Goal: Information Seeking & Learning: Learn about a topic

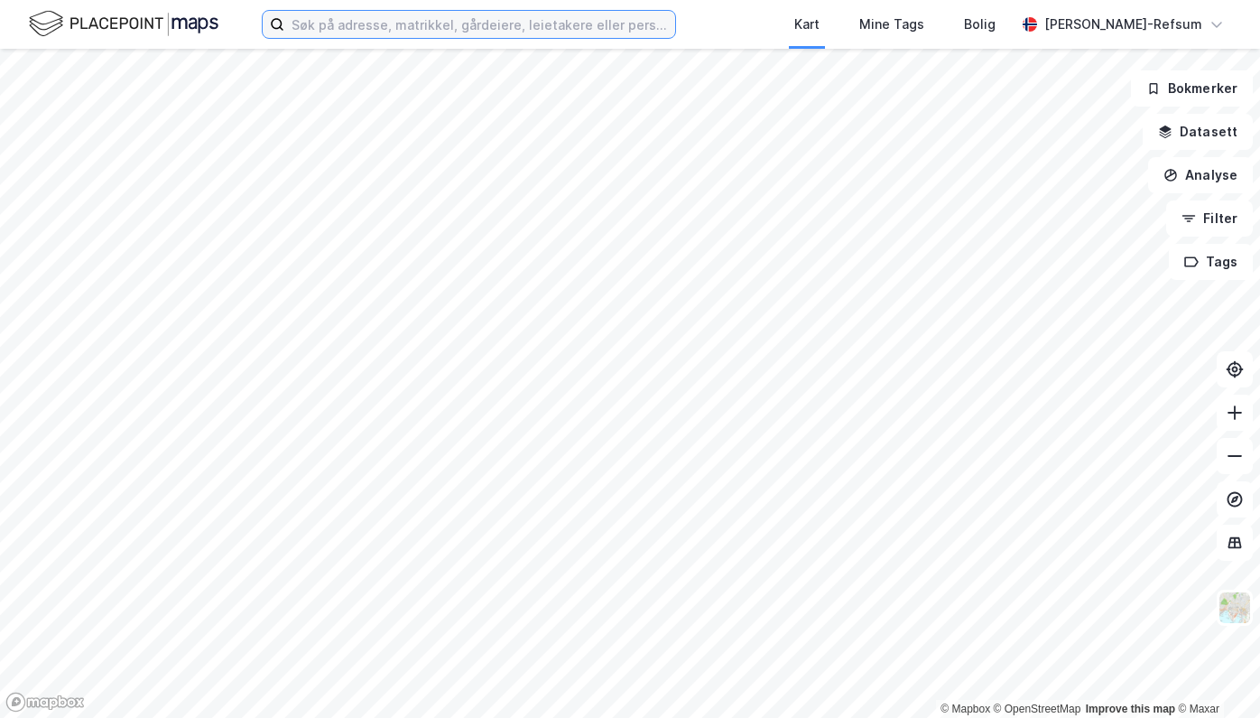
click at [422, 25] on input at bounding box center [479, 24] width 391 height 27
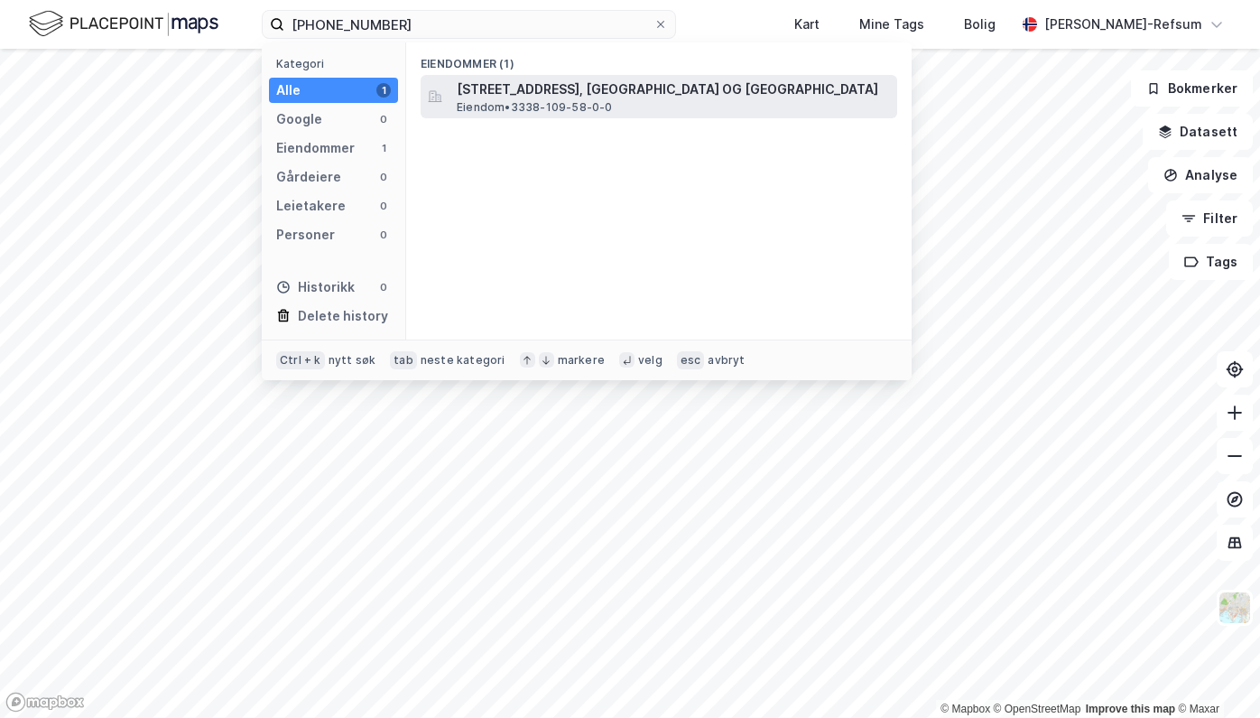
click at [598, 88] on span "[STREET_ADDRESS], [GEOGRAPHIC_DATA] OG [GEOGRAPHIC_DATA]" at bounding box center [673, 90] width 433 height 22
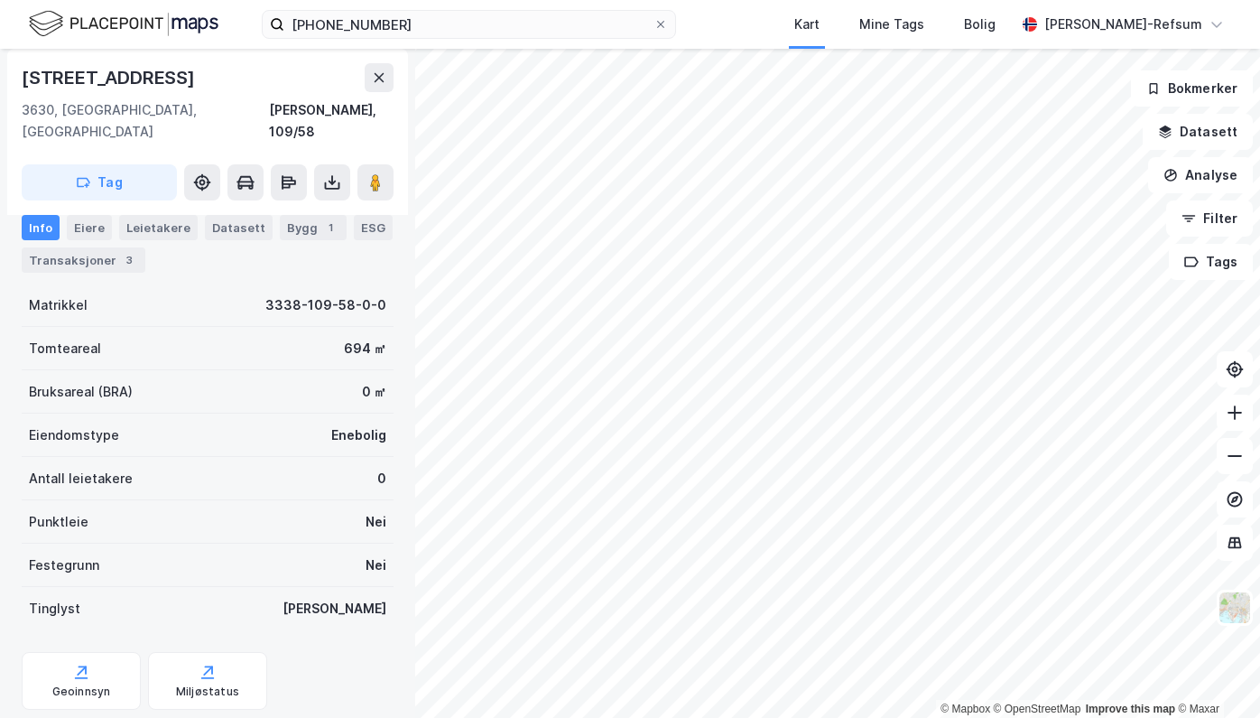
scroll to position [171, 0]
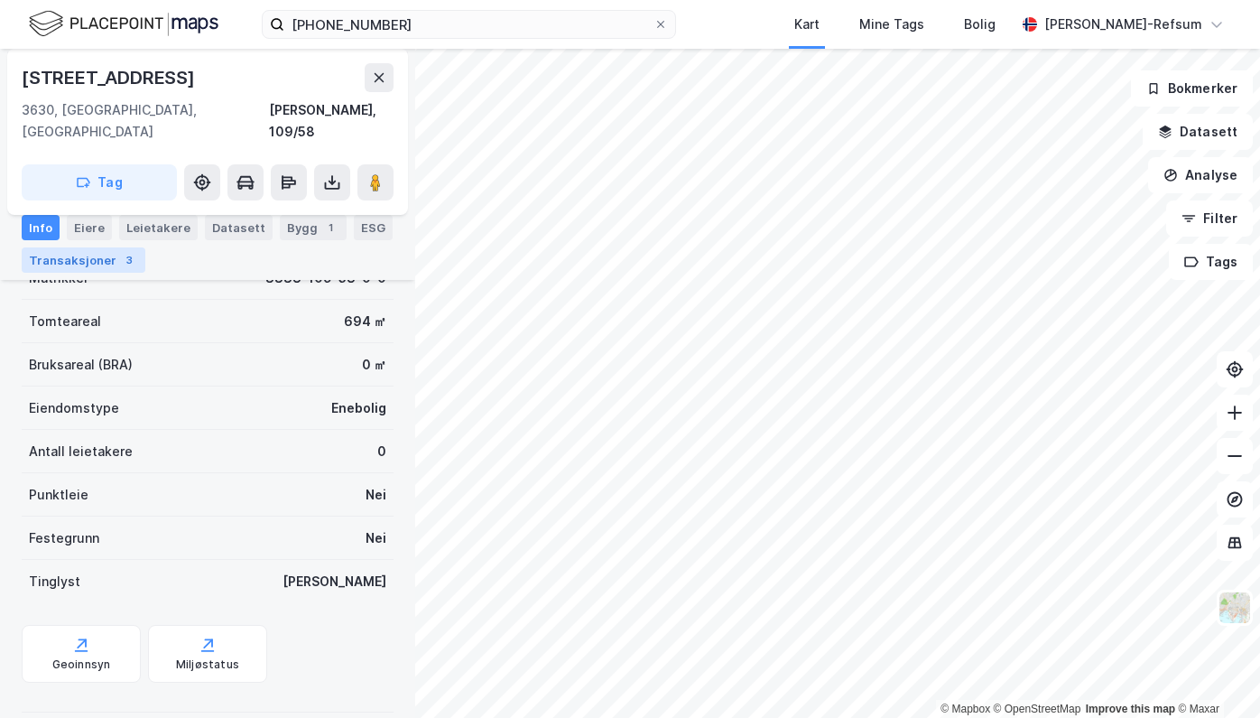
click at [86, 267] on div "Transaksjoner 3" at bounding box center [84, 259] width 124 height 25
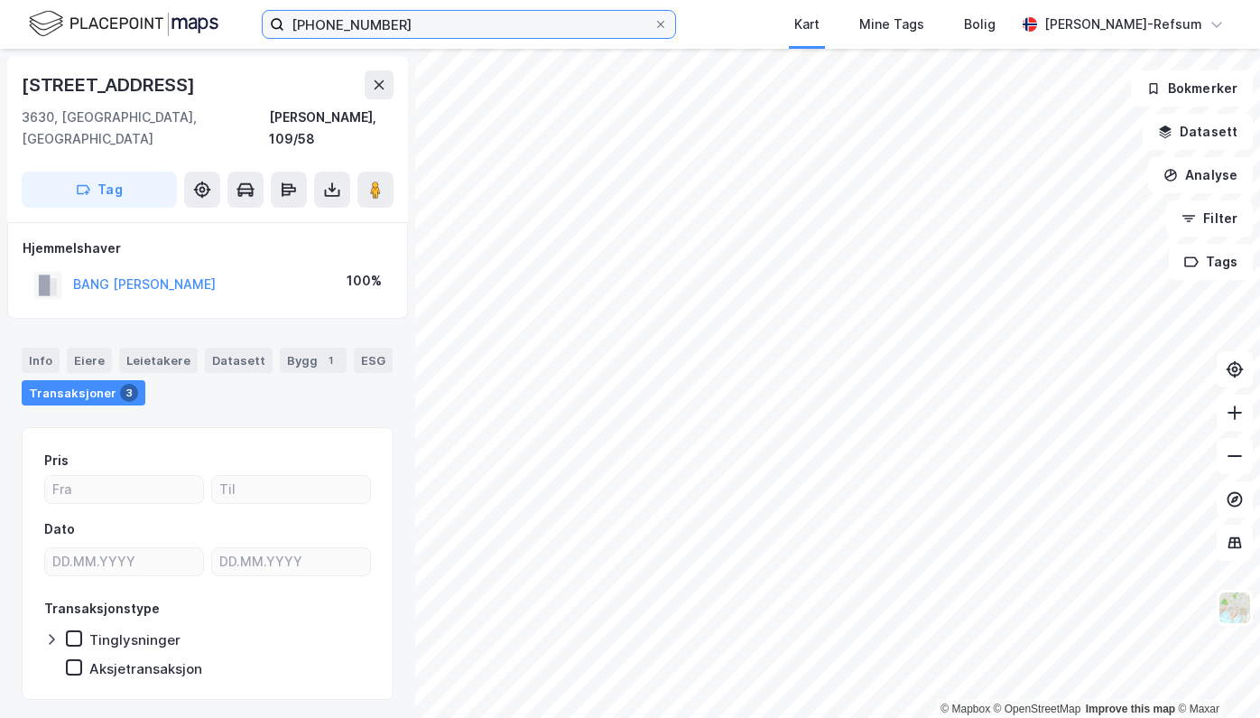
click at [368, 16] on input "[PHONE_NUMBER]" at bounding box center [468, 24] width 369 height 27
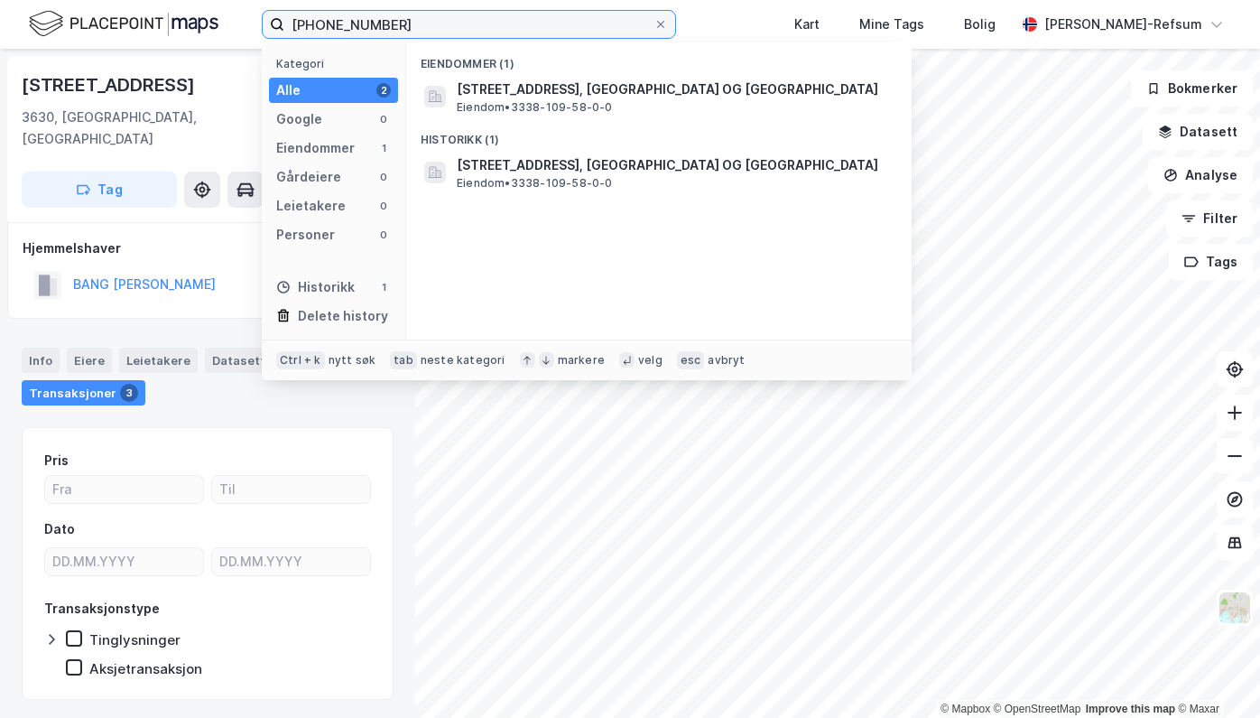
click at [369, 15] on input "[PHONE_NUMBER]" at bounding box center [468, 24] width 369 height 27
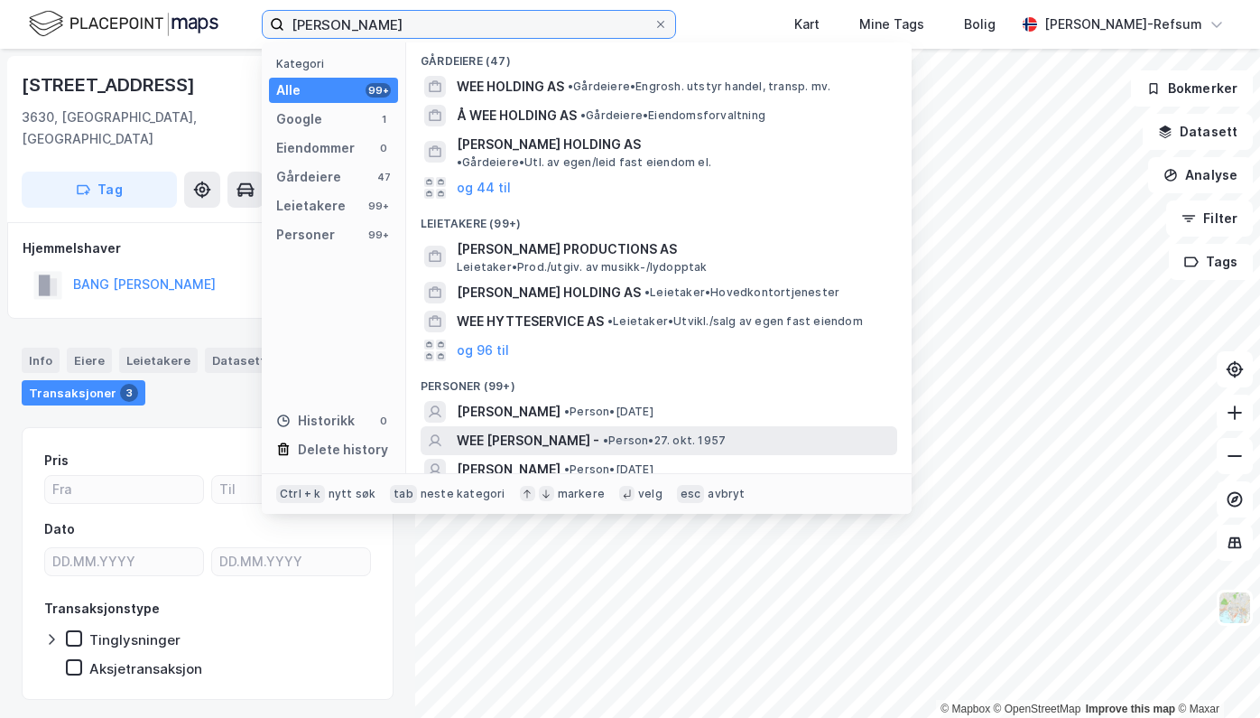
scroll to position [88, 0]
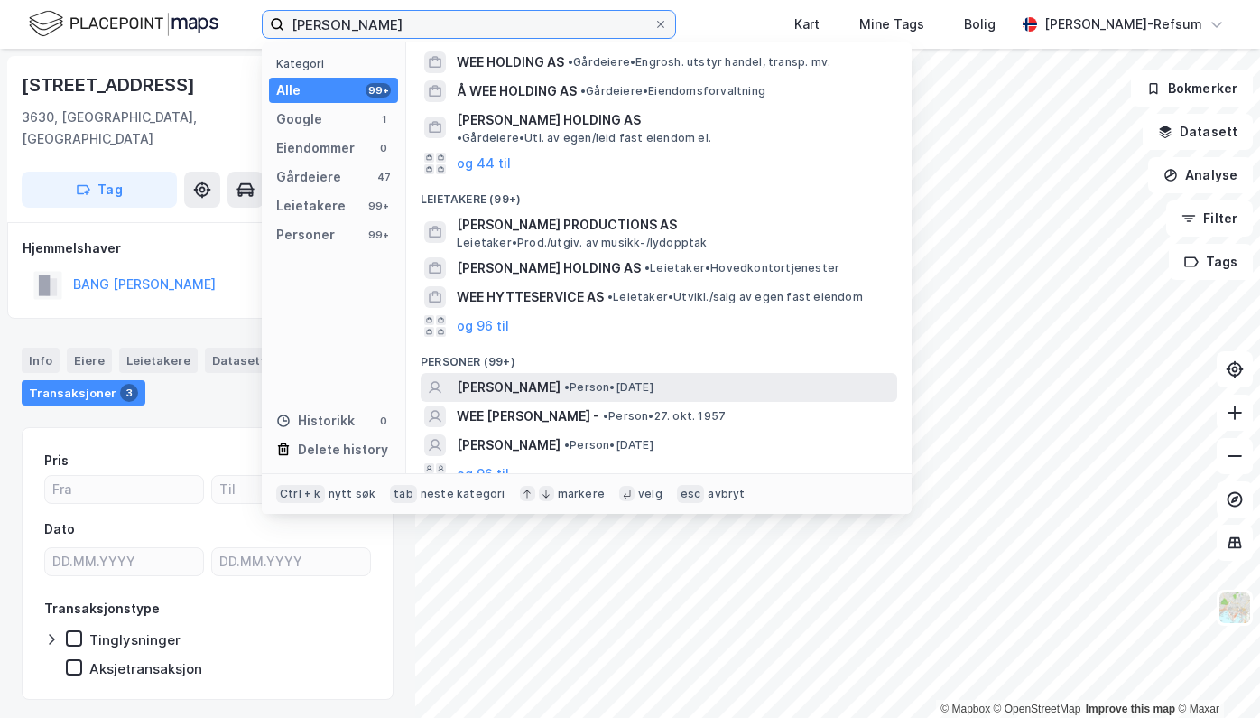
type input "[PERSON_NAME]"
click at [570, 380] on span "•" at bounding box center [566, 387] width 5 height 14
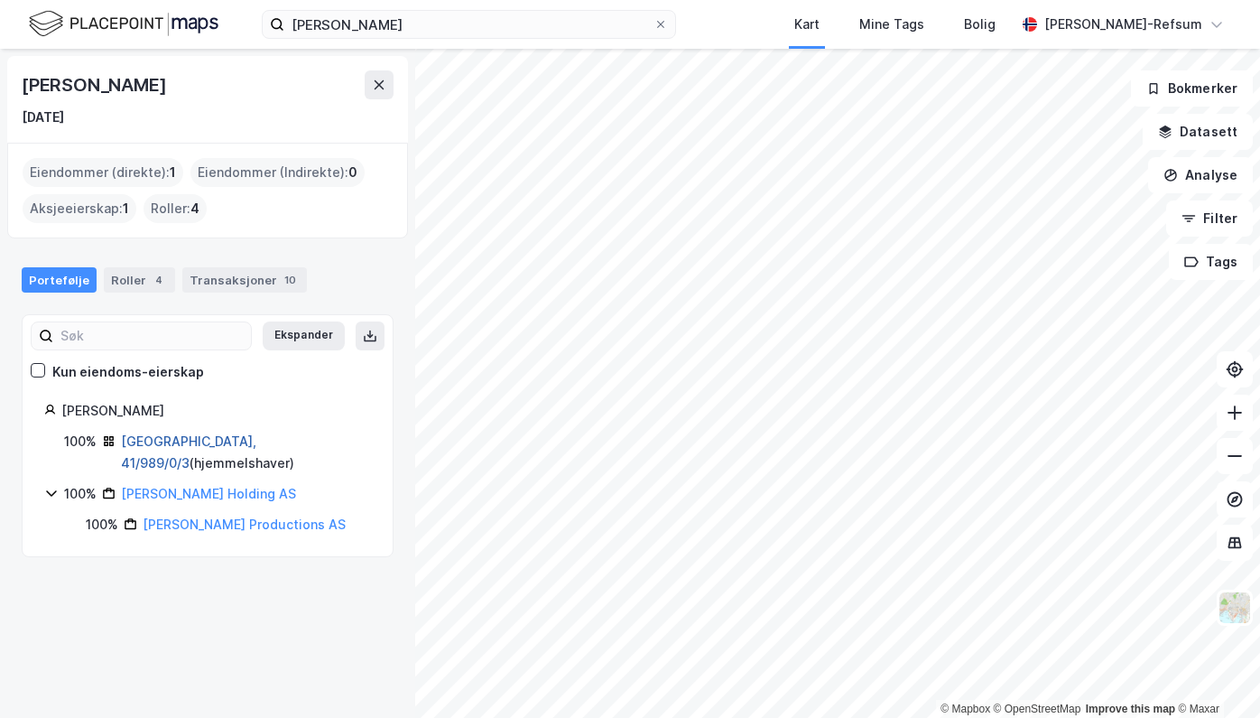
click at [212, 439] on link "[GEOGRAPHIC_DATA], 41/989/0/3" at bounding box center [188, 451] width 135 height 37
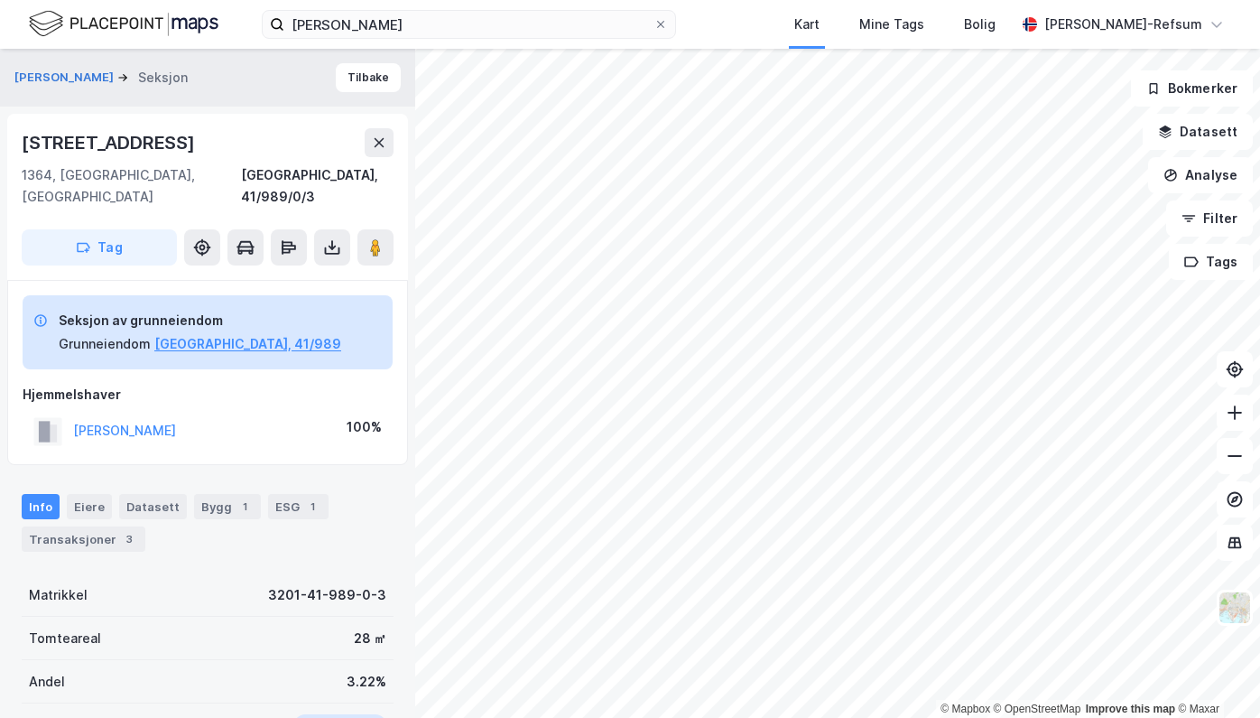
scroll to position [90, 0]
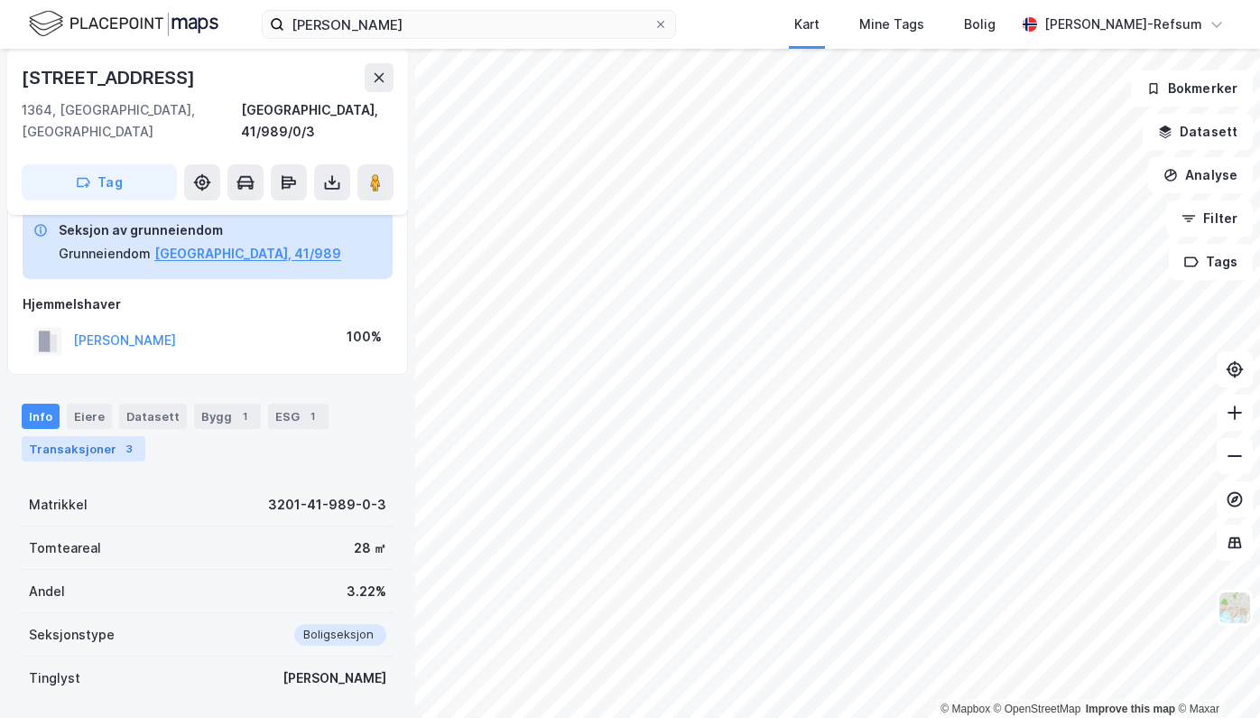
click at [83, 436] on div "Transaksjoner 3" at bounding box center [84, 448] width 124 height 25
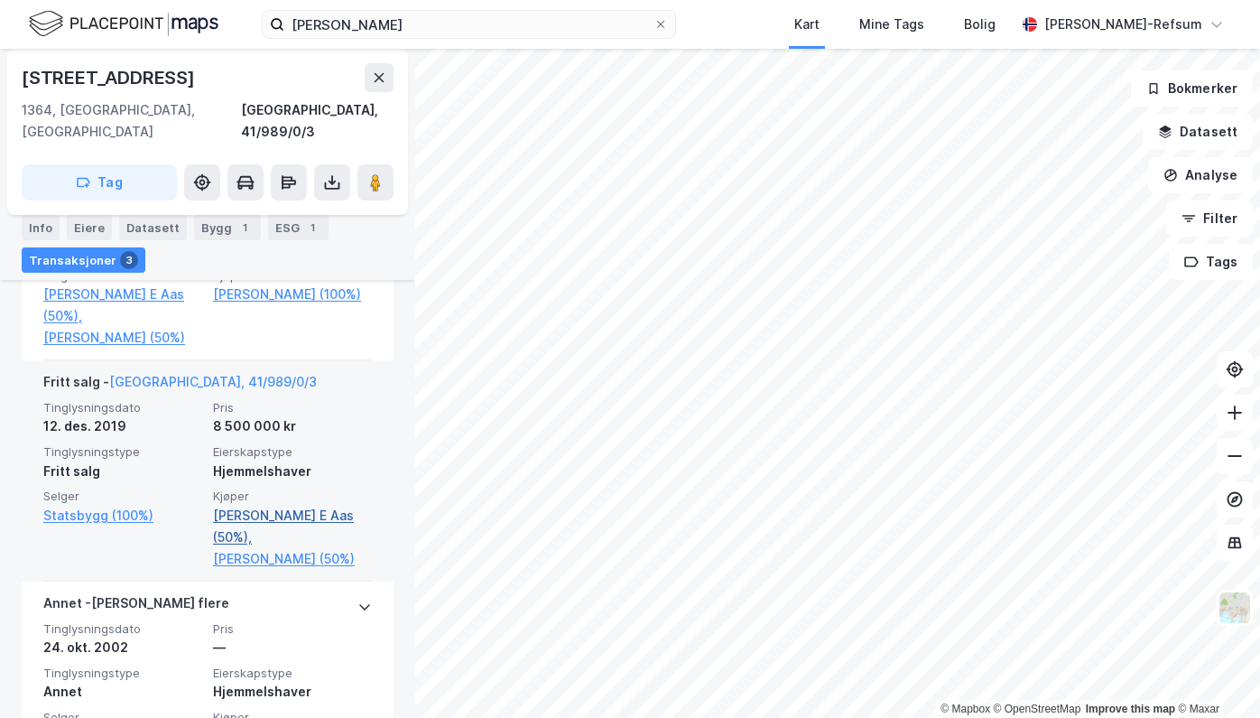
scroll to position [802, 0]
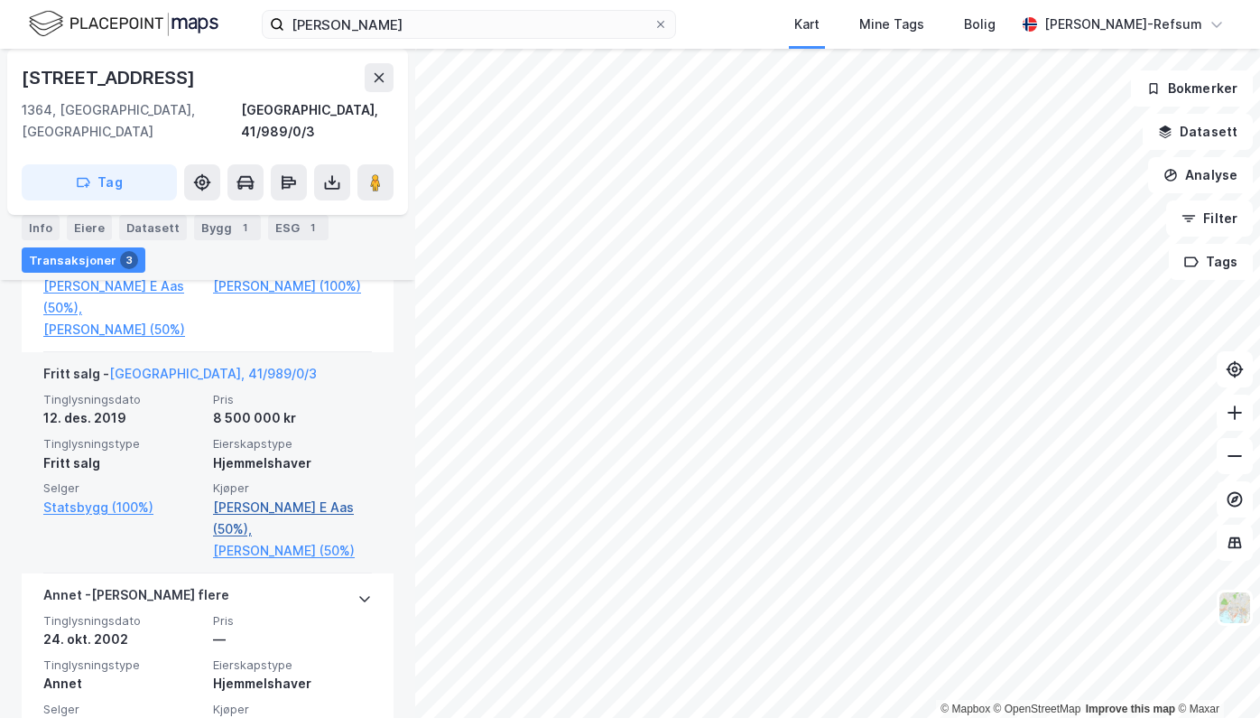
click at [235, 496] on link "[PERSON_NAME] E Aas (50%)," at bounding box center [292, 517] width 159 height 43
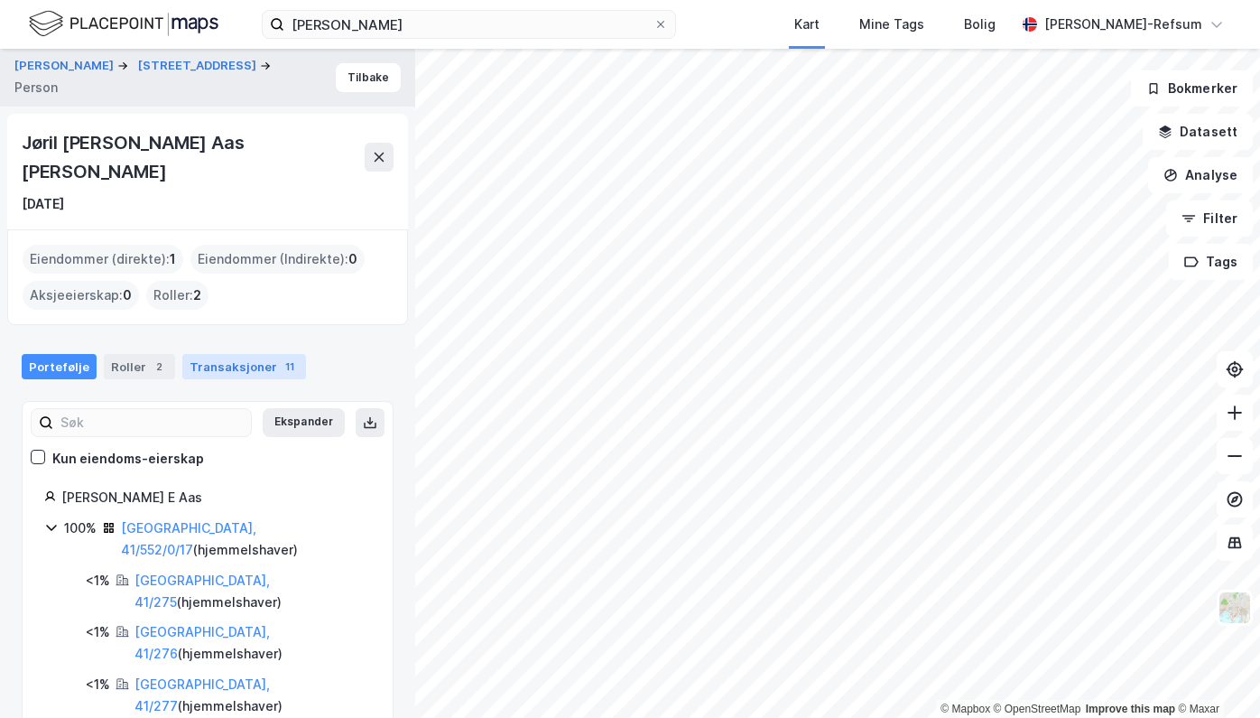
click at [231, 354] on div "Transaksjoner 11" at bounding box center [244, 366] width 124 height 25
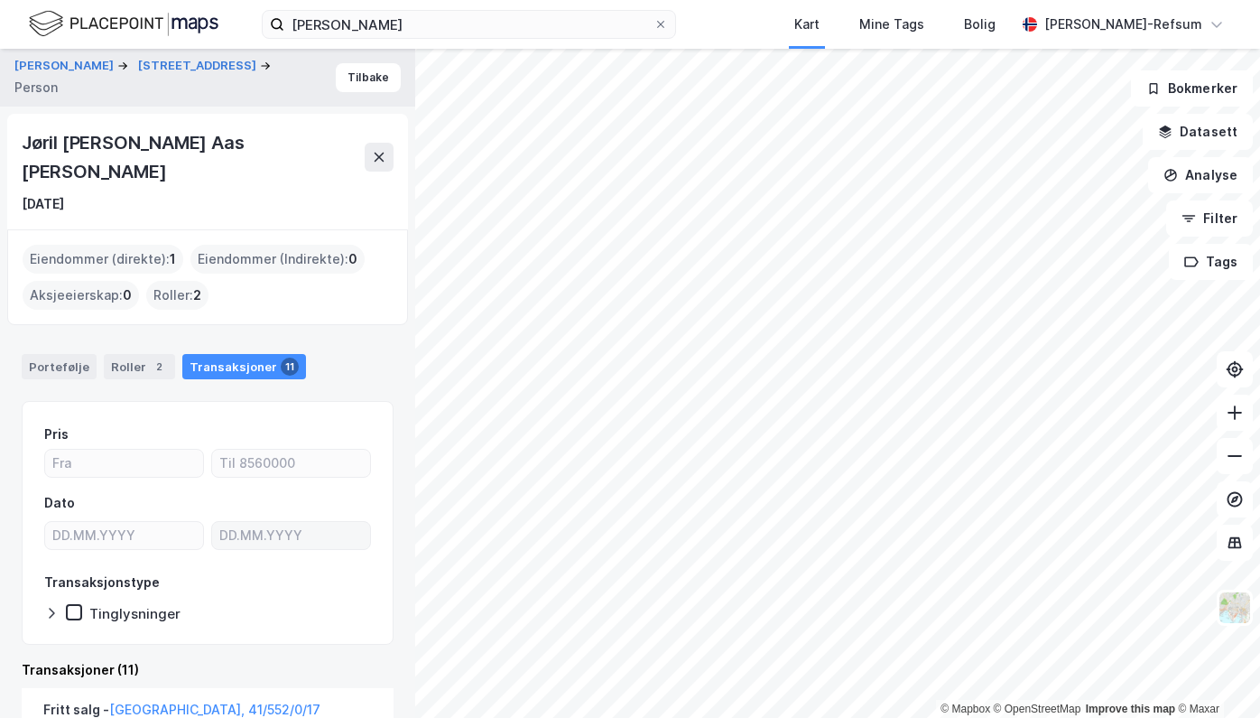
scroll to position [271, 0]
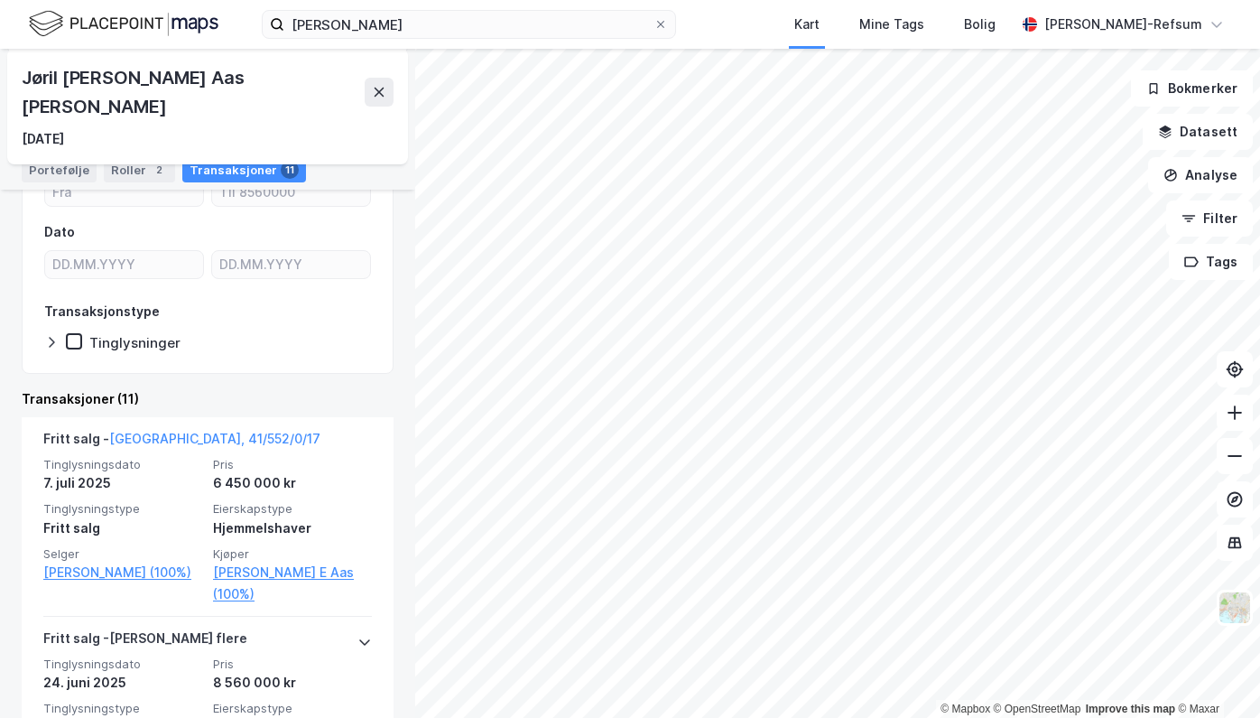
click at [88, 79] on div "Jøril [PERSON_NAME] Aas [PERSON_NAME]" at bounding box center [193, 92] width 343 height 58
click at [79, 28] on img at bounding box center [124, 24] width 190 height 32
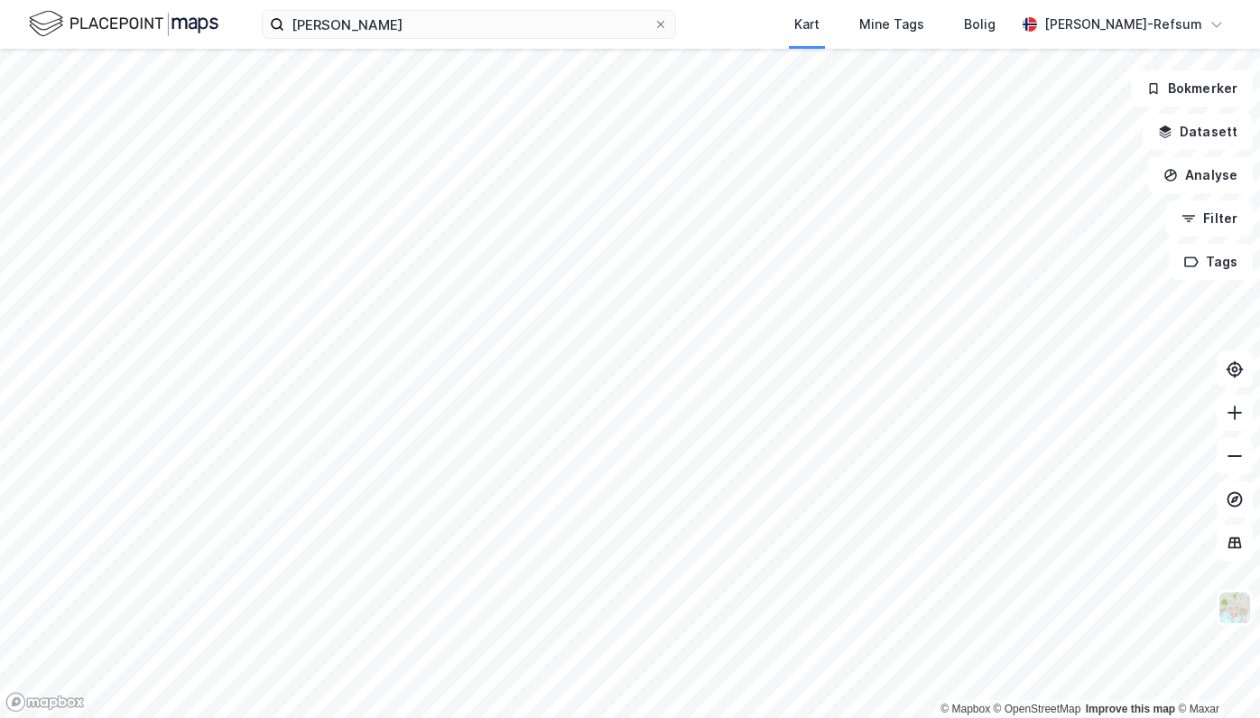
click at [392, 39] on div "[PERSON_NAME] Mine Tags [PERSON_NAME] [PERSON_NAME]-Refsum" at bounding box center [630, 24] width 1260 height 49
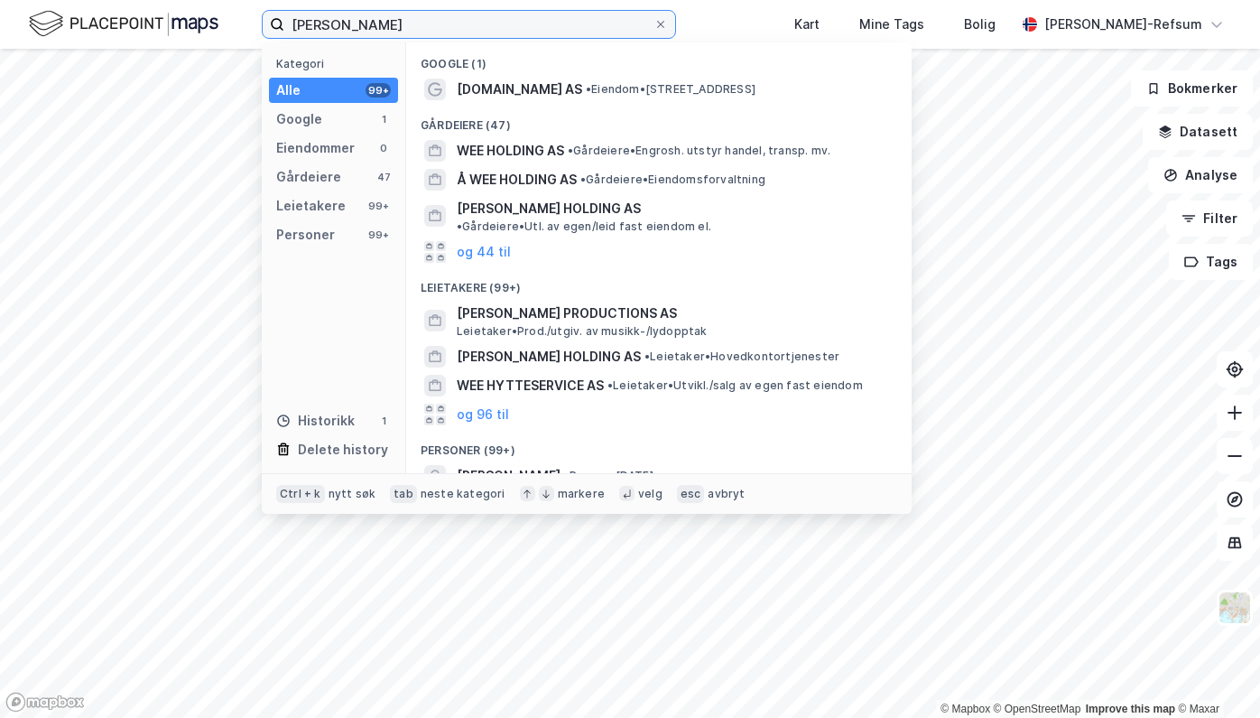
click at [388, 32] on input "[PERSON_NAME]" at bounding box center [468, 24] width 369 height 27
type input "l"
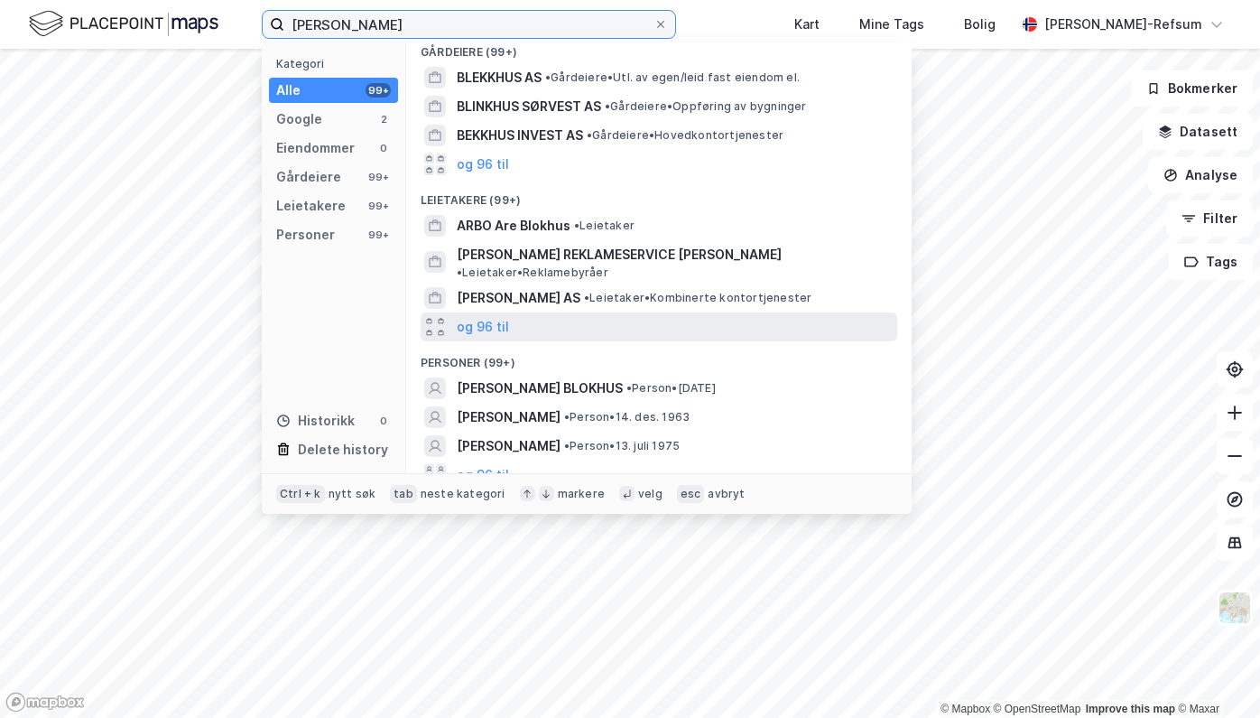
scroll to position [104, 0]
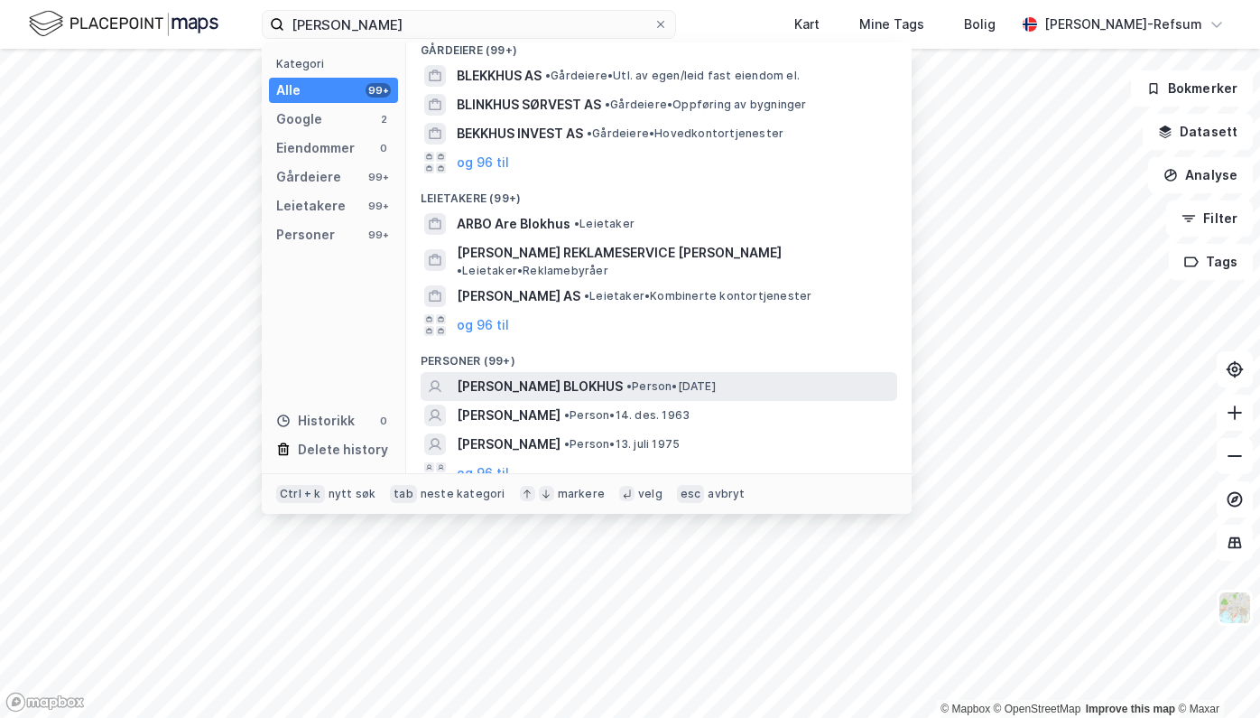
click at [590, 375] on span "[PERSON_NAME] BLOKHUS" at bounding box center [540, 386] width 166 height 22
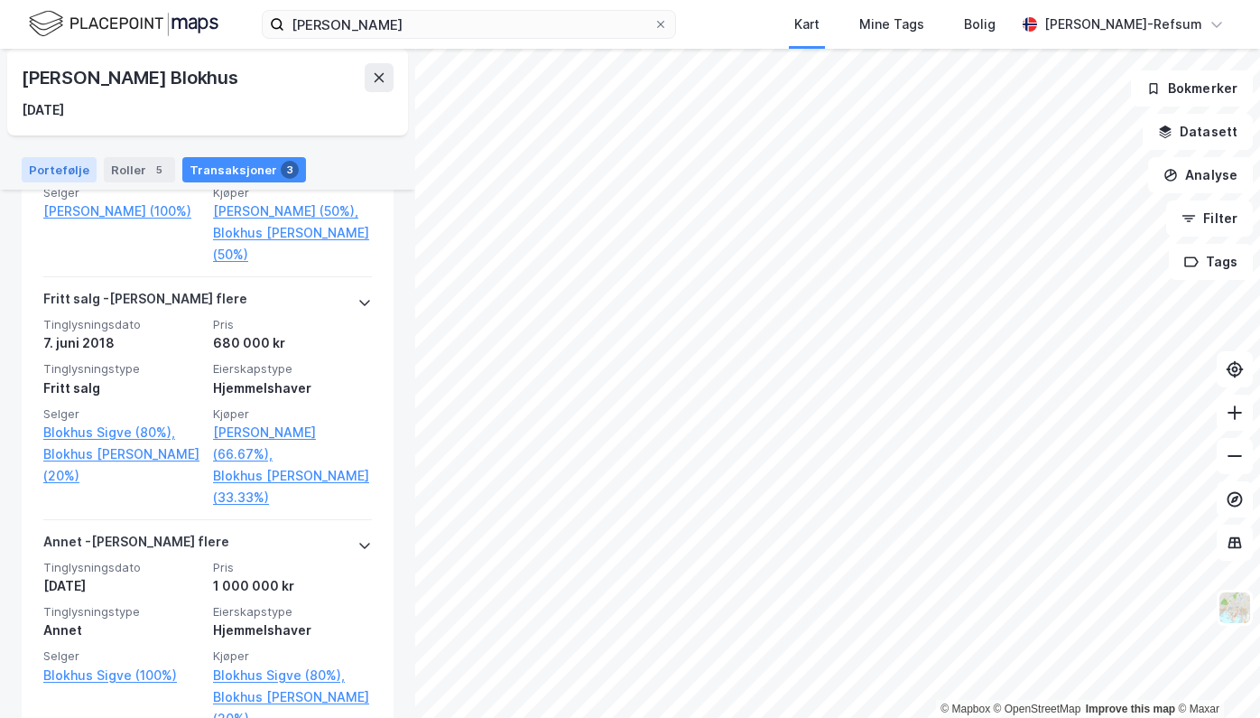
scroll to position [274, 0]
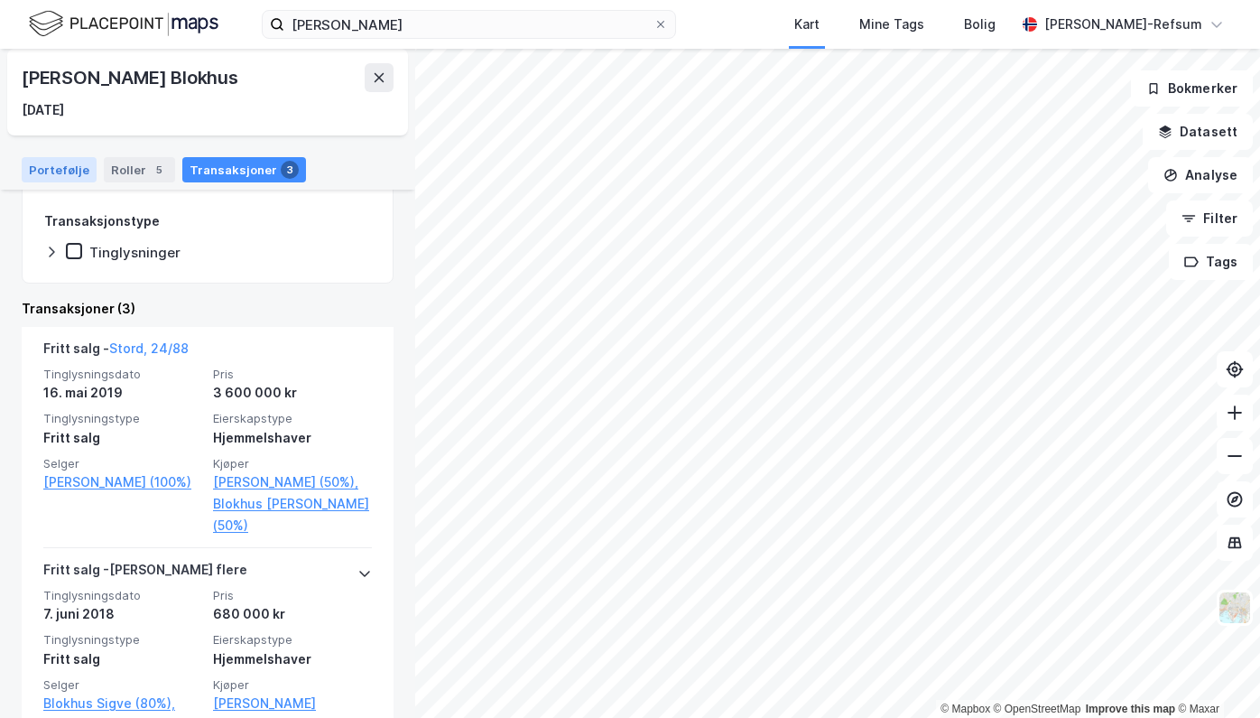
click at [36, 171] on div "Portefølje" at bounding box center [59, 169] width 75 height 25
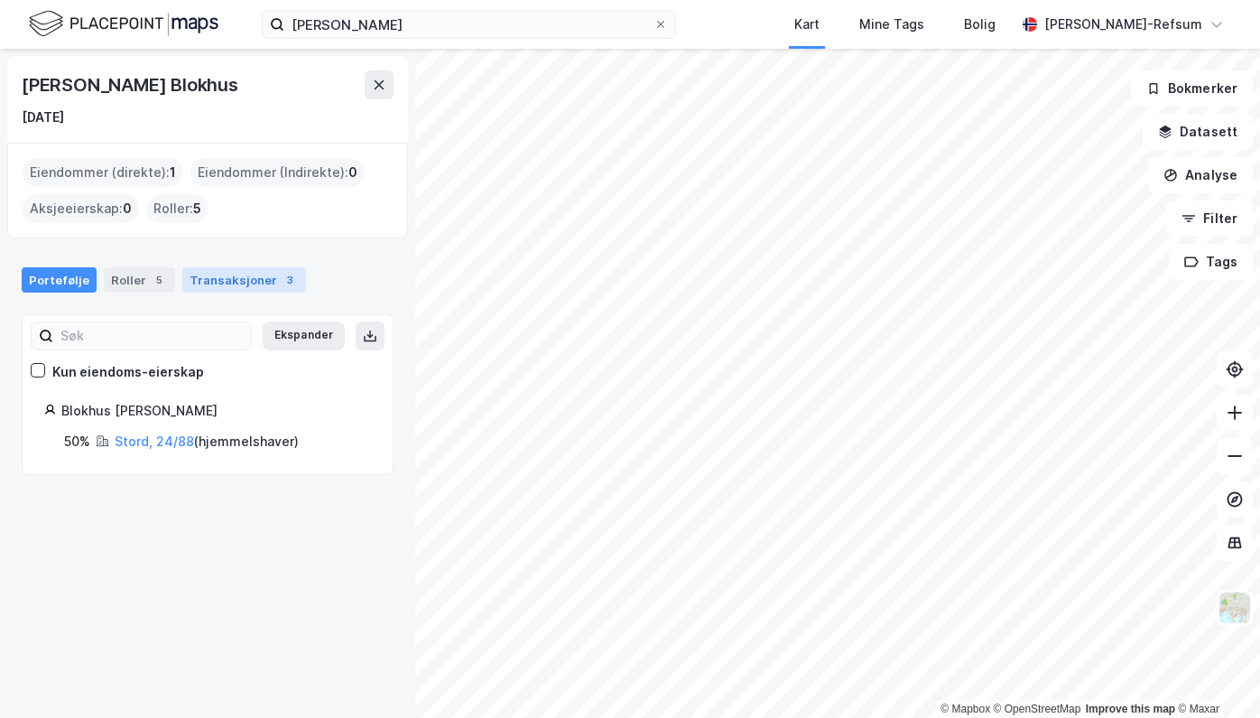
click at [222, 287] on div "Transaksjoner 3" at bounding box center [244, 279] width 124 height 25
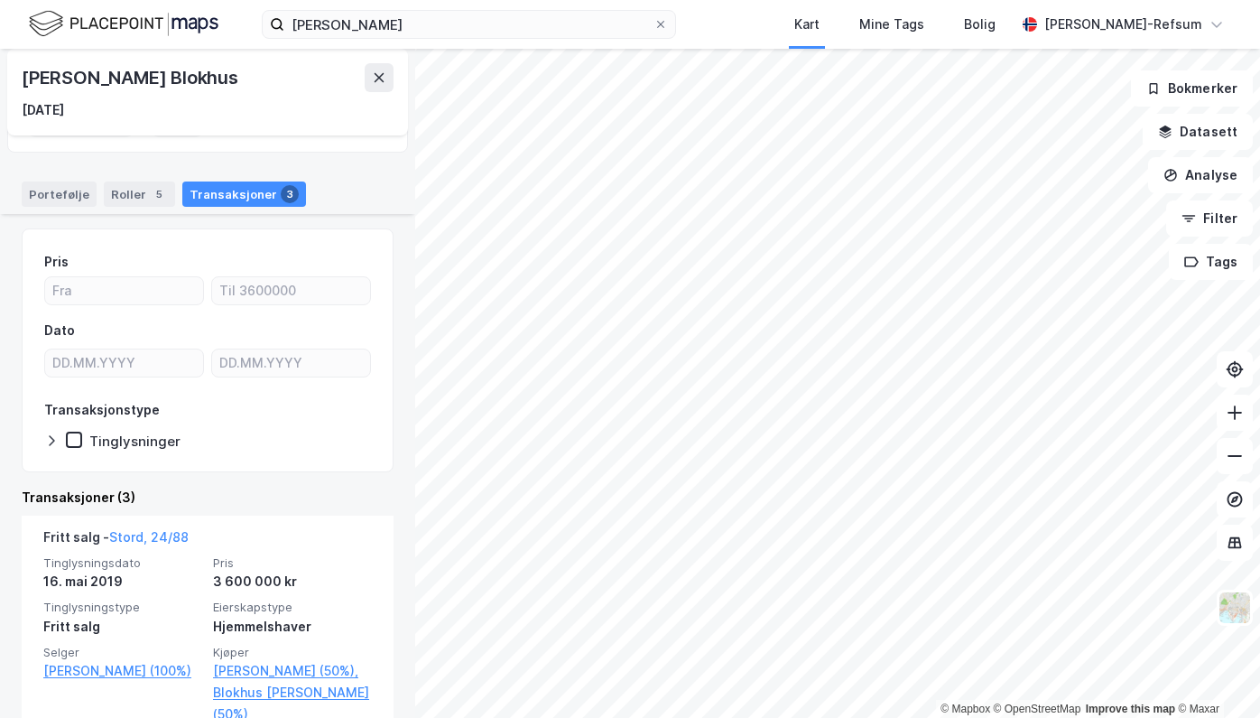
scroll to position [181, 0]
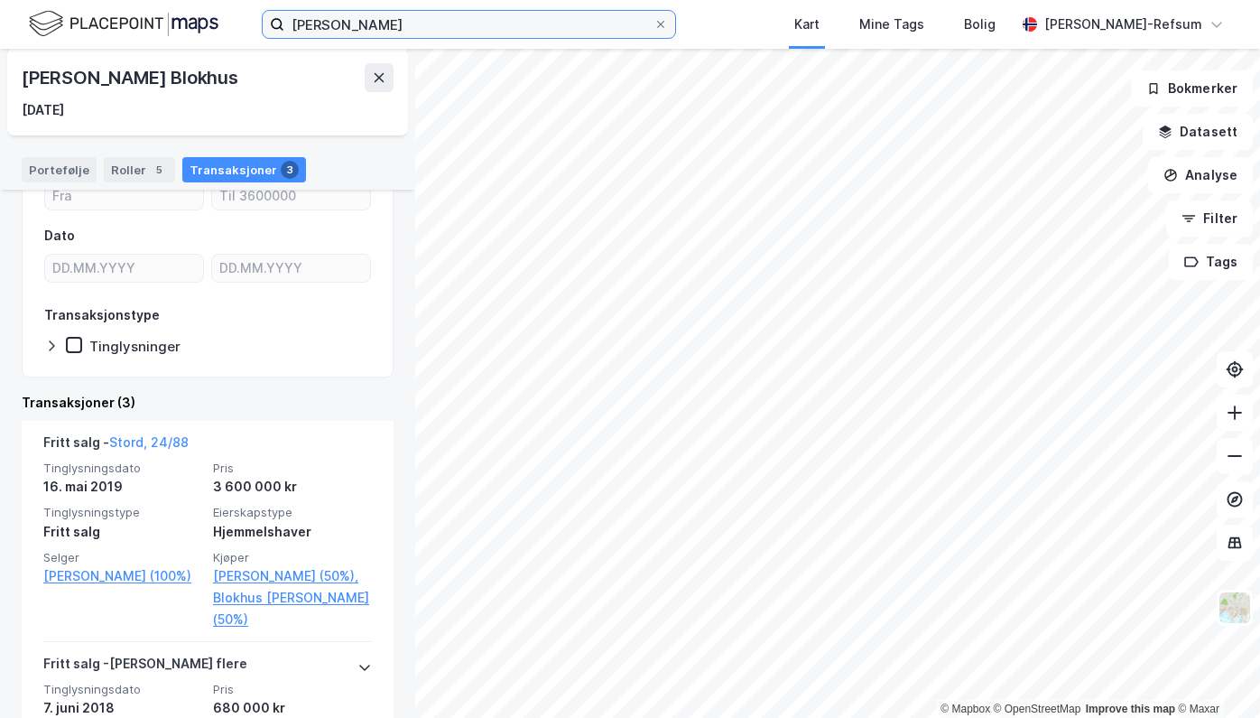
click at [348, 19] on input "[PERSON_NAME]" at bounding box center [468, 24] width 369 height 27
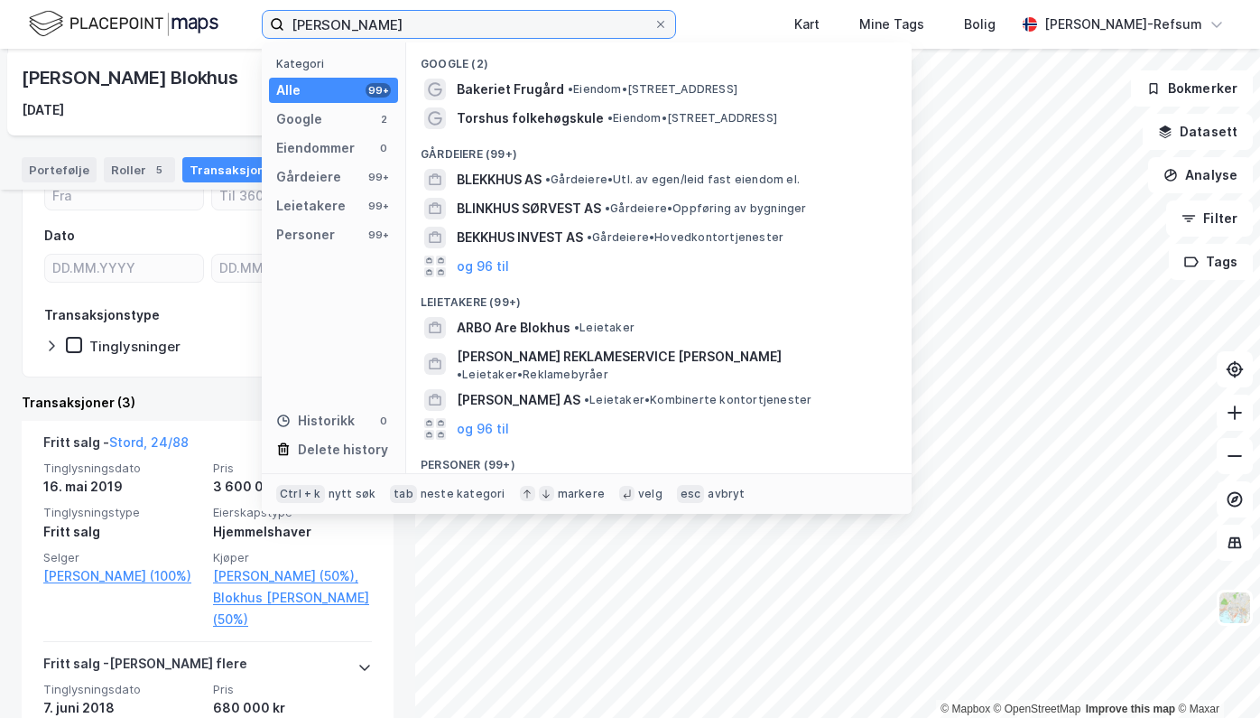
click at [348, 19] on input "[PERSON_NAME]" at bounding box center [468, 24] width 369 height 27
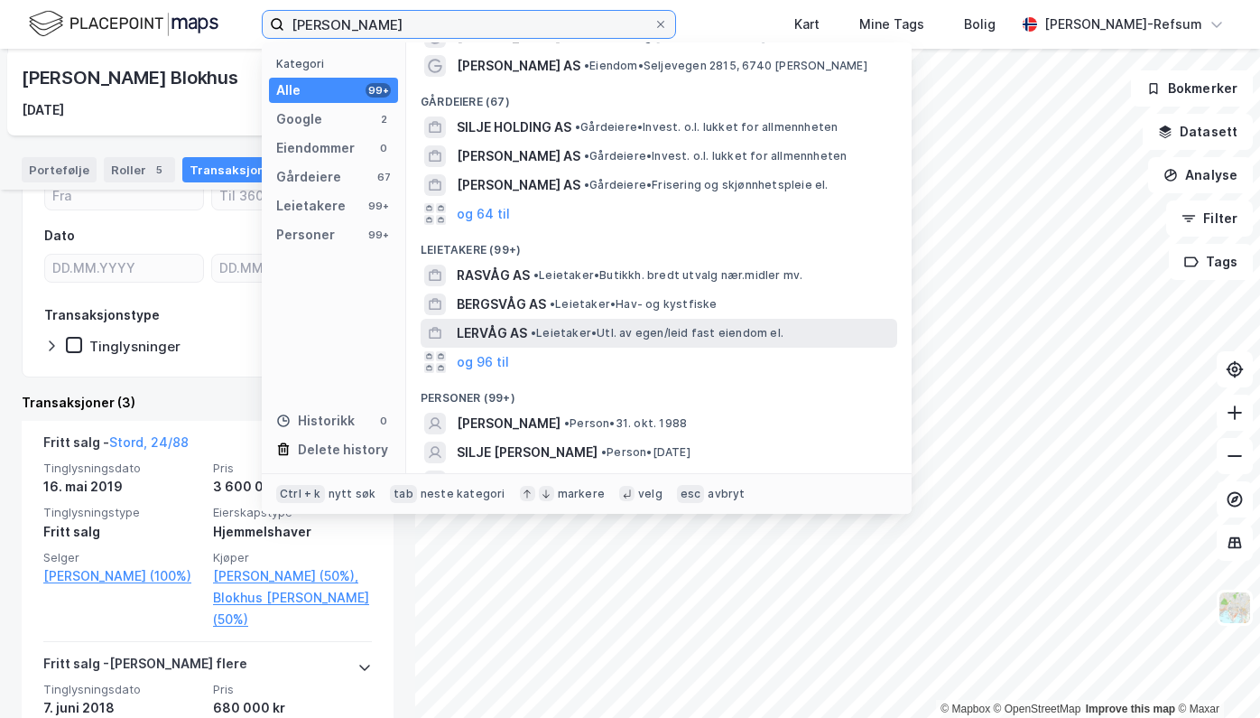
scroll to position [104, 0]
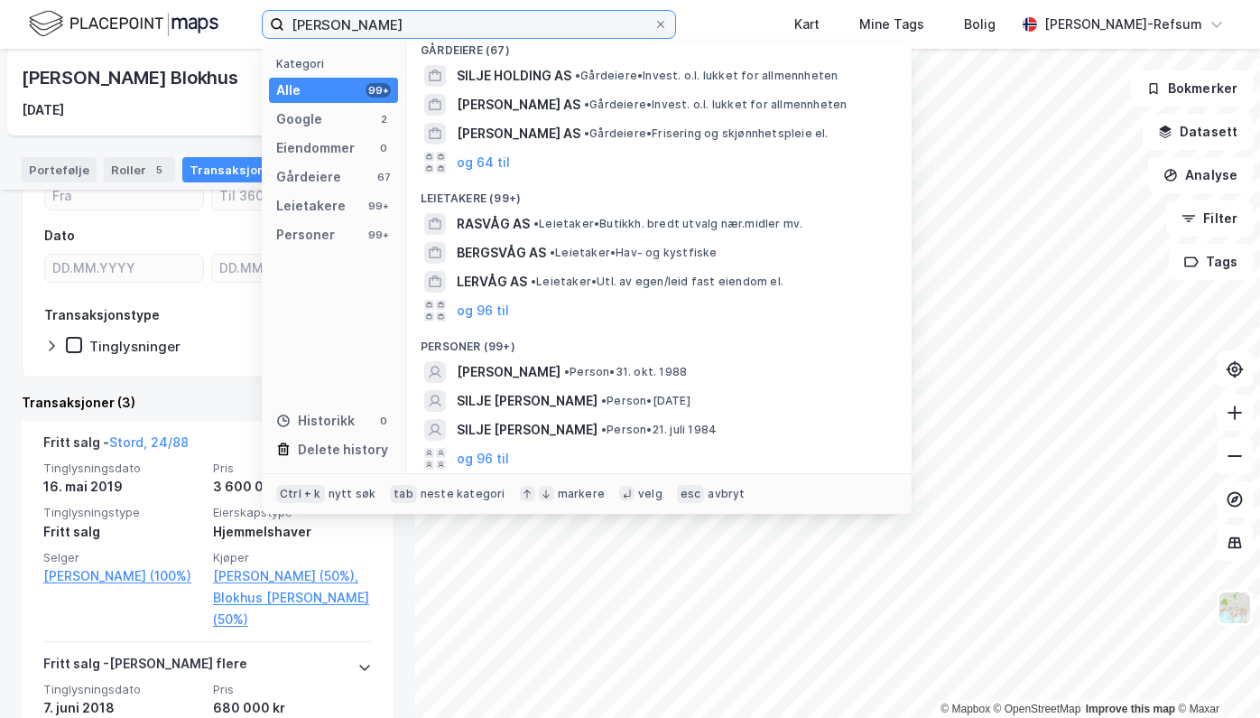
click at [437, 29] on input "[PERSON_NAME]" at bounding box center [468, 24] width 369 height 27
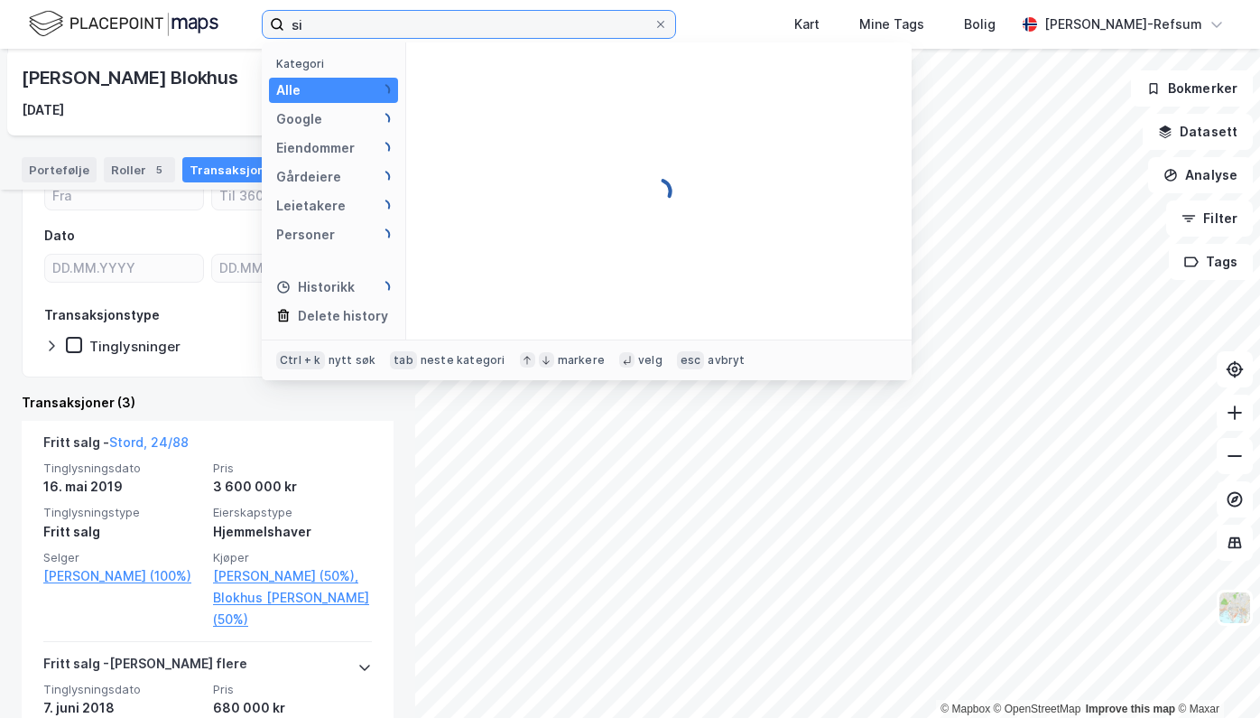
type input "s"
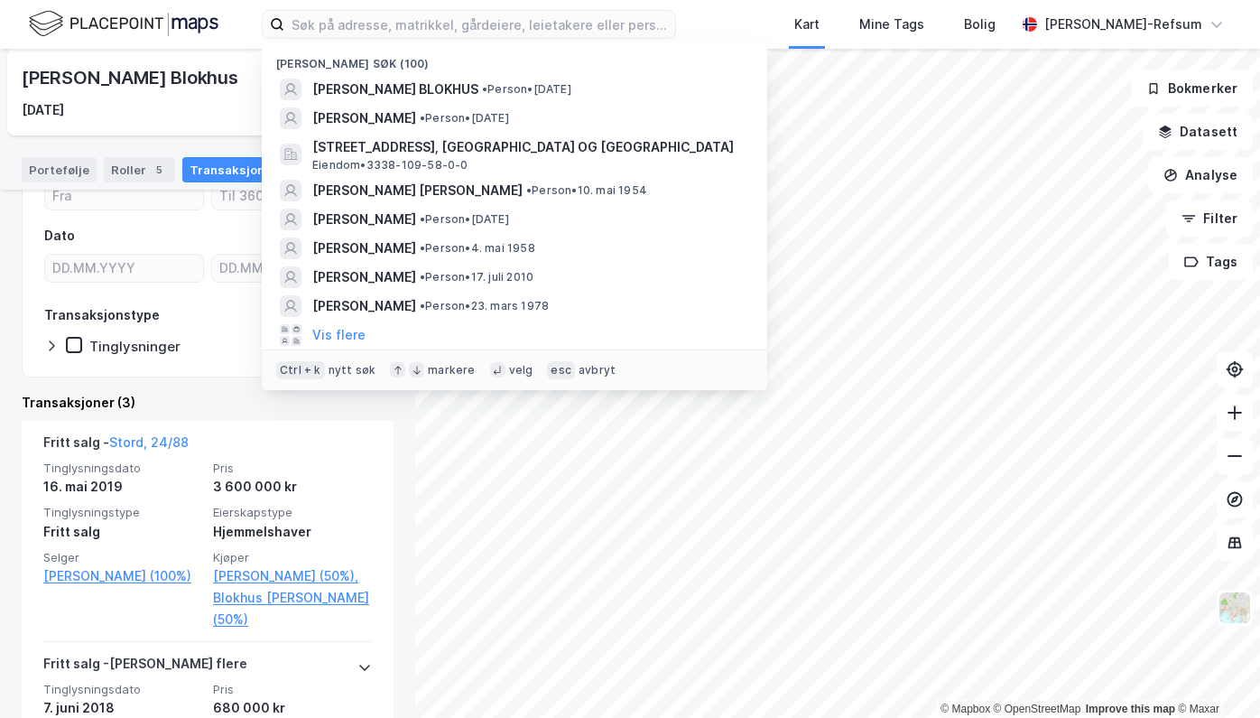
click at [58, 19] on img at bounding box center [124, 24] width 190 height 32
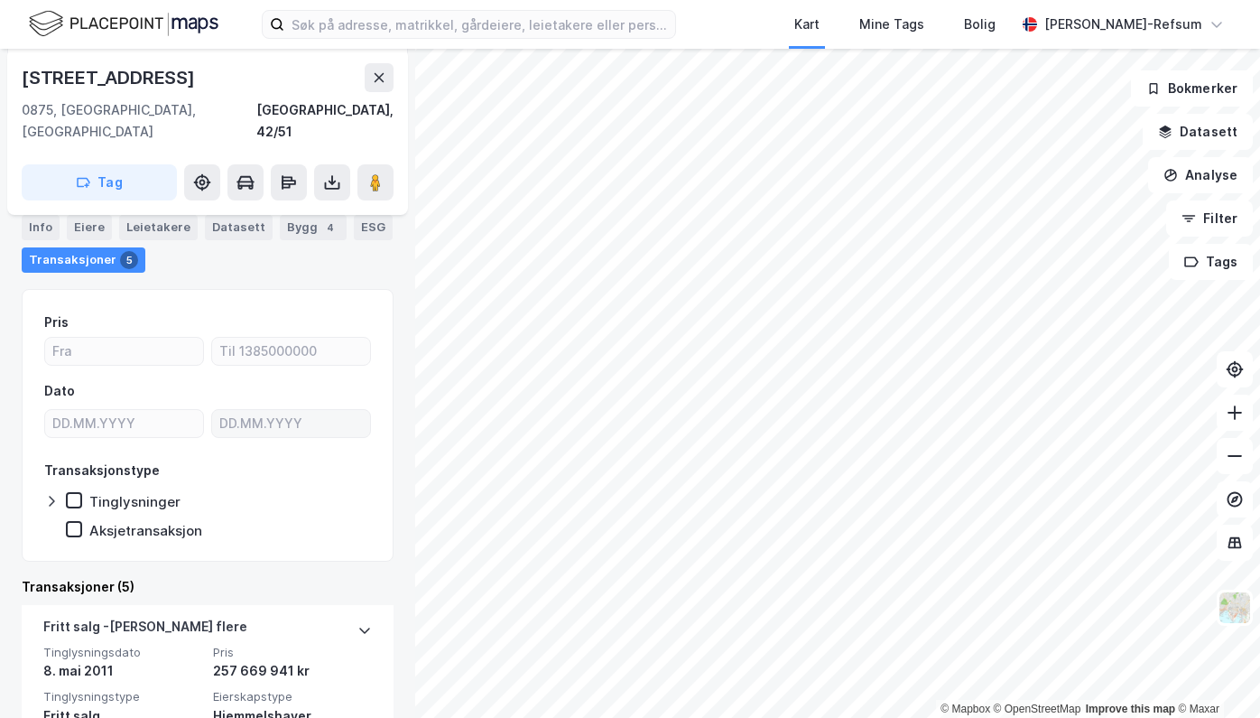
scroll to position [569, 0]
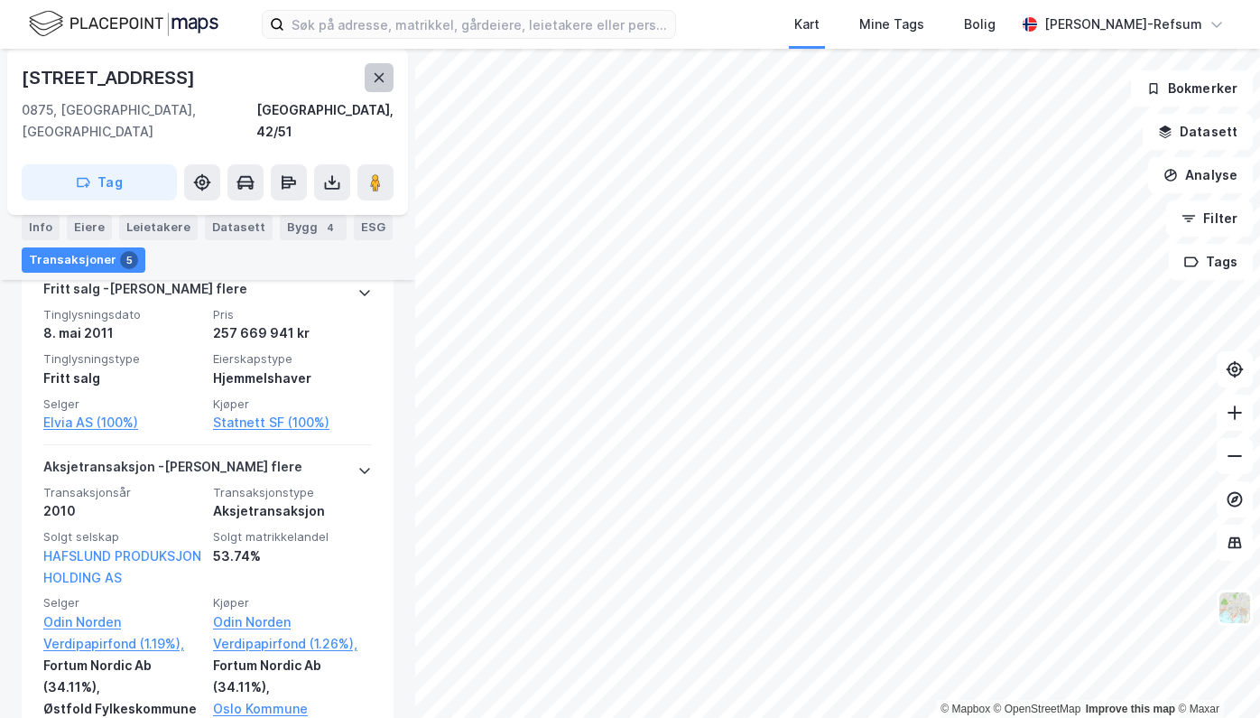
click at [369, 90] on button at bounding box center [379, 77] width 29 height 29
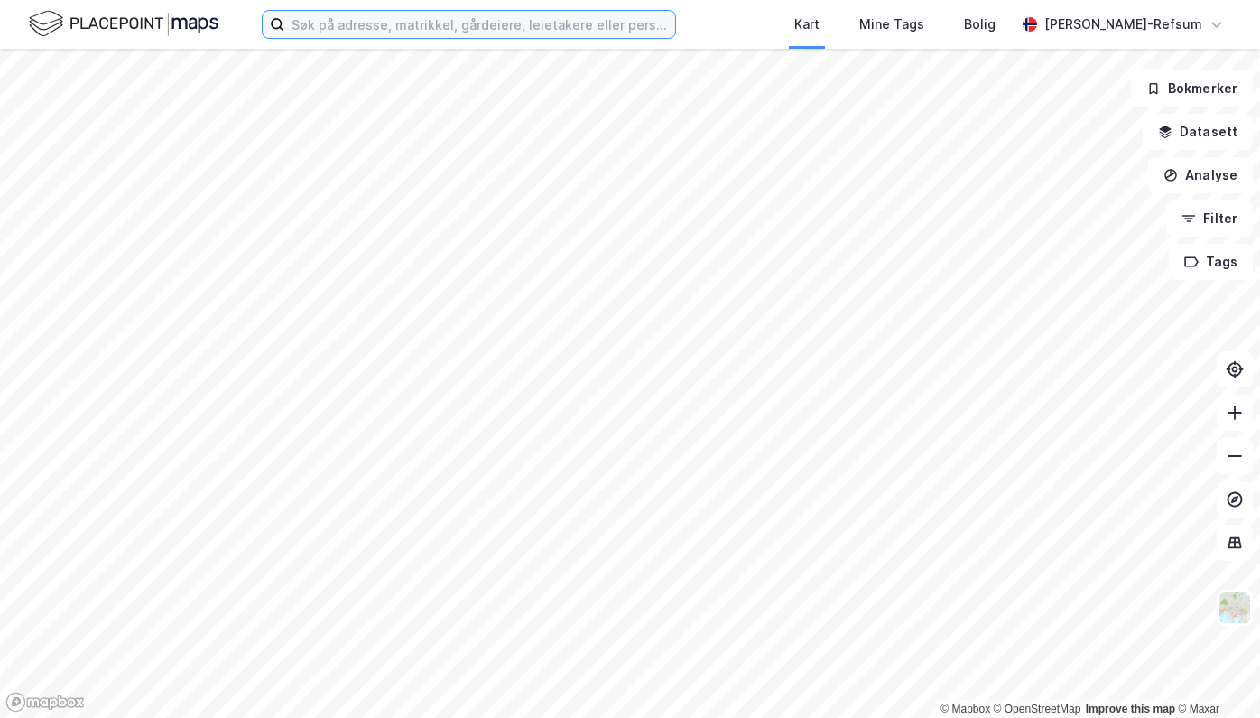
click at [369, 14] on input at bounding box center [479, 24] width 391 height 27
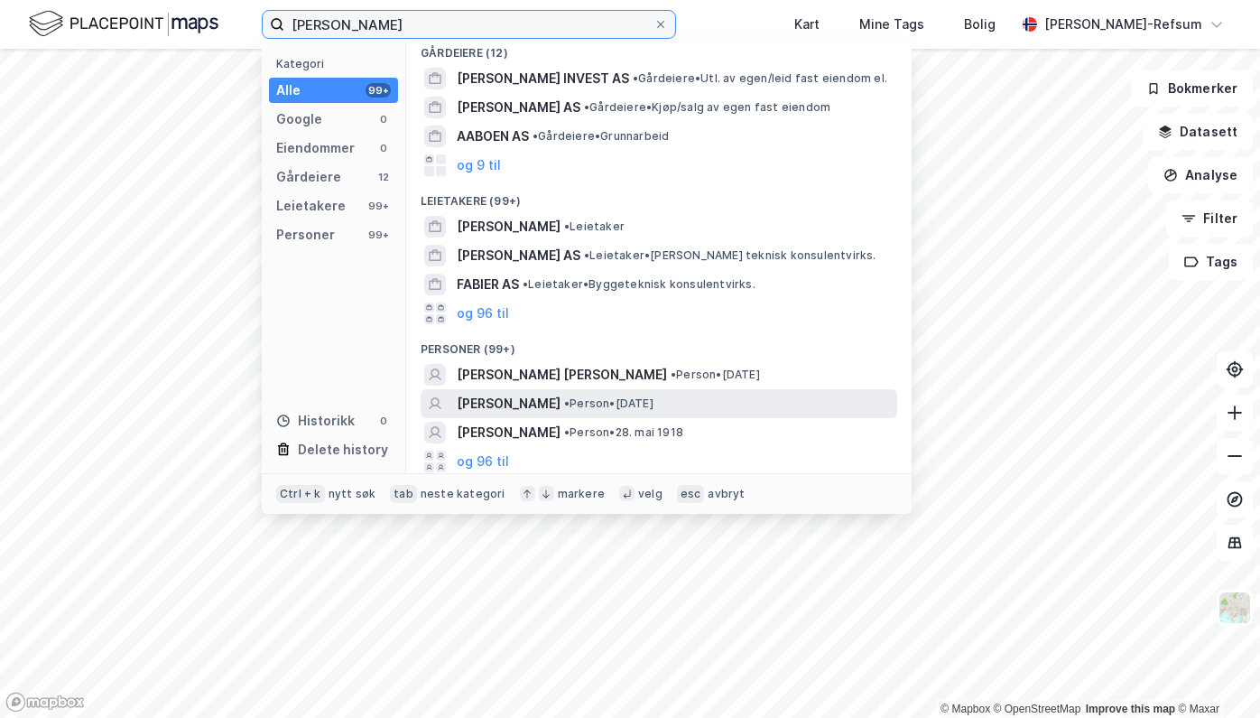
scroll to position [14, 0]
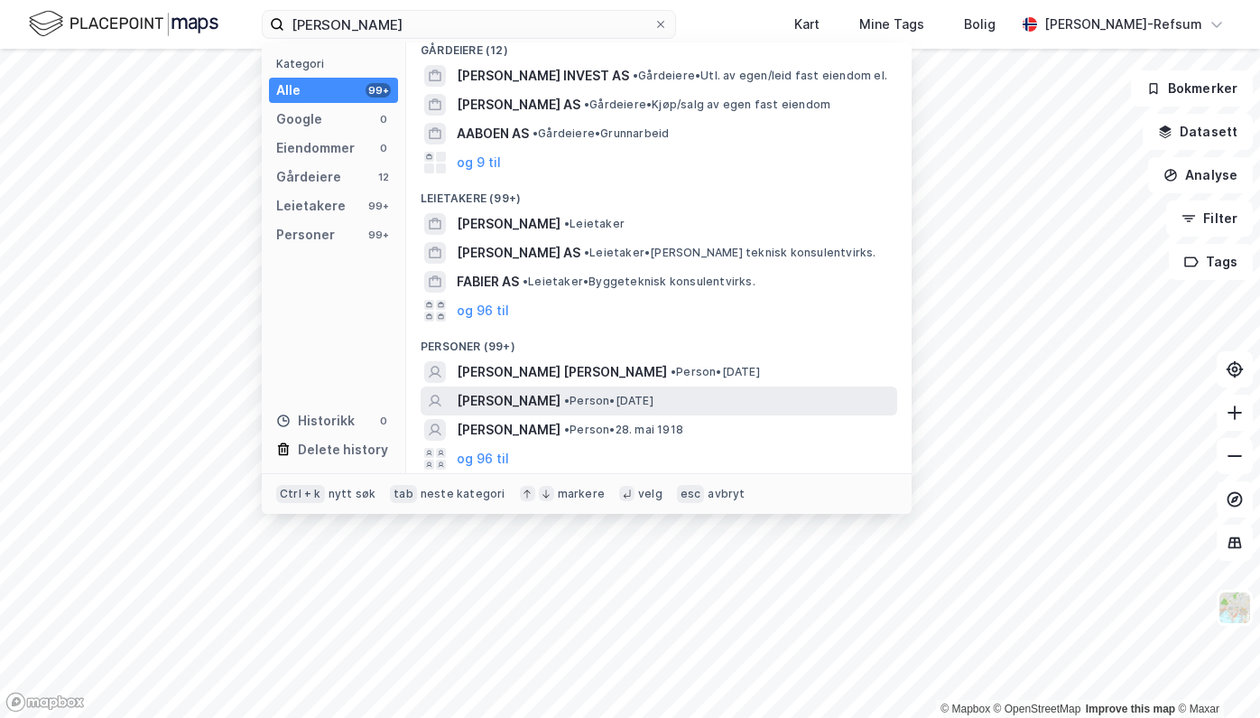
click at [564, 407] on span "• Person • [DATE]" at bounding box center [608, 401] width 89 height 14
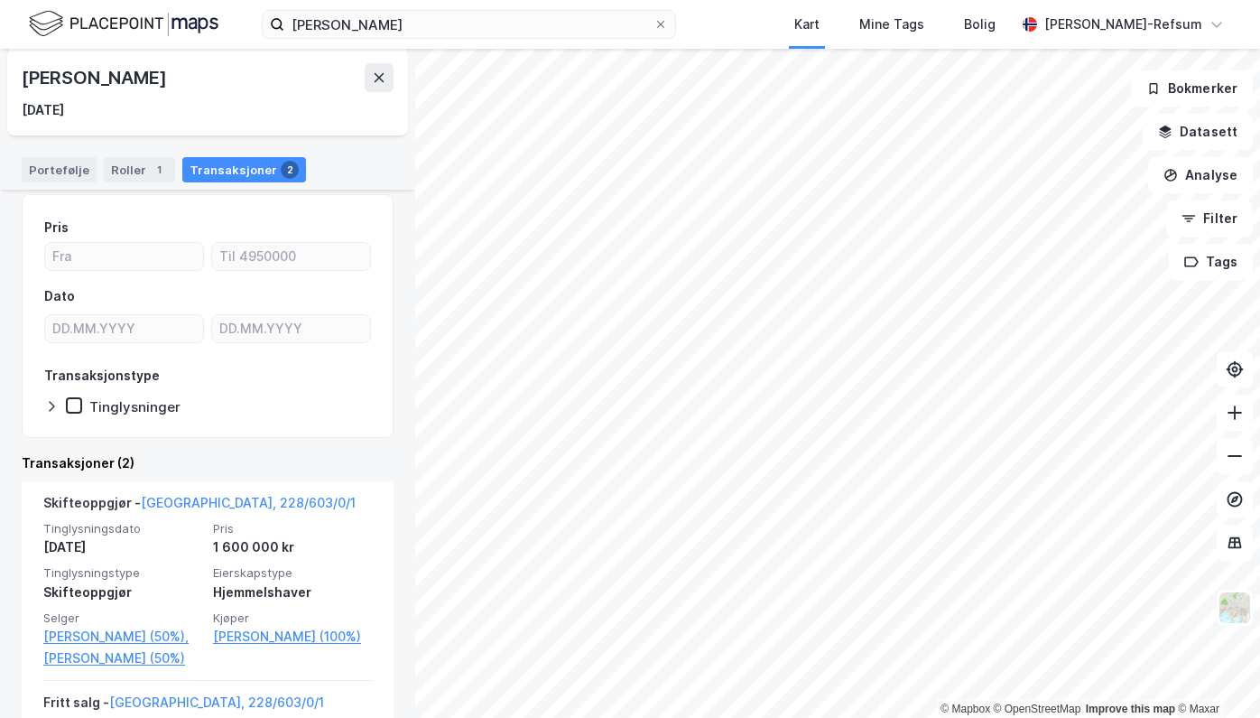
scroll to position [90, 0]
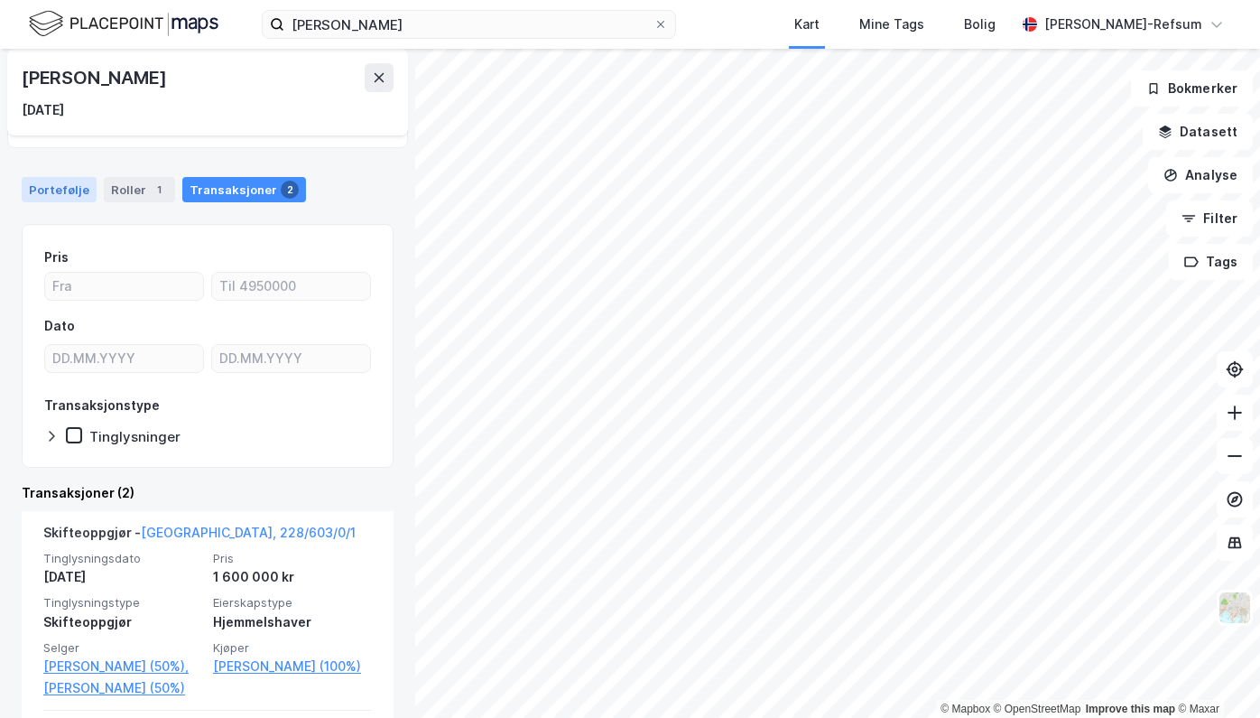
click at [51, 185] on div "Portefølje" at bounding box center [59, 189] width 75 height 25
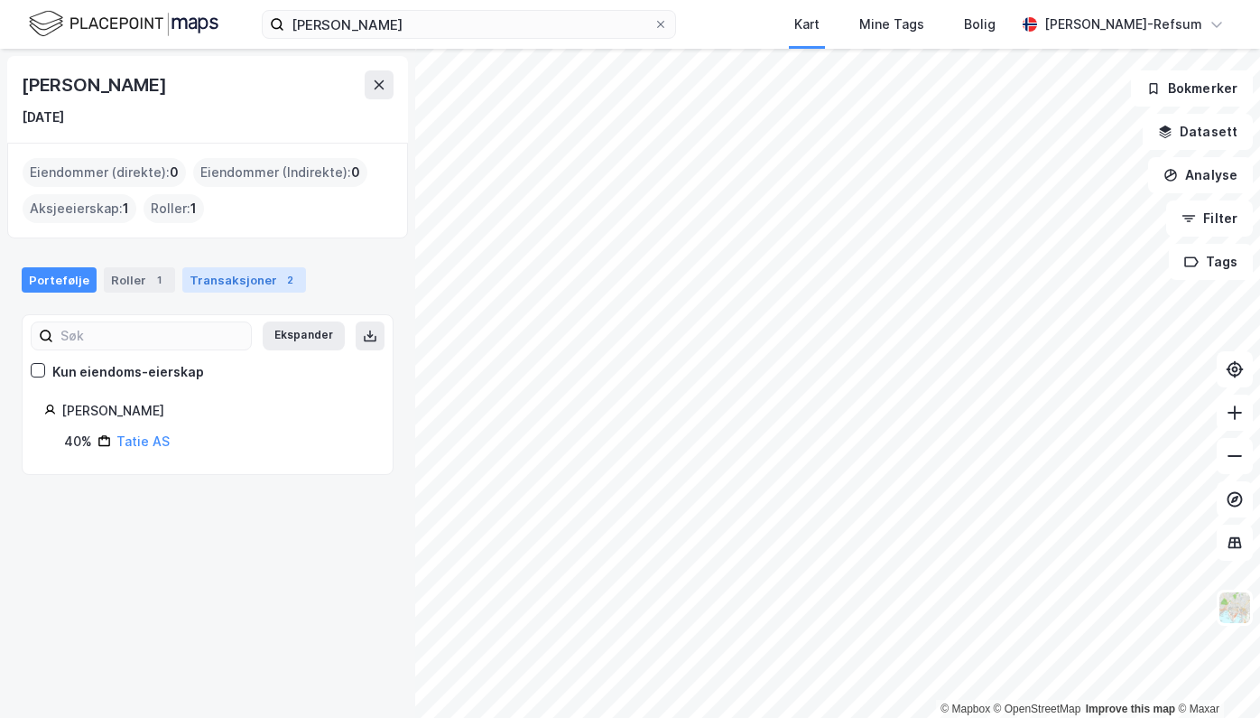
click at [244, 280] on div "Transaksjoner 2" at bounding box center [244, 279] width 124 height 25
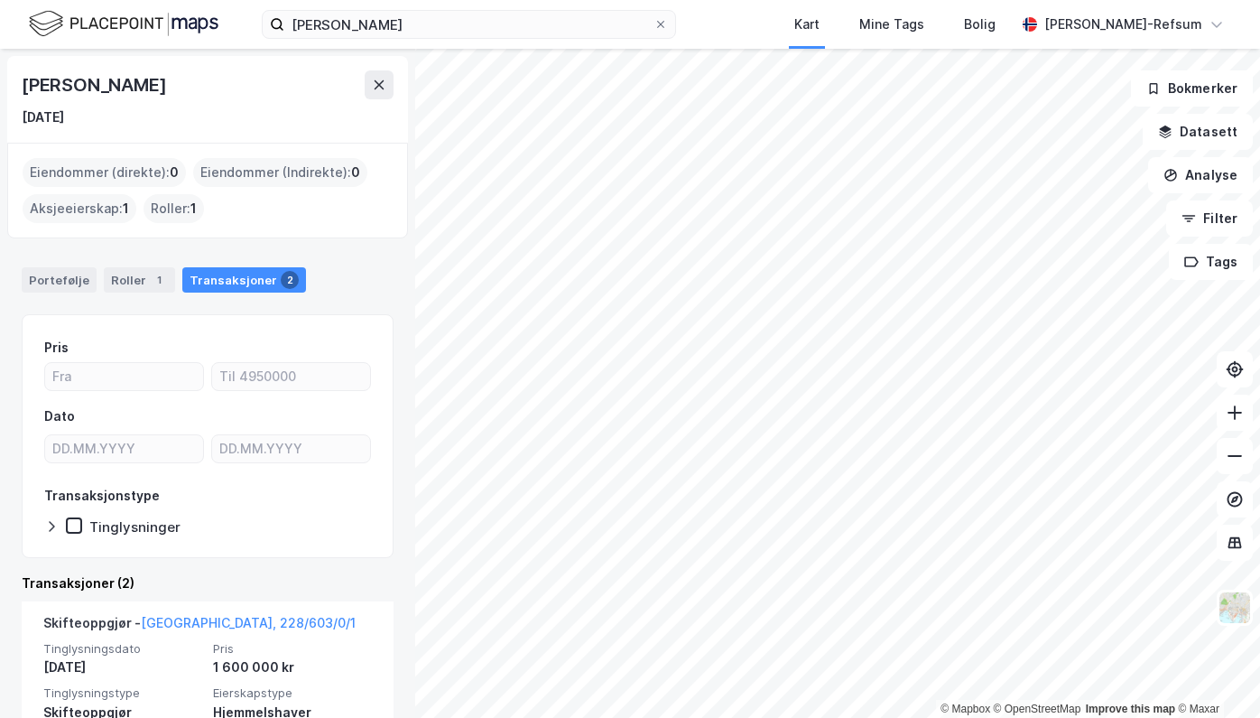
drag, startPoint x: 47, startPoint y: 274, endPoint x: 54, endPoint y: 292, distance: 18.6
click at [47, 274] on div "Portefølje" at bounding box center [59, 279] width 75 height 25
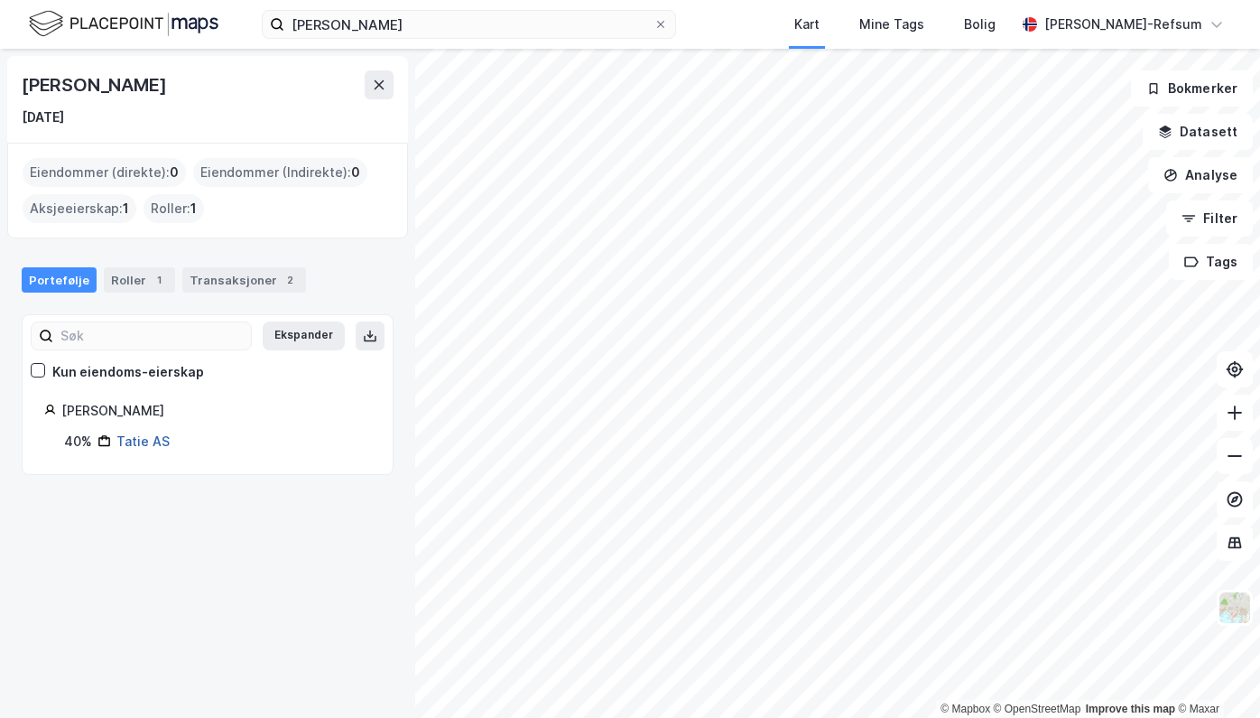
click at [150, 447] on link "Tatie AS" at bounding box center [142, 440] width 53 height 15
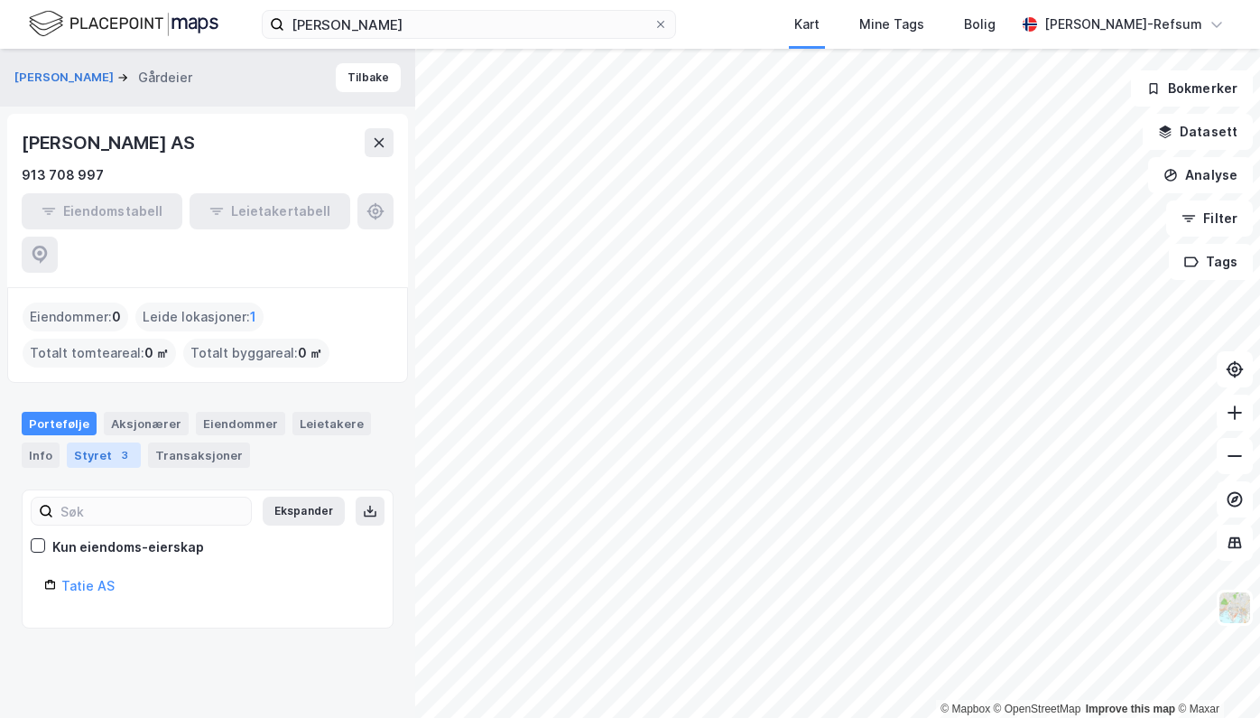
click at [90, 442] on div "Styret 3" at bounding box center [104, 454] width 74 height 25
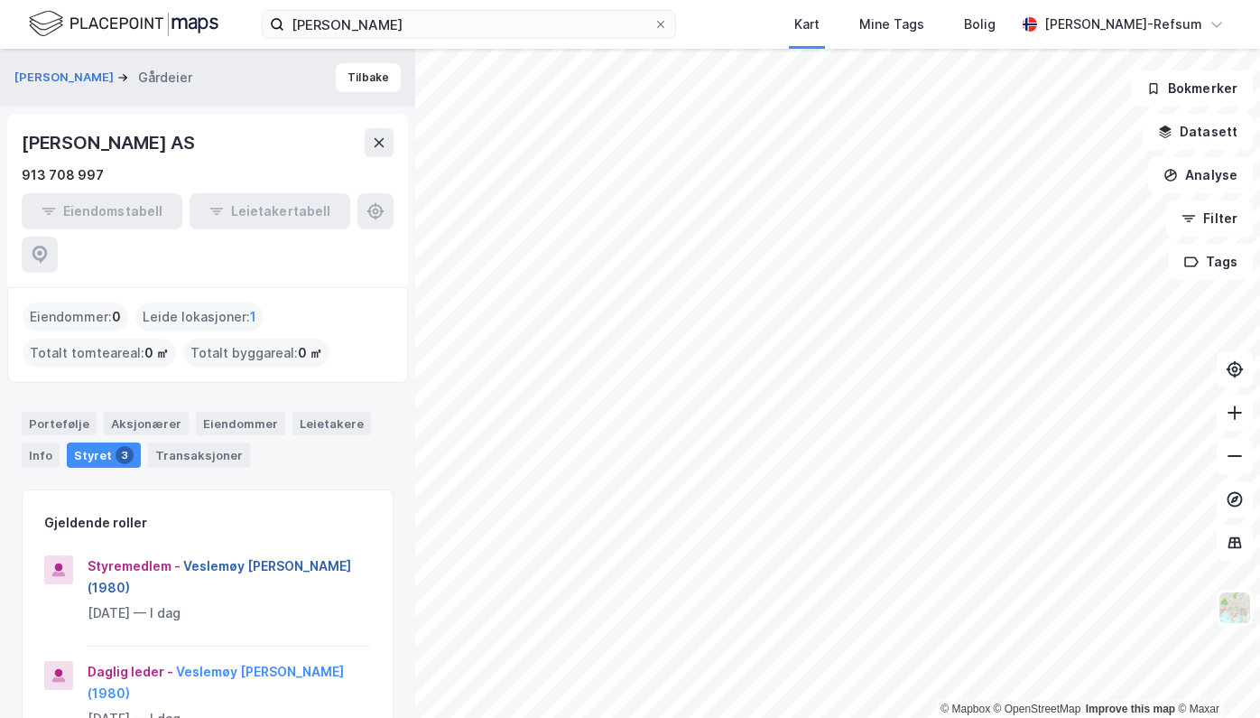
click at [0, 0] on button "Veslemøy [PERSON_NAME] (1980)" at bounding box center [0, 0] width 0 height 0
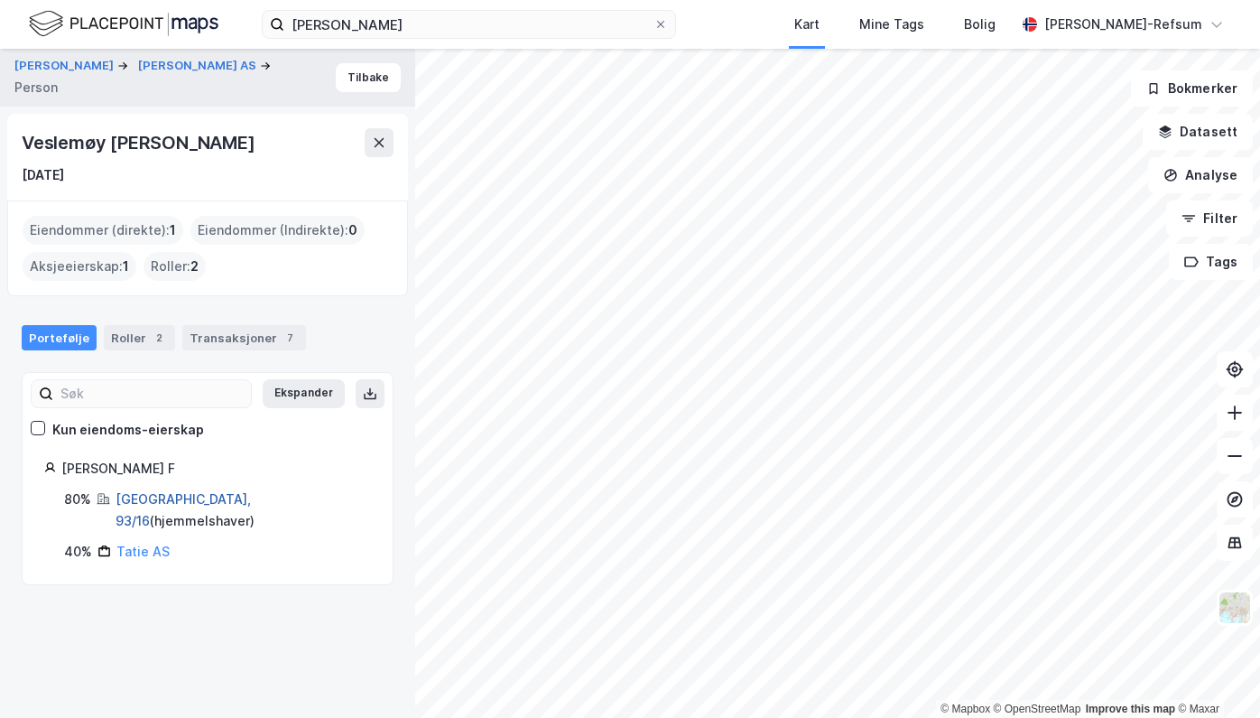
click at [147, 503] on link "[GEOGRAPHIC_DATA], 93/16" at bounding box center [183, 509] width 135 height 37
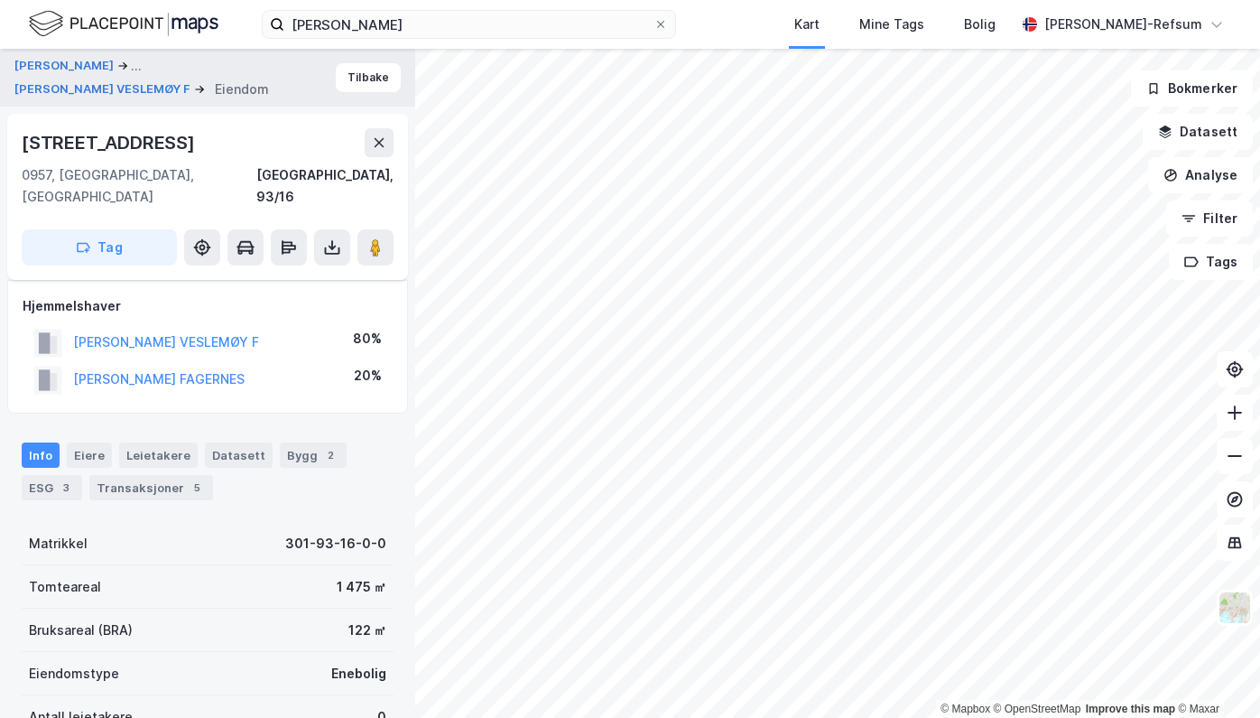
scroll to position [338, 0]
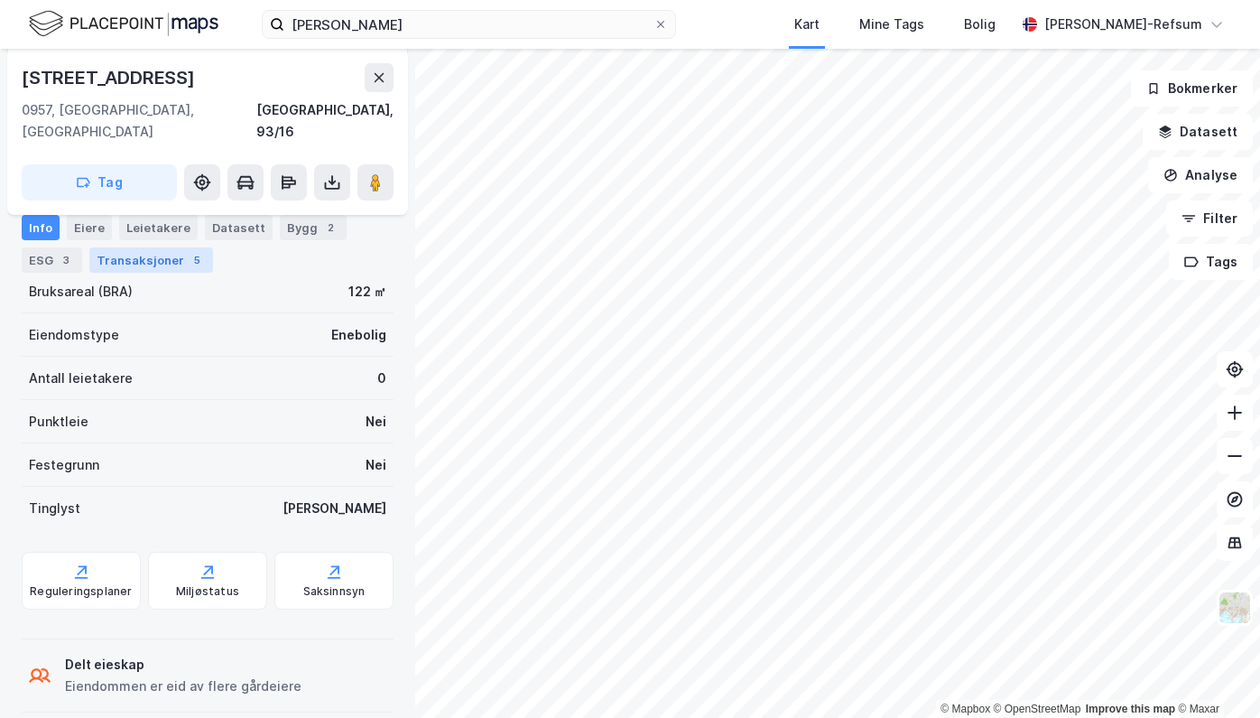
click at [161, 261] on div "Transaksjoner 5" at bounding box center [151, 259] width 124 height 25
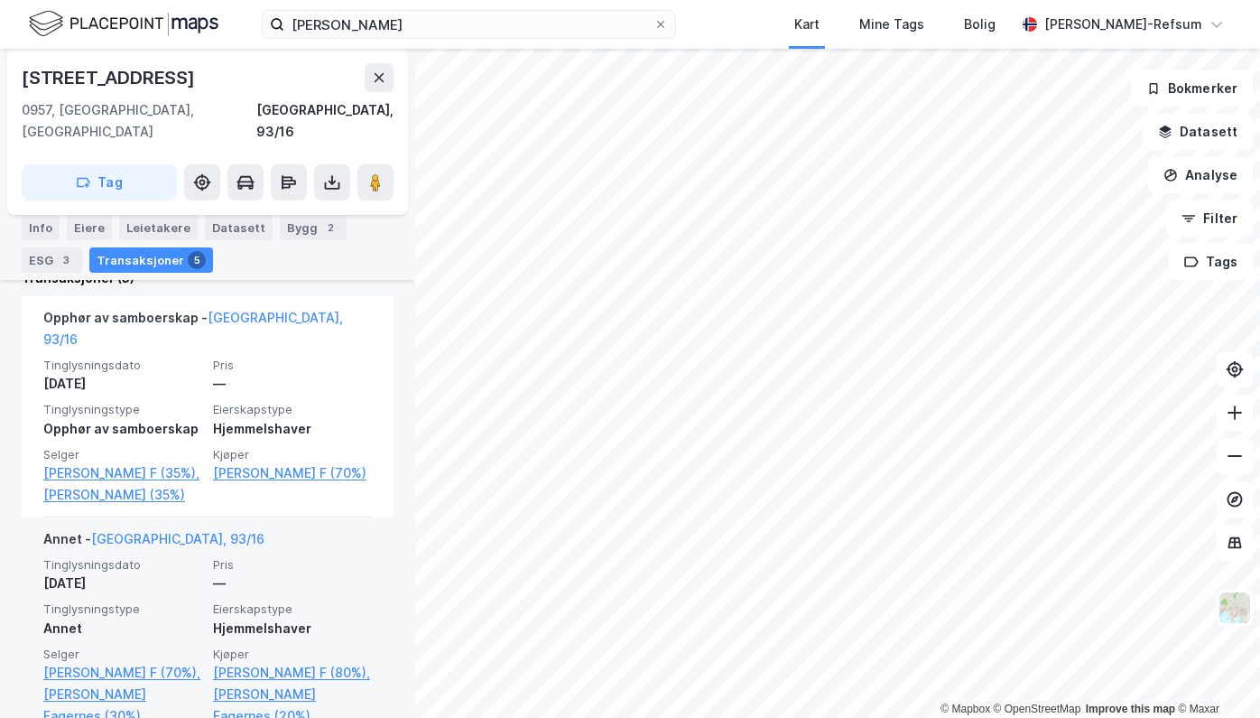
scroll to position [632, 0]
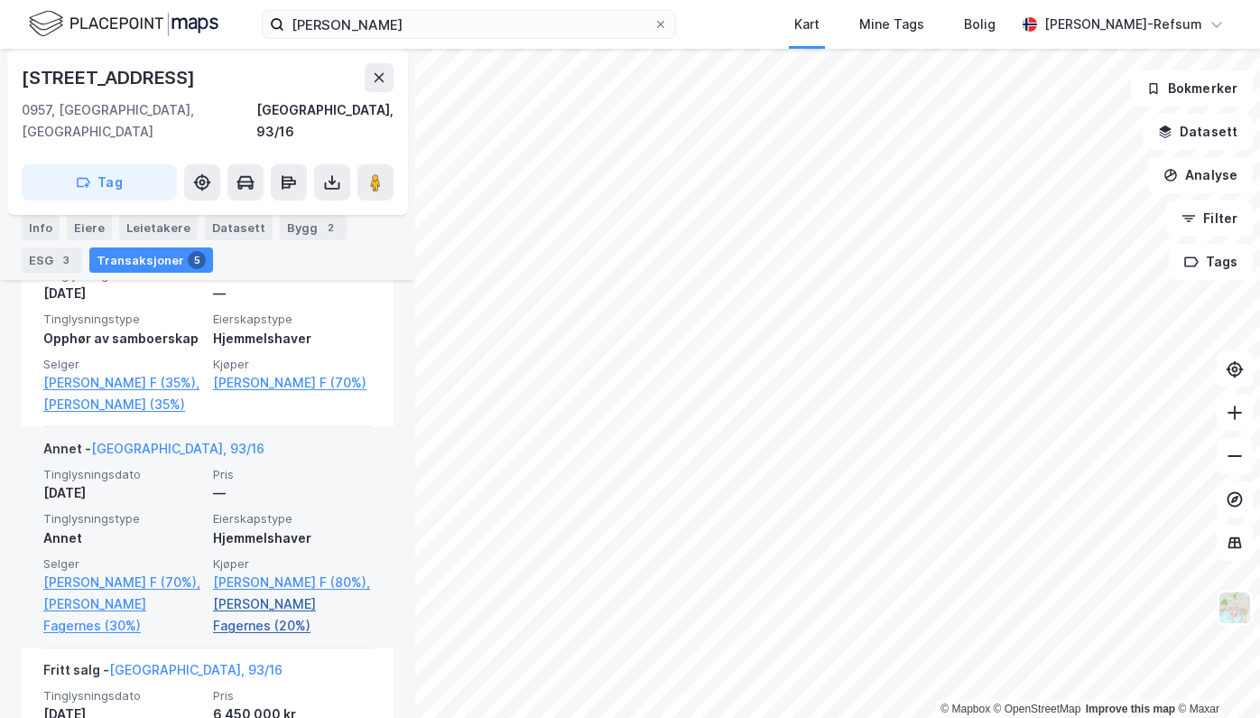
click at [280, 602] on link "[PERSON_NAME] Fagernes (20%)" at bounding box center [292, 614] width 159 height 43
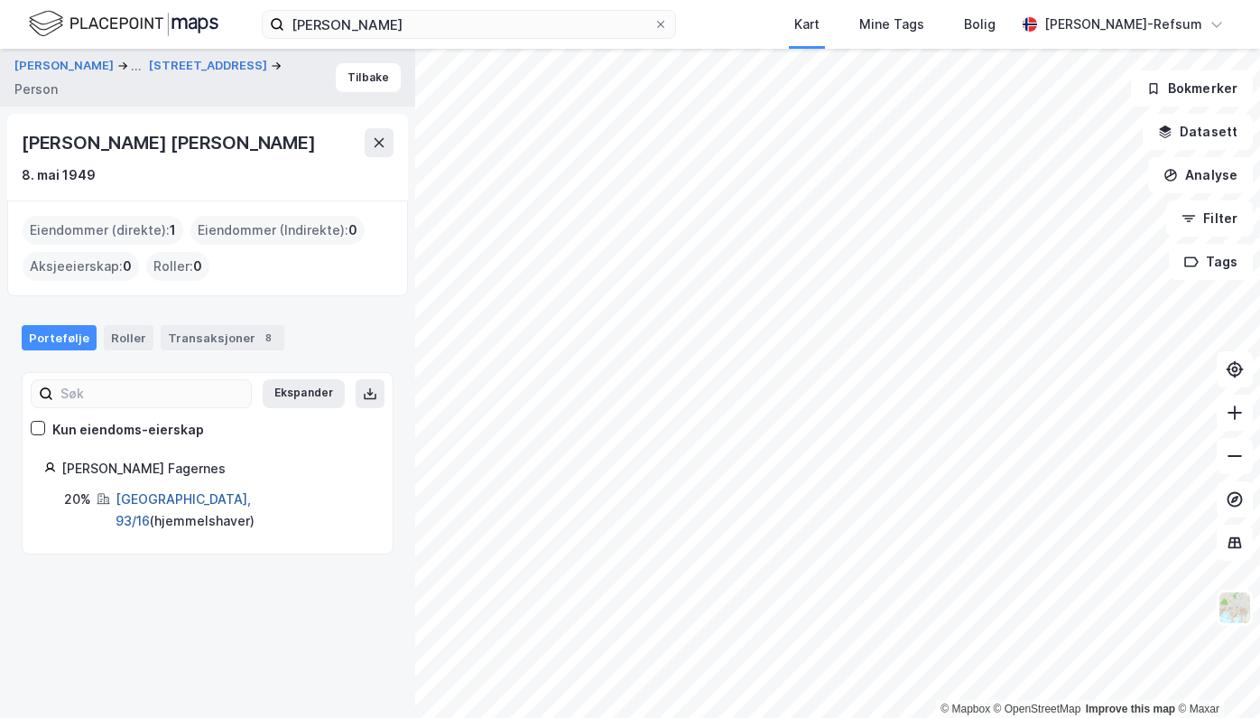
click at [144, 500] on link "[GEOGRAPHIC_DATA], 93/16" at bounding box center [183, 509] width 135 height 37
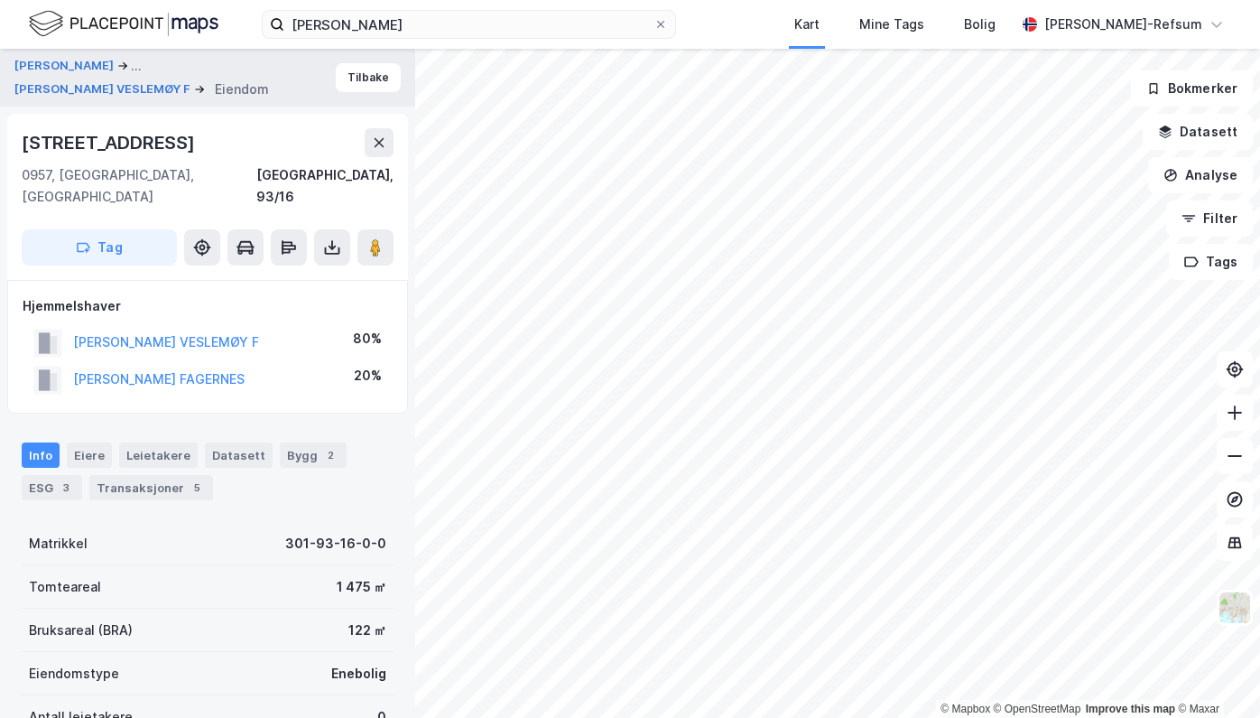
scroll to position [338, 0]
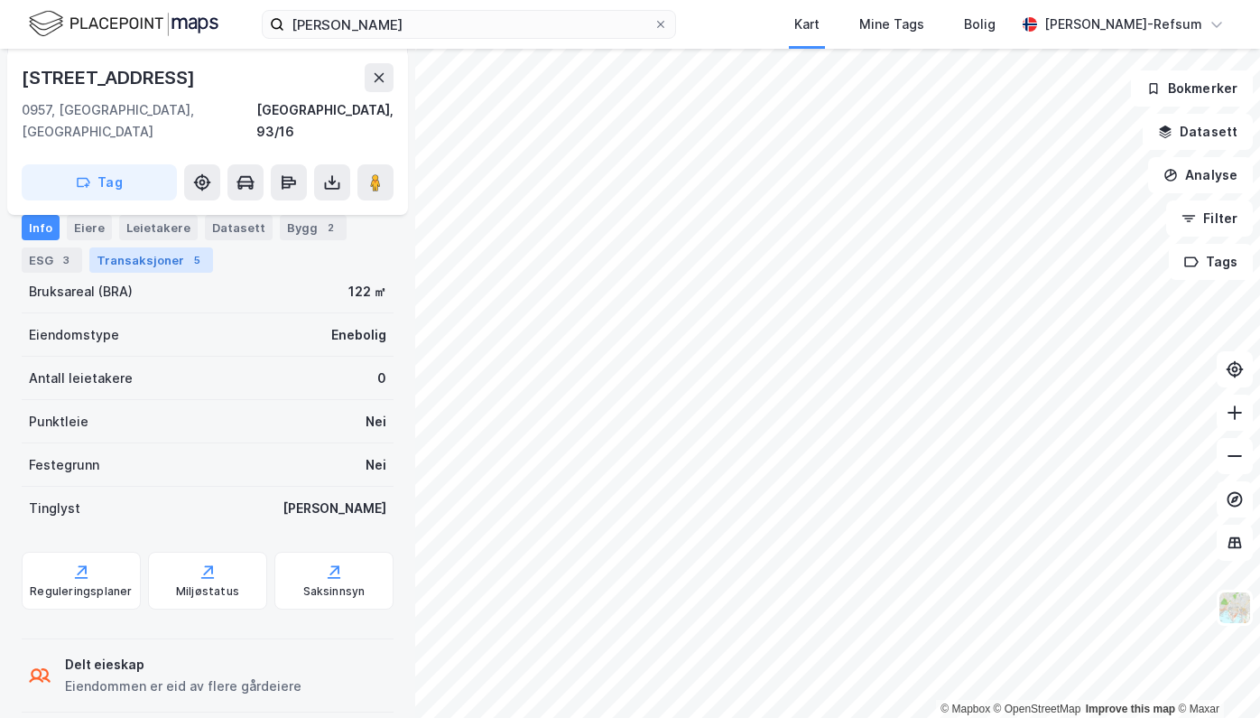
click at [134, 257] on div "Transaksjoner 5" at bounding box center [151, 259] width 124 height 25
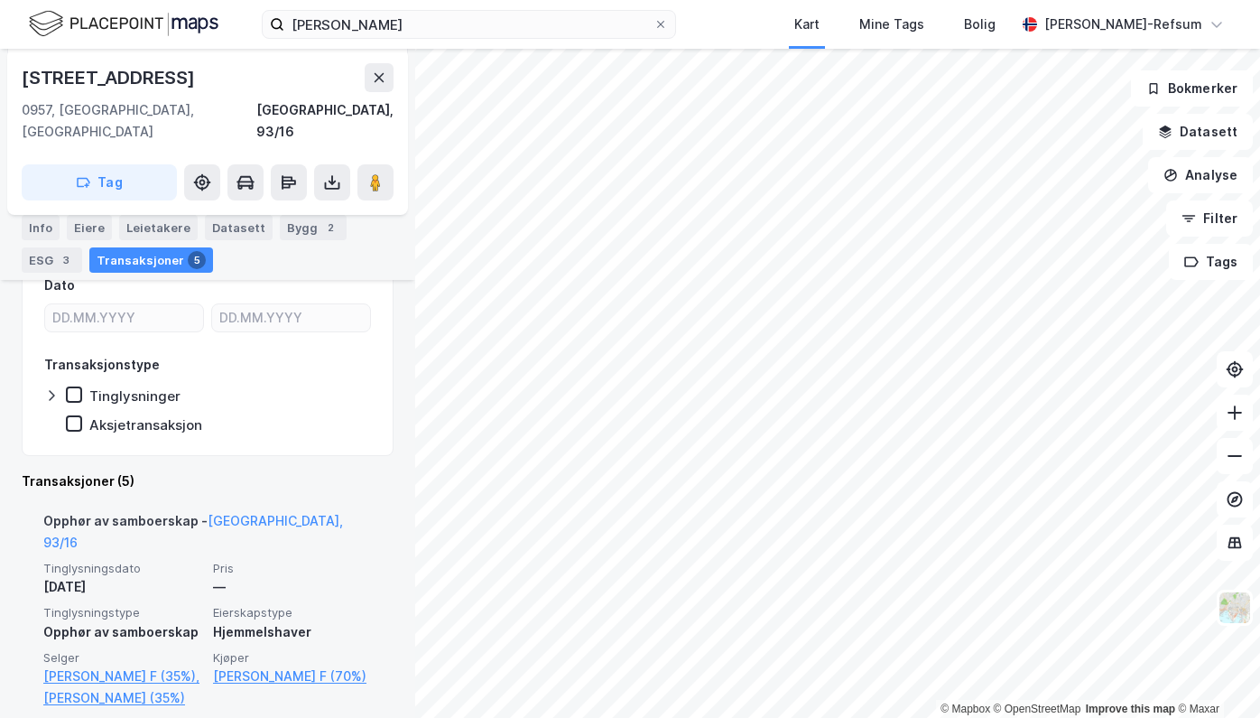
scroll to position [429, 0]
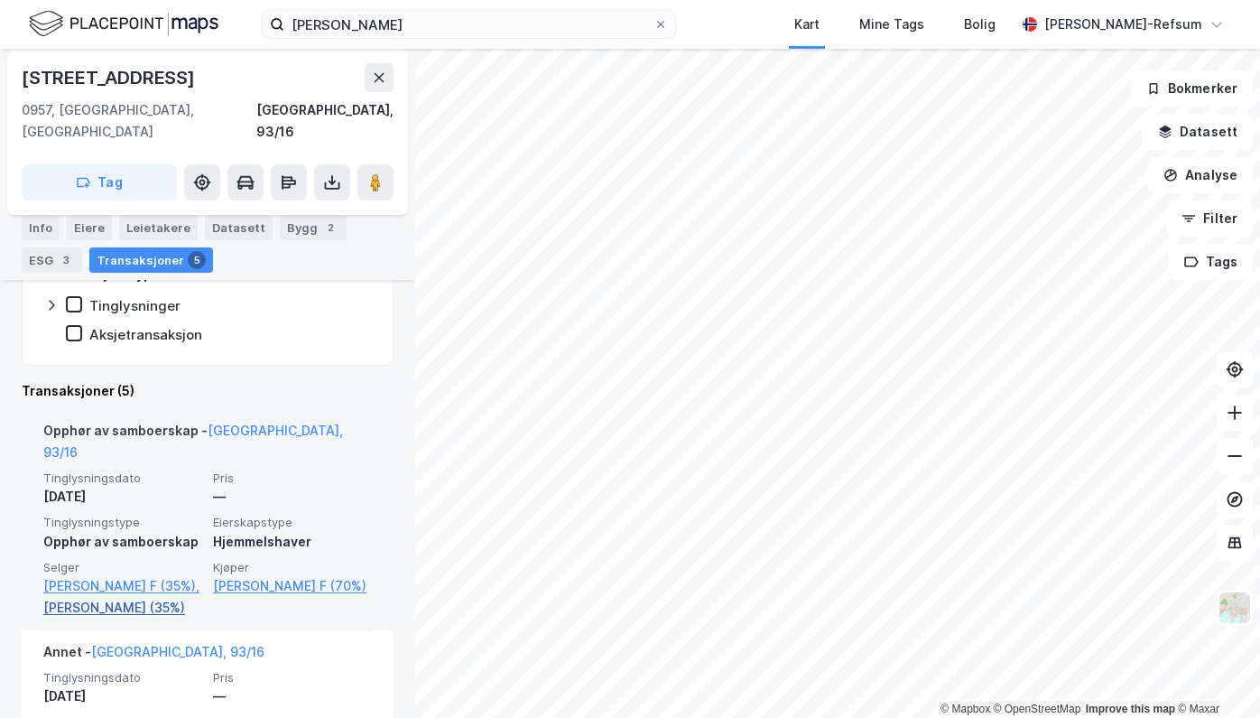
click at [79, 597] on link "[PERSON_NAME] (35%)" at bounding box center [122, 608] width 159 height 22
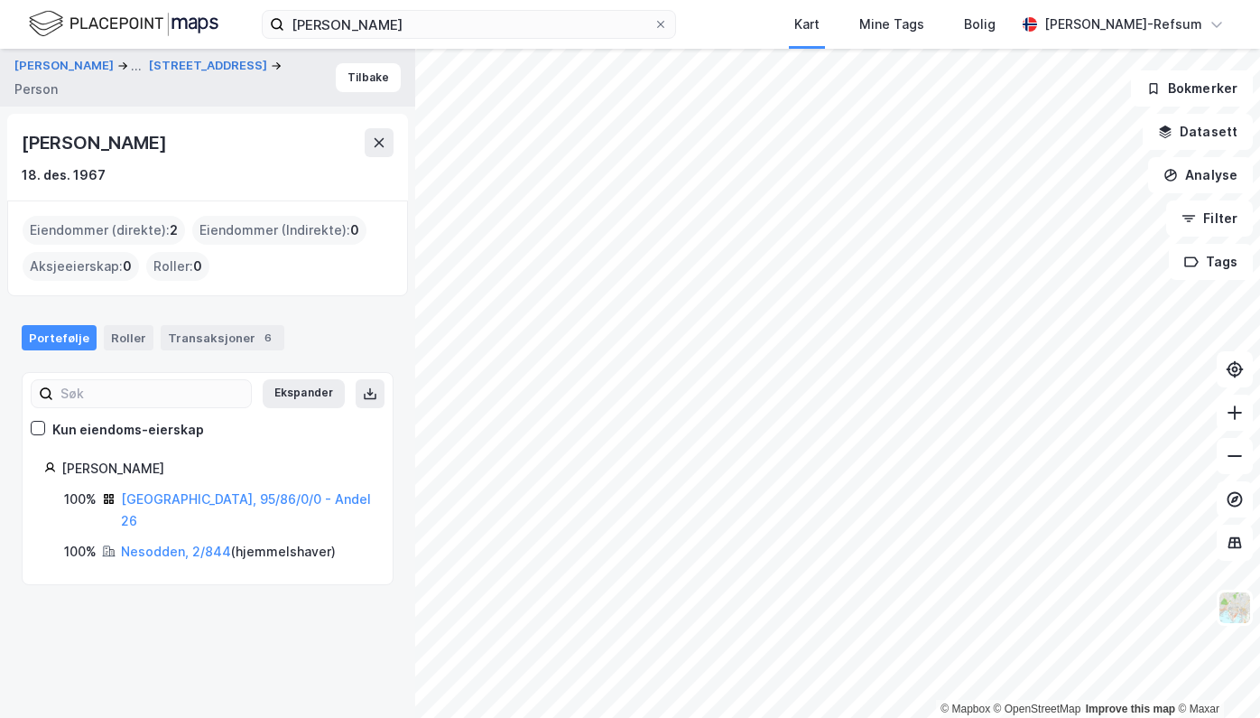
click at [90, 230] on div "Eiendommer (direkte) : 2" at bounding box center [104, 230] width 162 height 29
click at [217, 497] on link "[GEOGRAPHIC_DATA], 95/86/0/0 - Andel 26" at bounding box center [246, 509] width 250 height 37
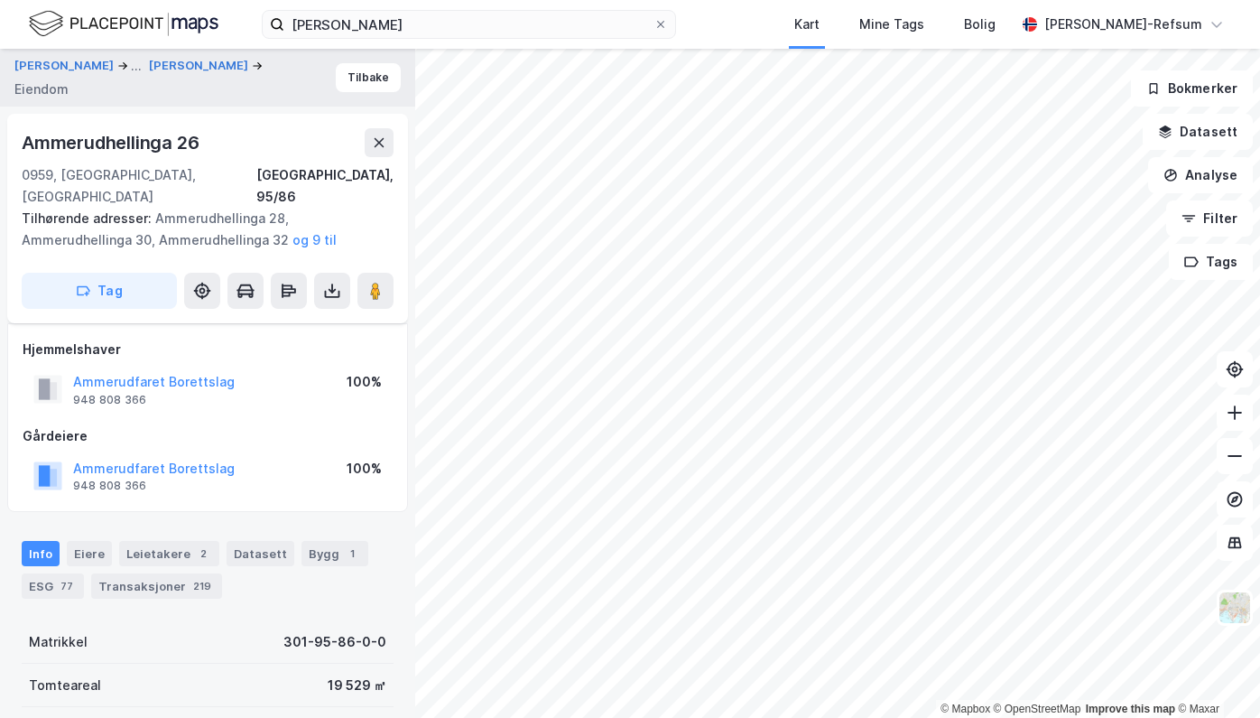
scroll to position [365, 0]
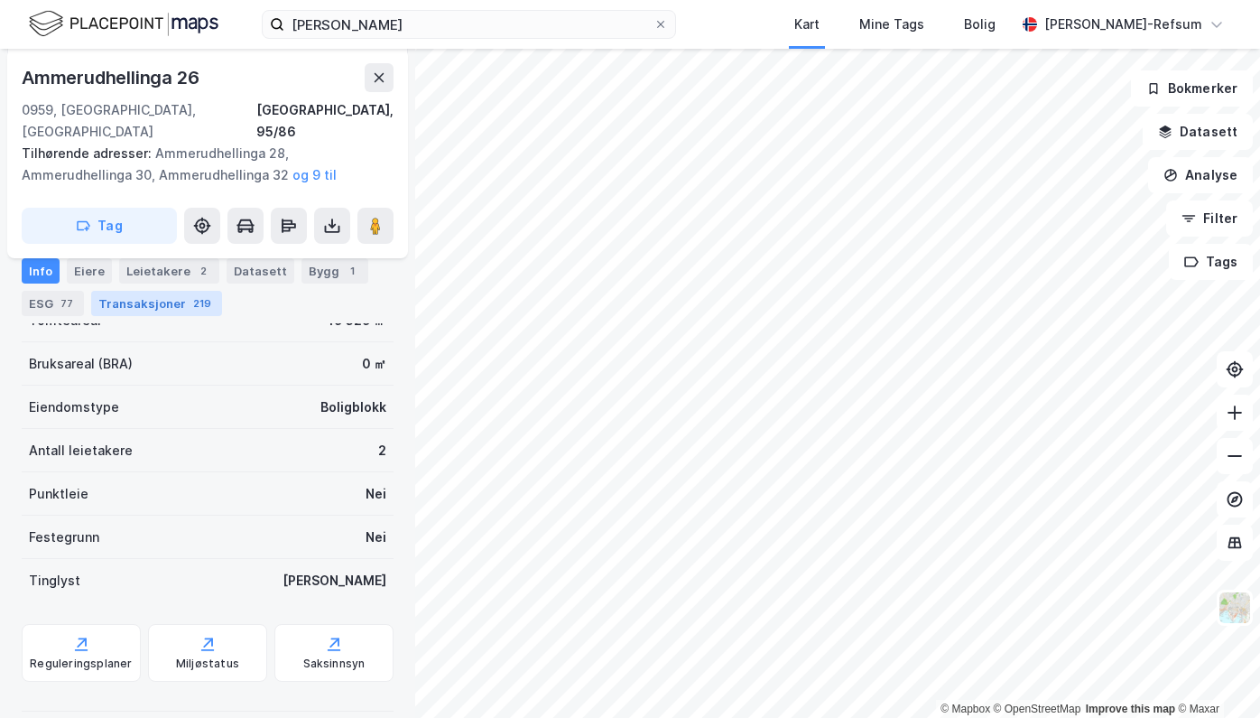
click at [190, 304] on div "219" at bounding box center [202, 303] width 25 height 18
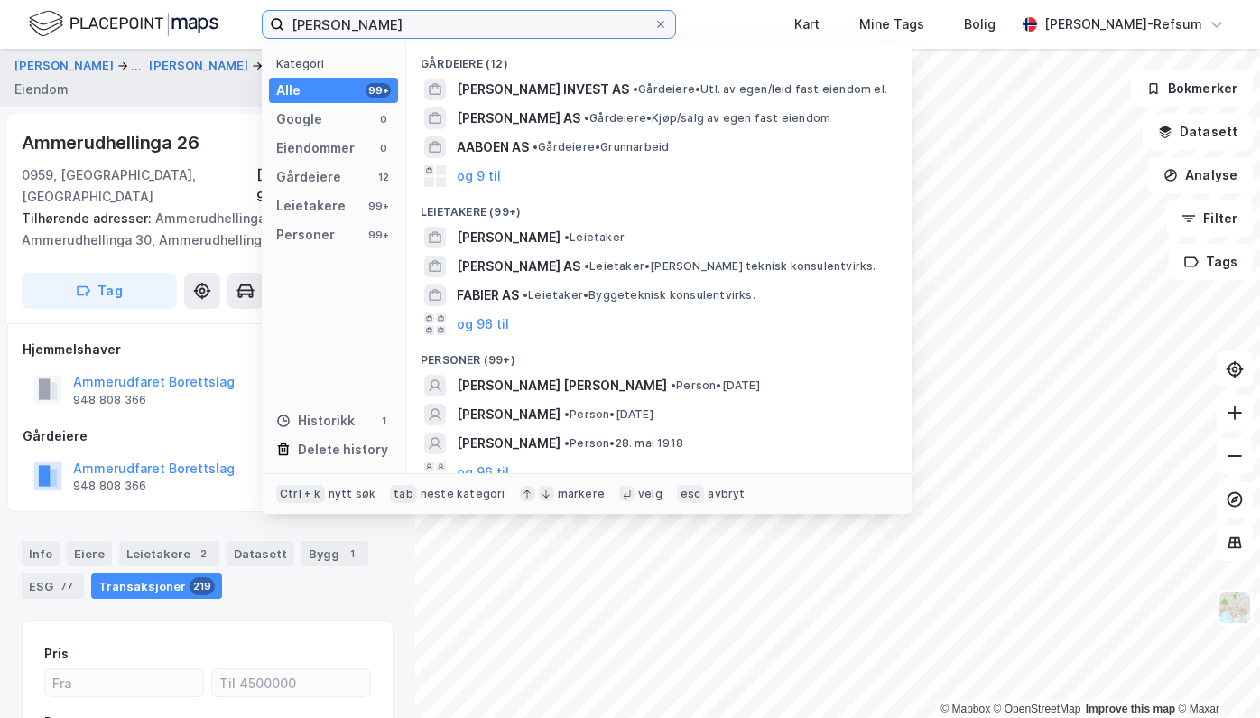
click at [345, 23] on input "[PERSON_NAME]" at bounding box center [468, 24] width 369 height 27
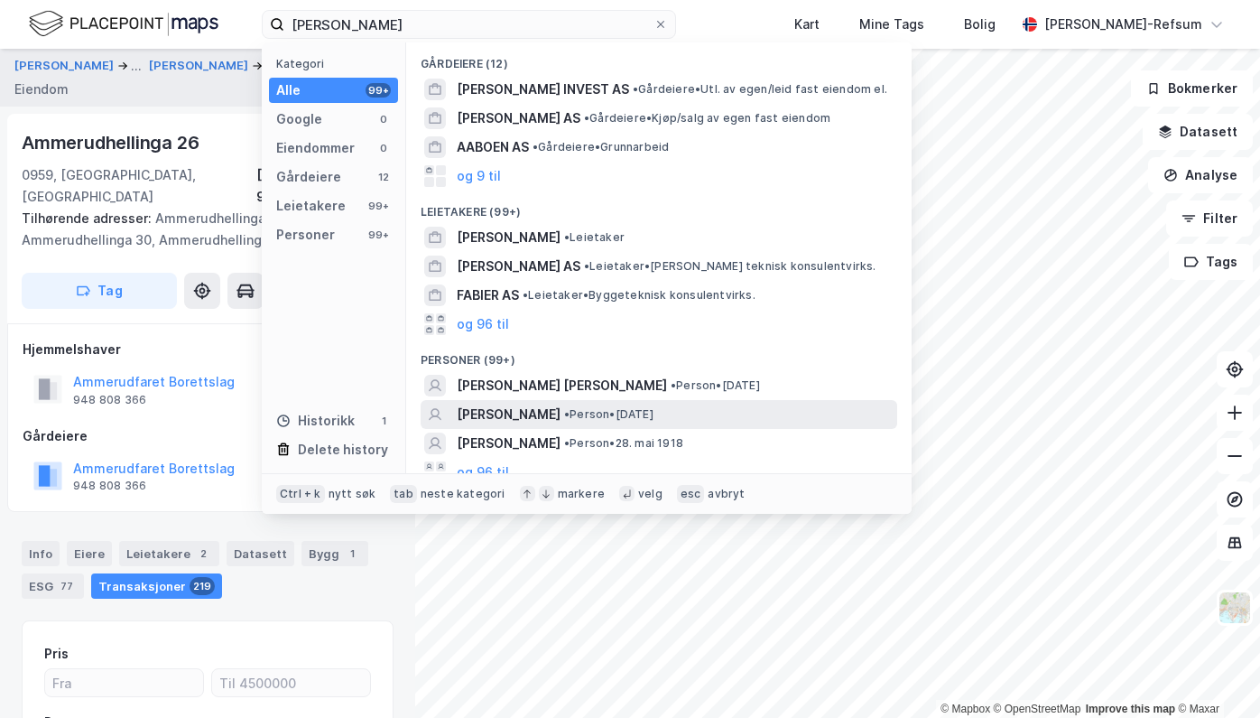
click at [591, 409] on span "• Person • [DATE]" at bounding box center [608, 414] width 89 height 14
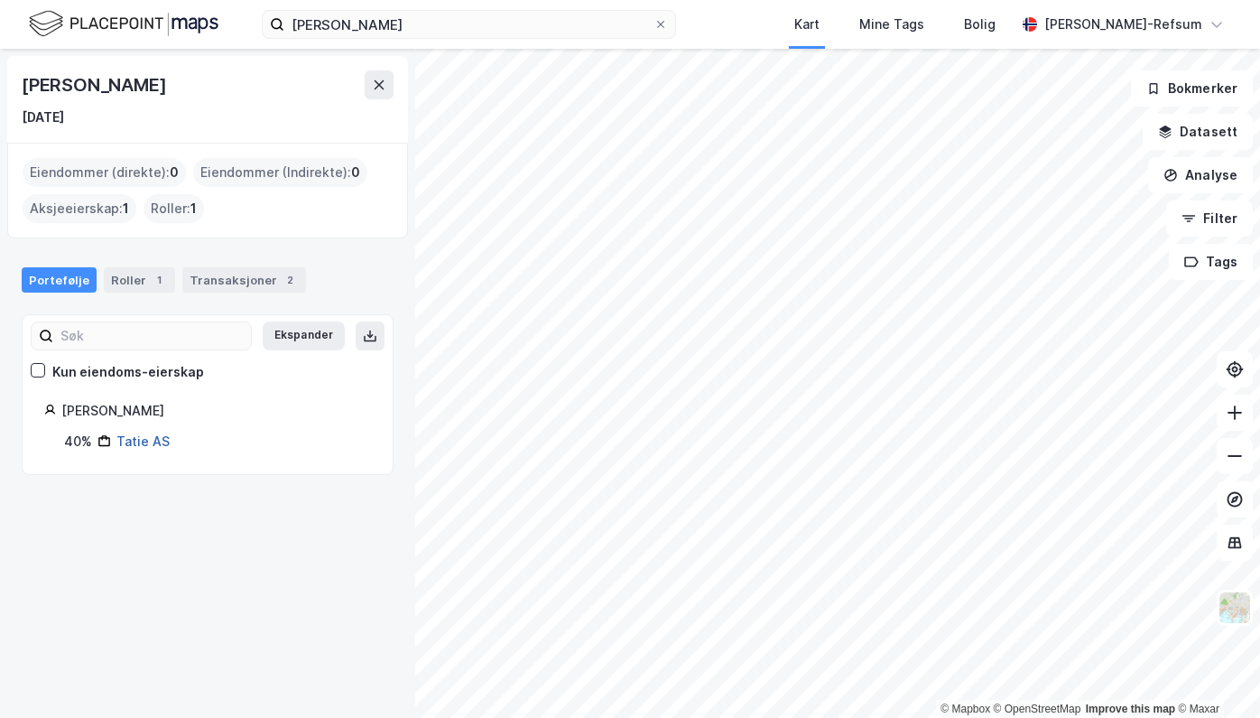
click at [143, 435] on link "Tatie AS" at bounding box center [142, 440] width 53 height 15
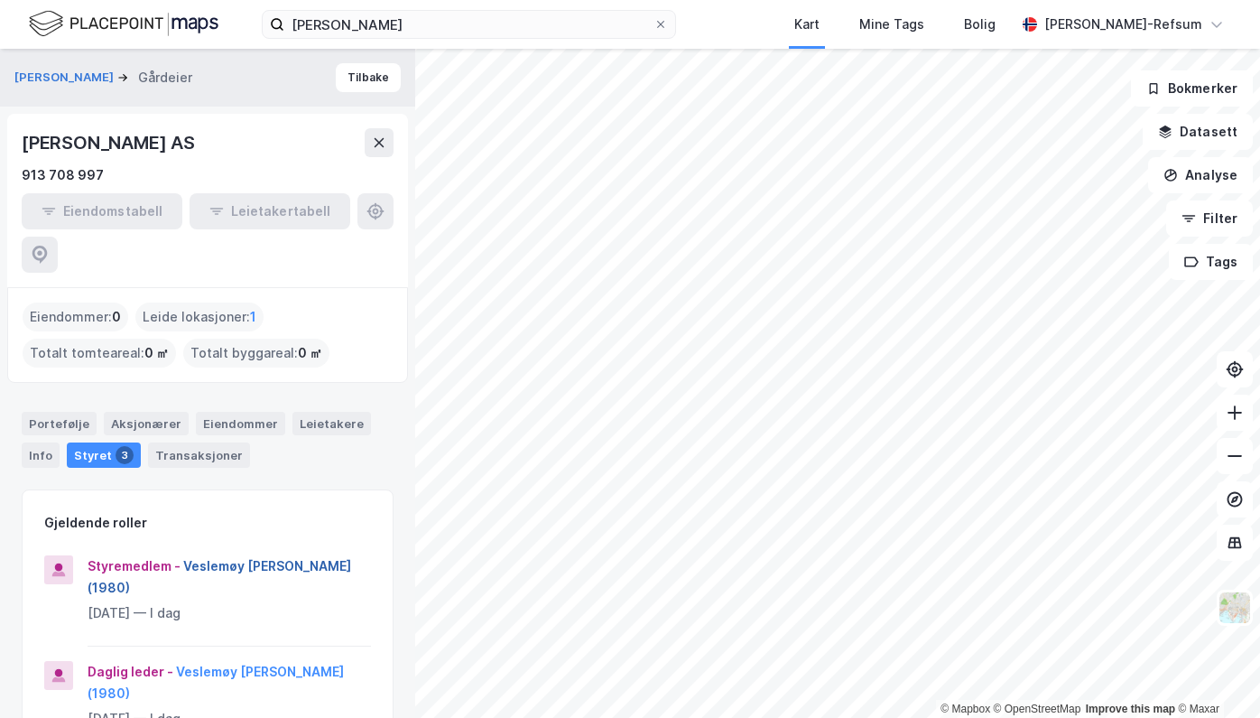
click at [0, 0] on button "Veslemøy [PERSON_NAME] (1980)" at bounding box center [0, 0] width 0 height 0
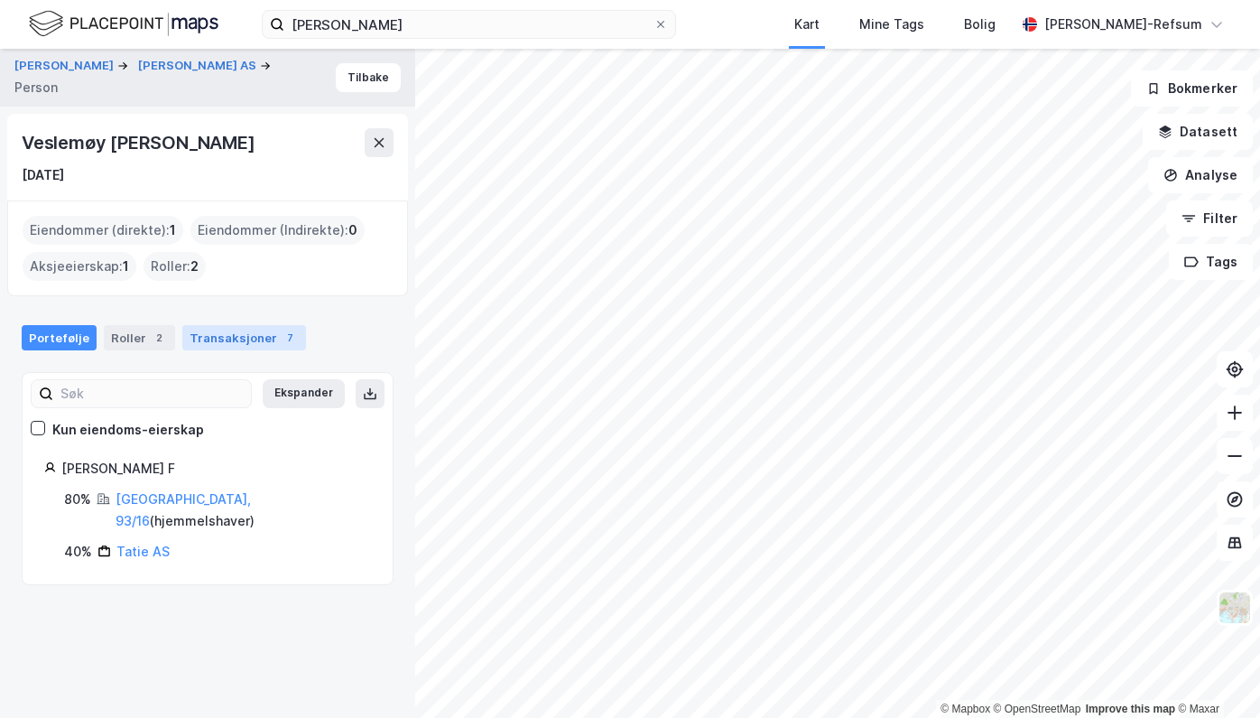
click at [262, 340] on div "Transaksjoner 7" at bounding box center [244, 337] width 124 height 25
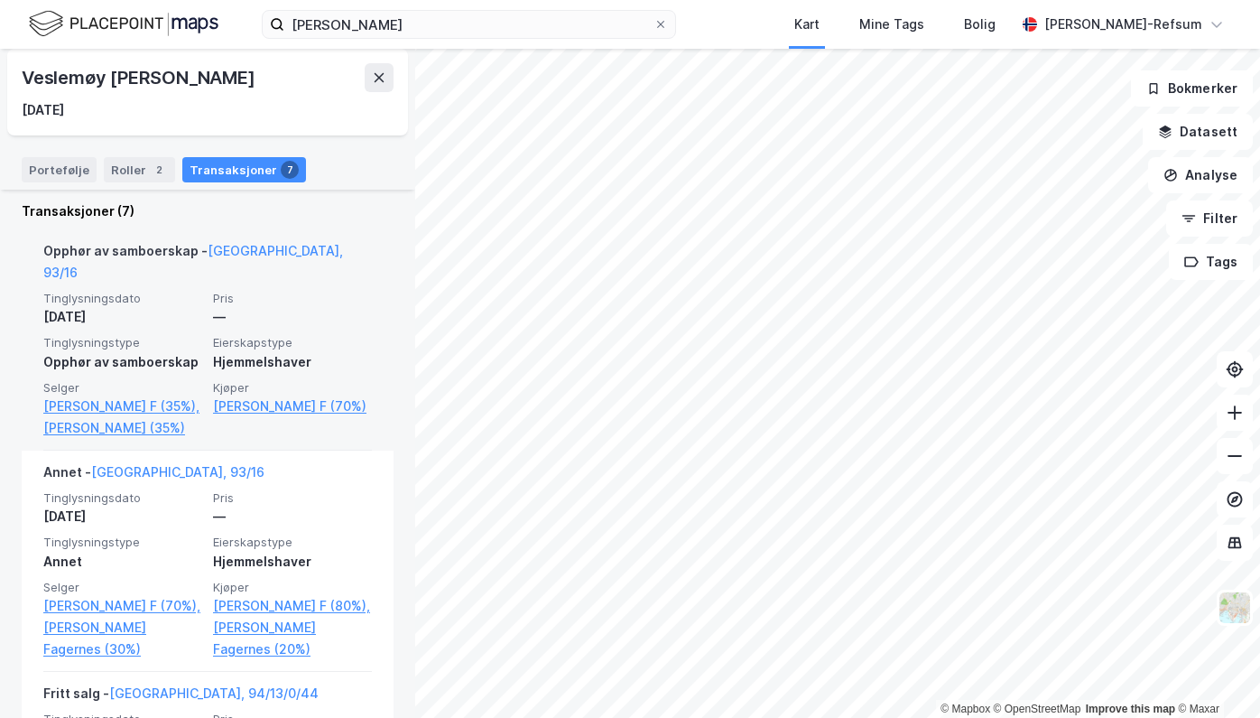
scroll to position [542, 0]
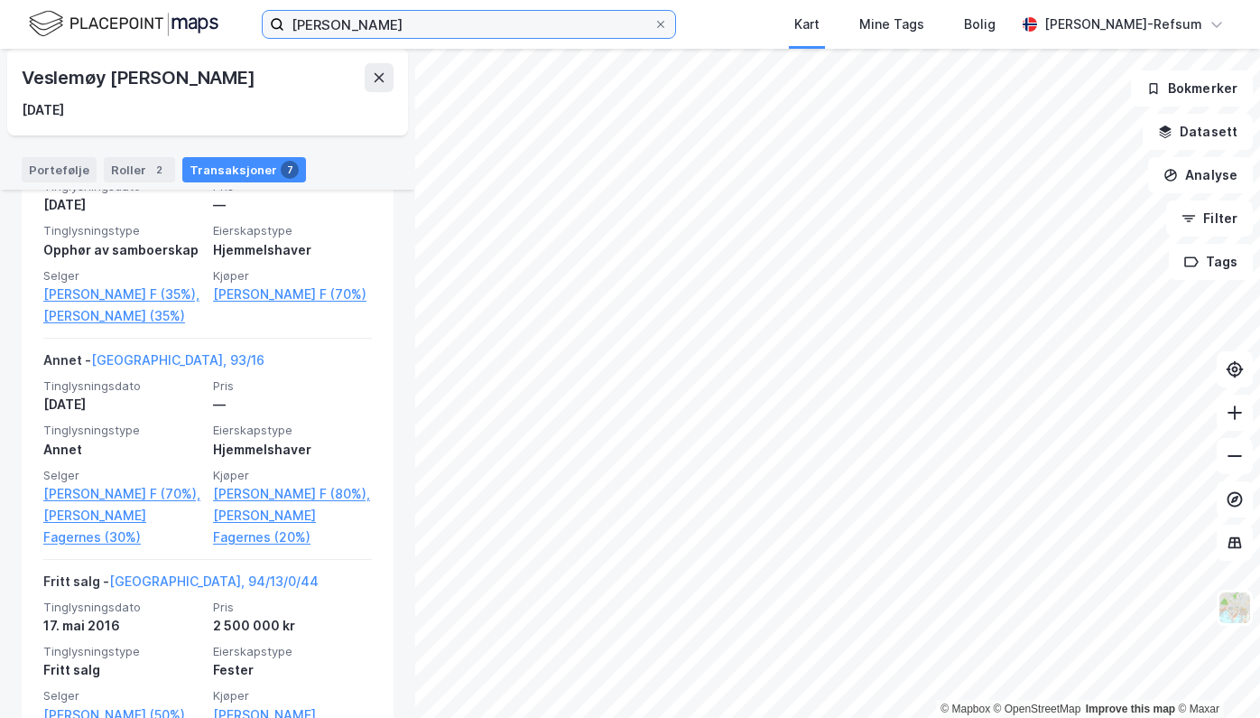
drag, startPoint x: 464, startPoint y: 36, endPoint x: 456, endPoint y: 29, distance: 10.9
click at [462, 36] on input "[PERSON_NAME]" at bounding box center [468, 24] width 369 height 27
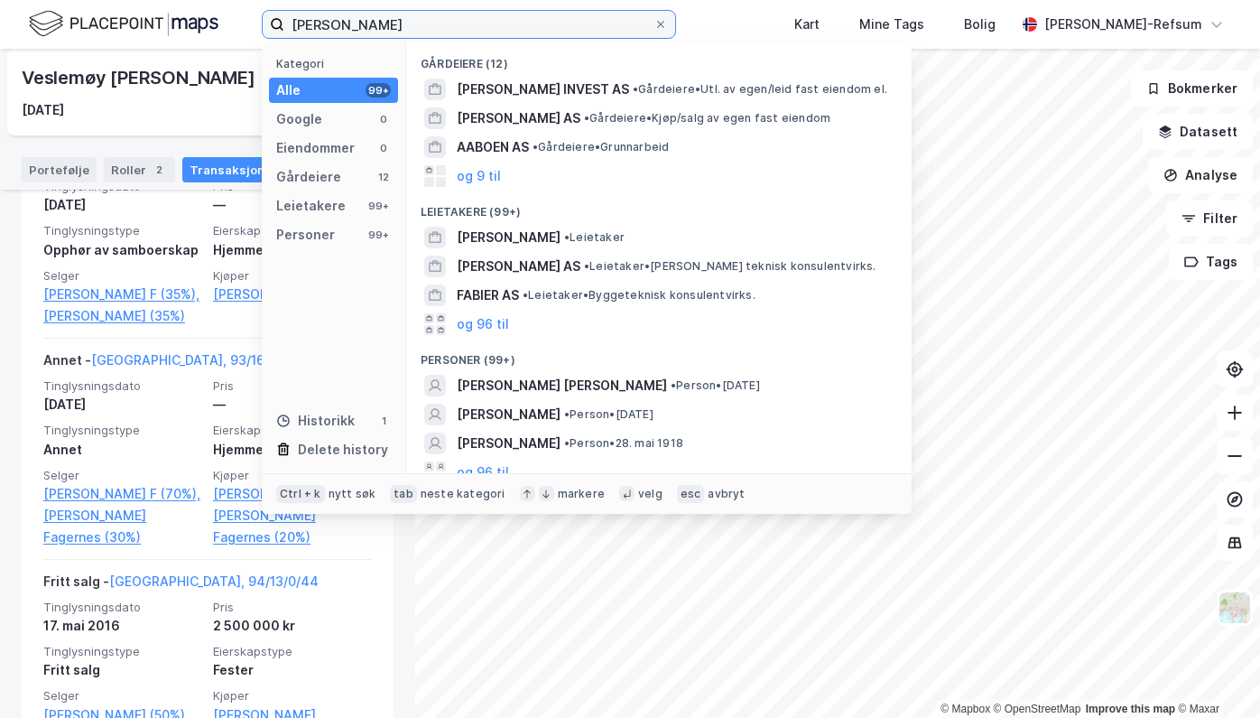
click at [456, 29] on input "[PERSON_NAME]" at bounding box center [468, 24] width 369 height 27
click at [455, 28] on input "[PERSON_NAME]" at bounding box center [468, 24] width 369 height 27
click at [455, 27] on input "[PERSON_NAME]" at bounding box center [468, 24] width 369 height 27
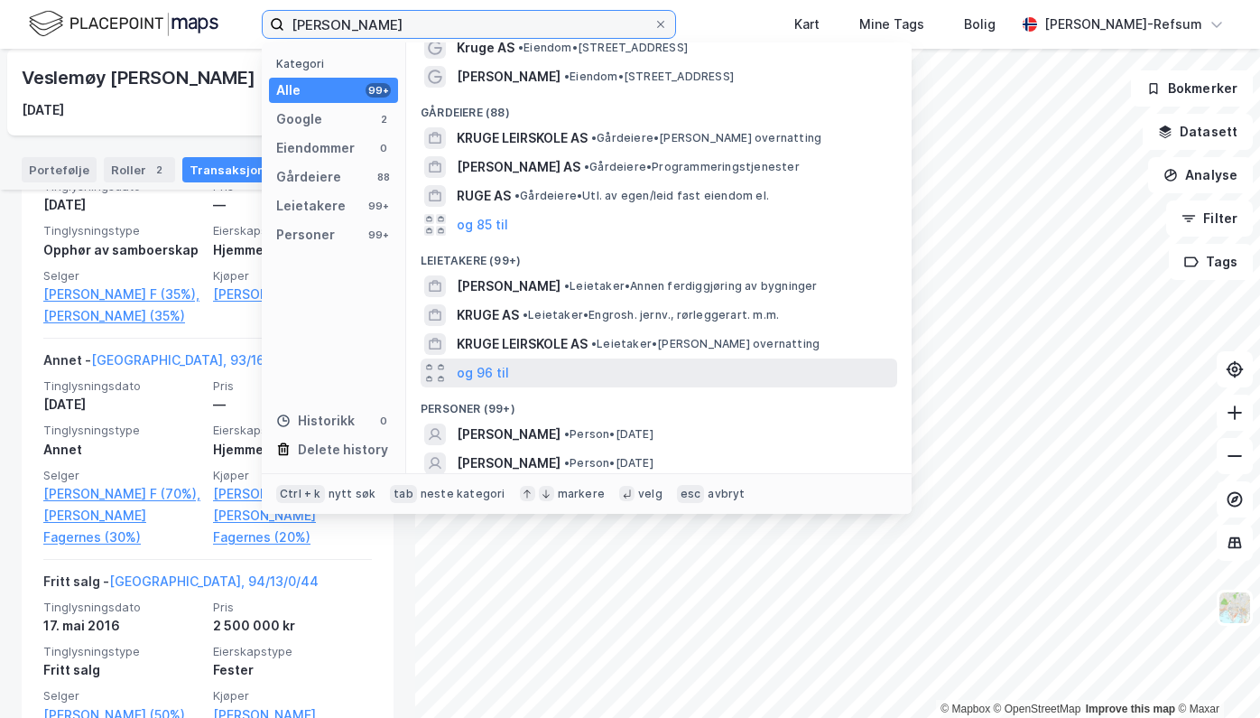
scroll to position [104, 0]
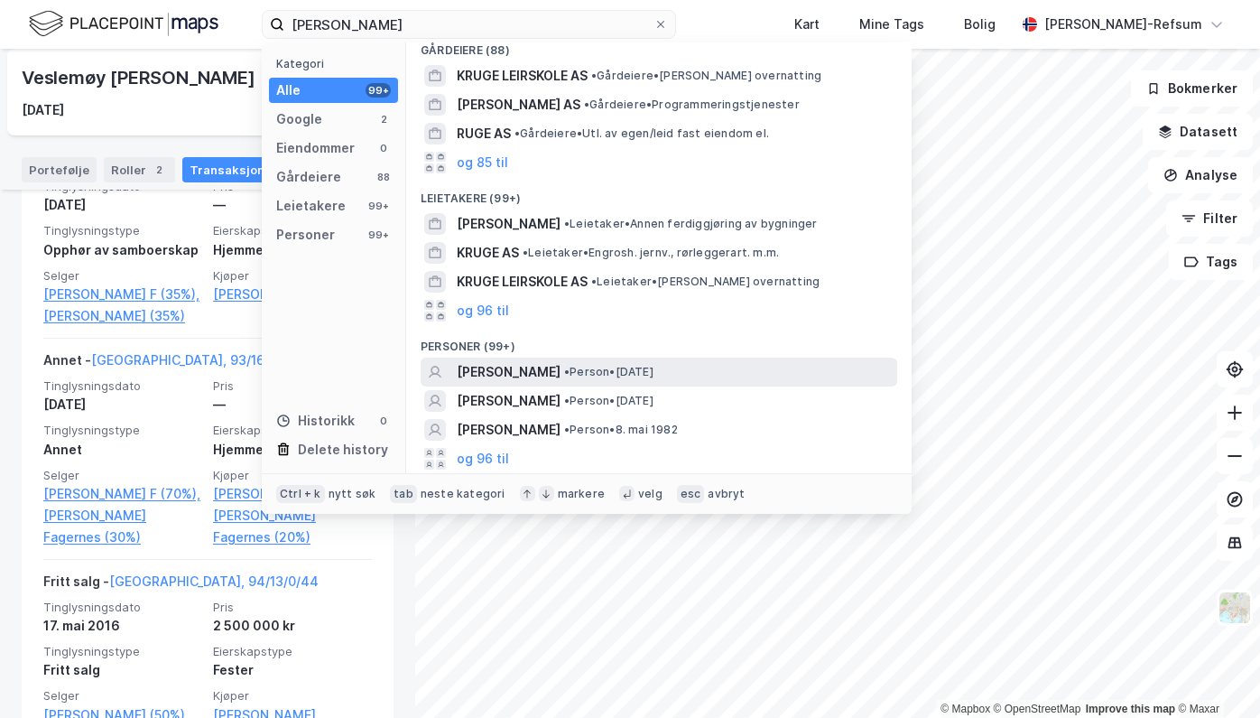
click at [574, 366] on span "• Person • [DATE]" at bounding box center [608, 372] width 89 height 14
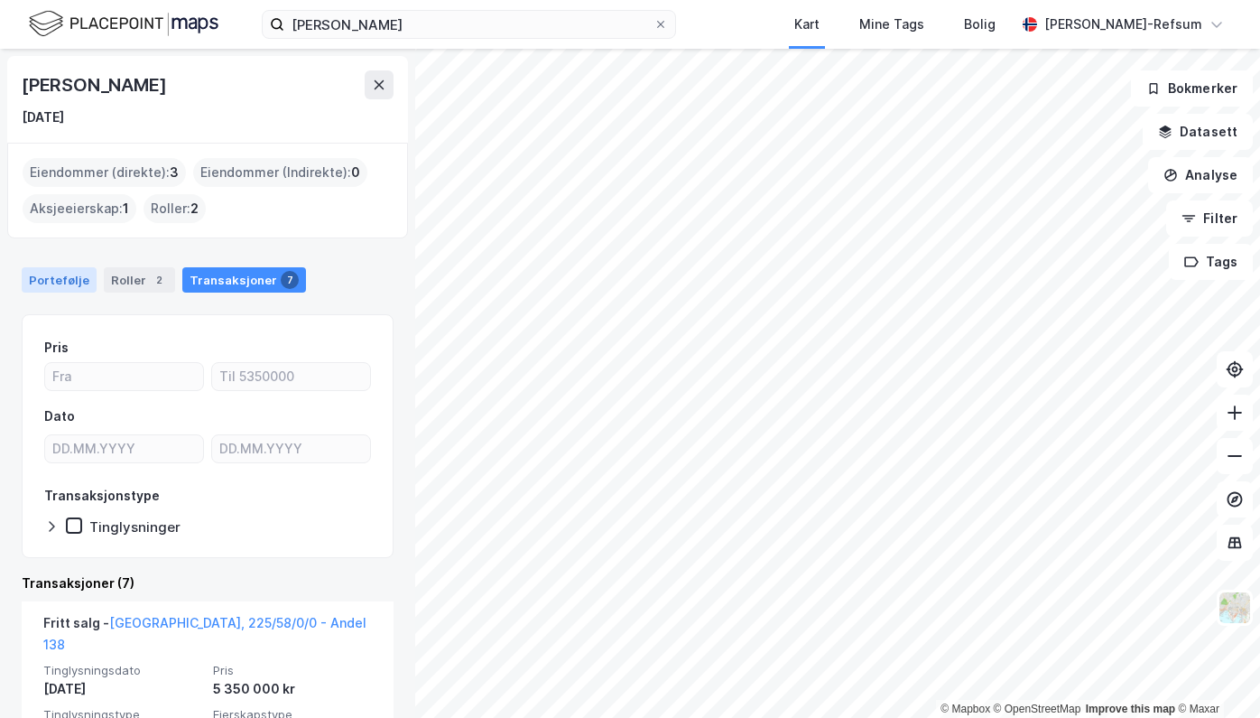
click at [53, 280] on div "Portefølje" at bounding box center [59, 279] width 75 height 25
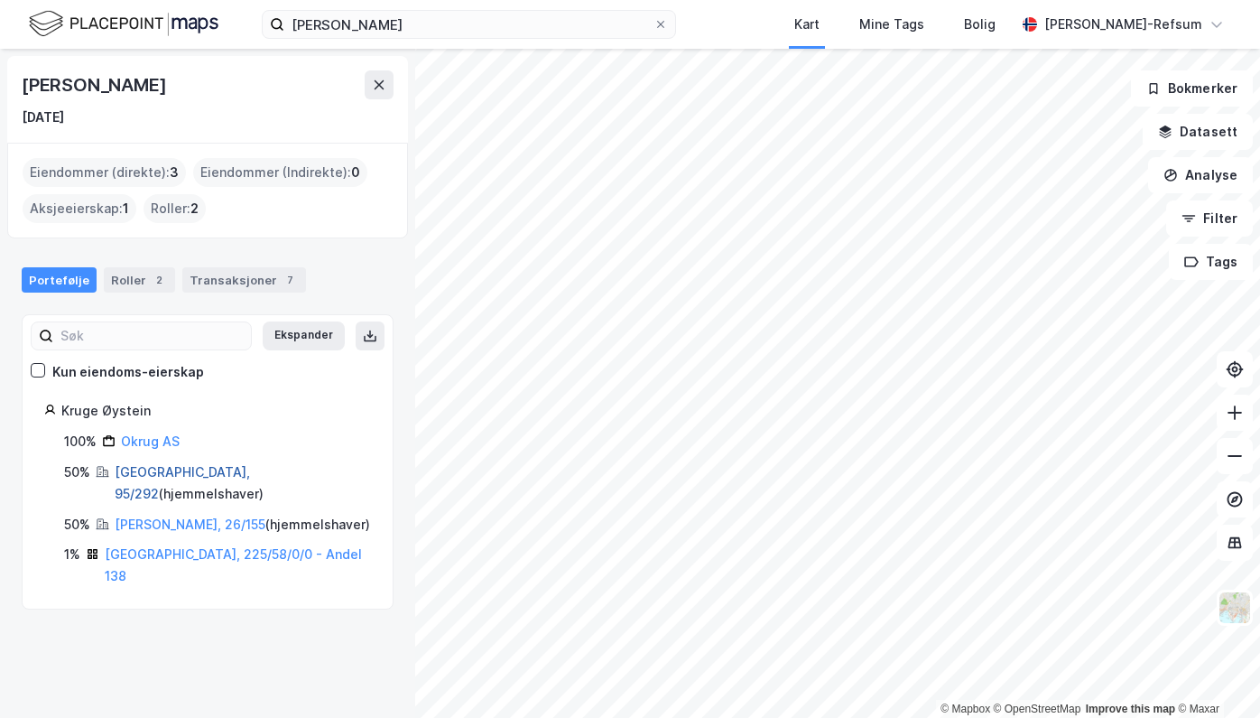
click at [147, 467] on link "[GEOGRAPHIC_DATA], 95/292" at bounding box center [182, 482] width 135 height 37
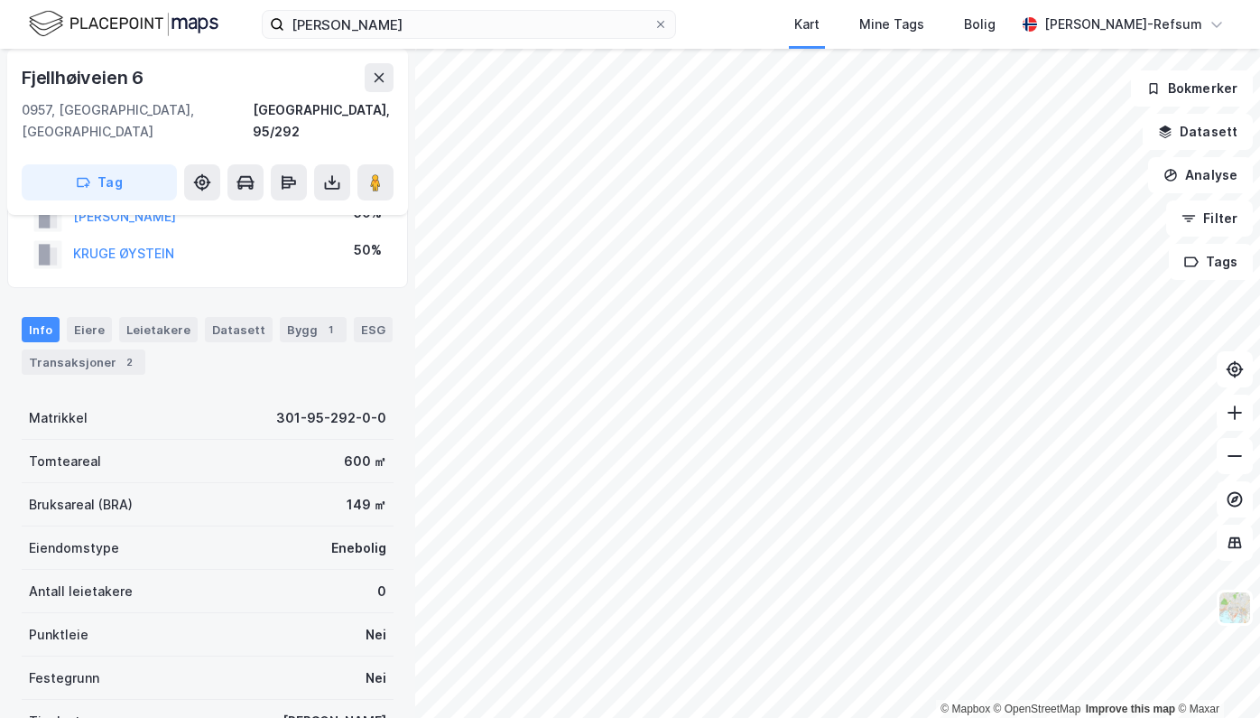
scroll to position [68, 0]
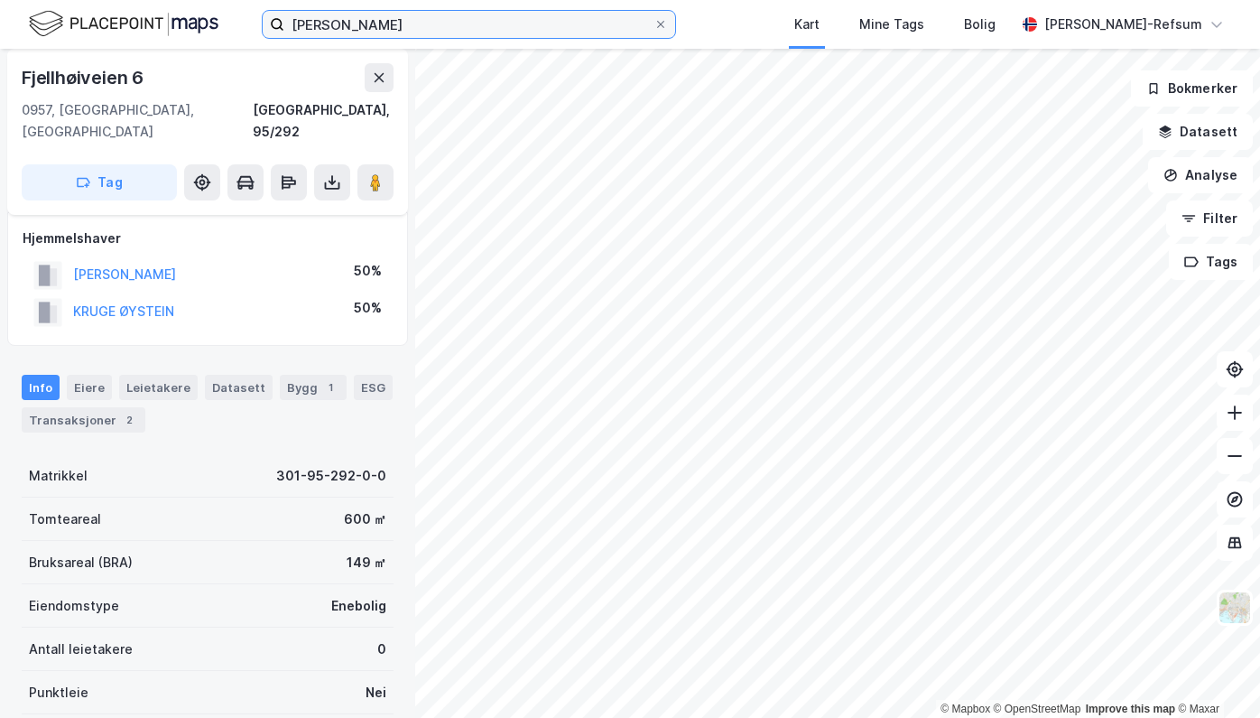
click at [341, 23] on input "[PERSON_NAME]" at bounding box center [468, 24] width 369 height 27
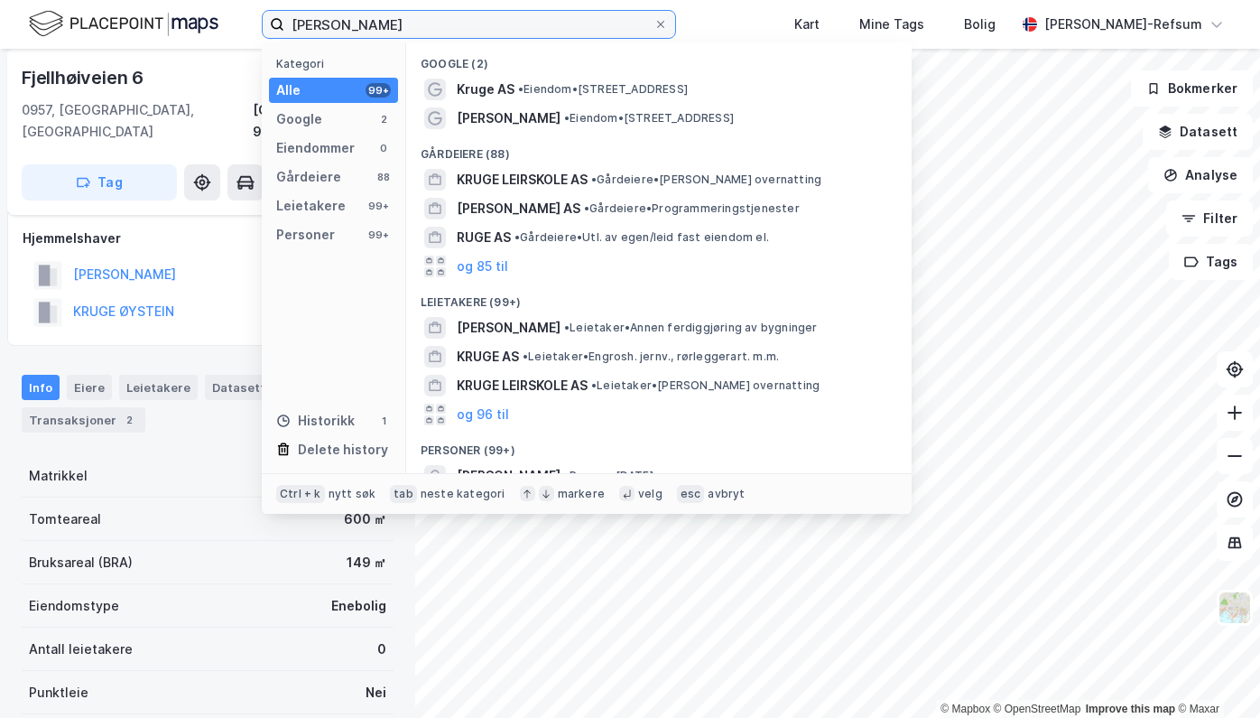
click at [341, 23] on input "[PERSON_NAME]" at bounding box center [468, 24] width 369 height 27
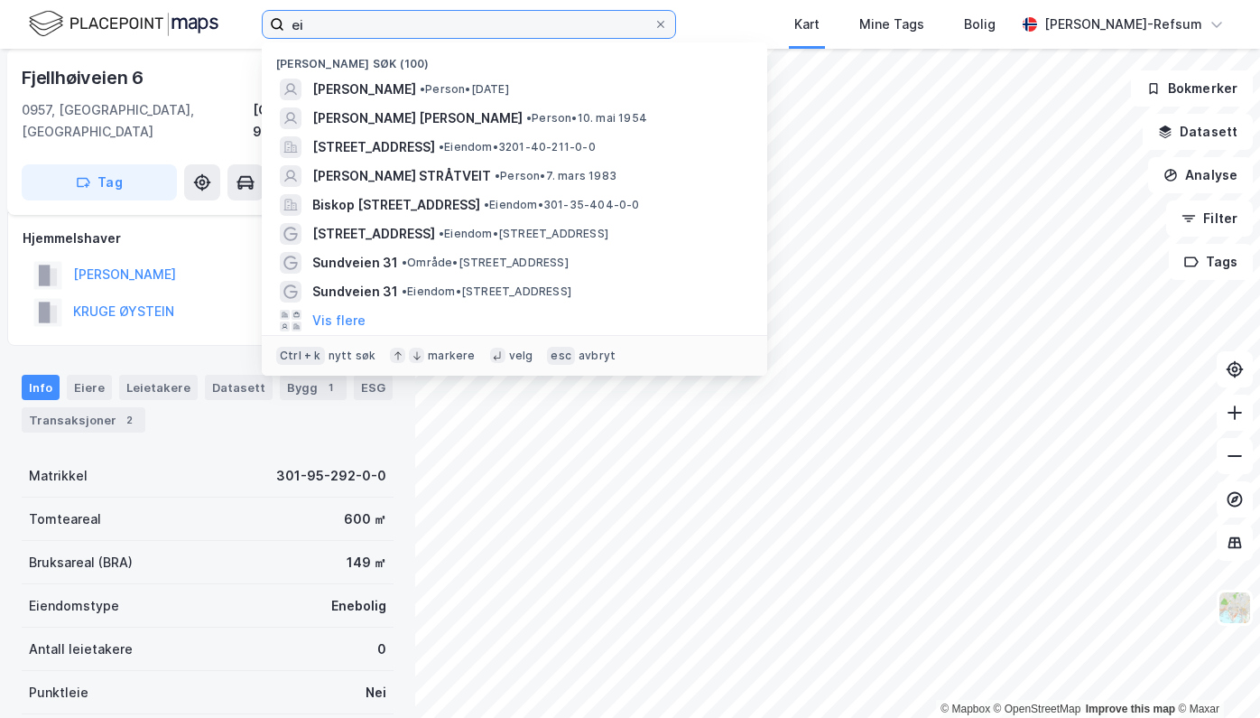
type input "e"
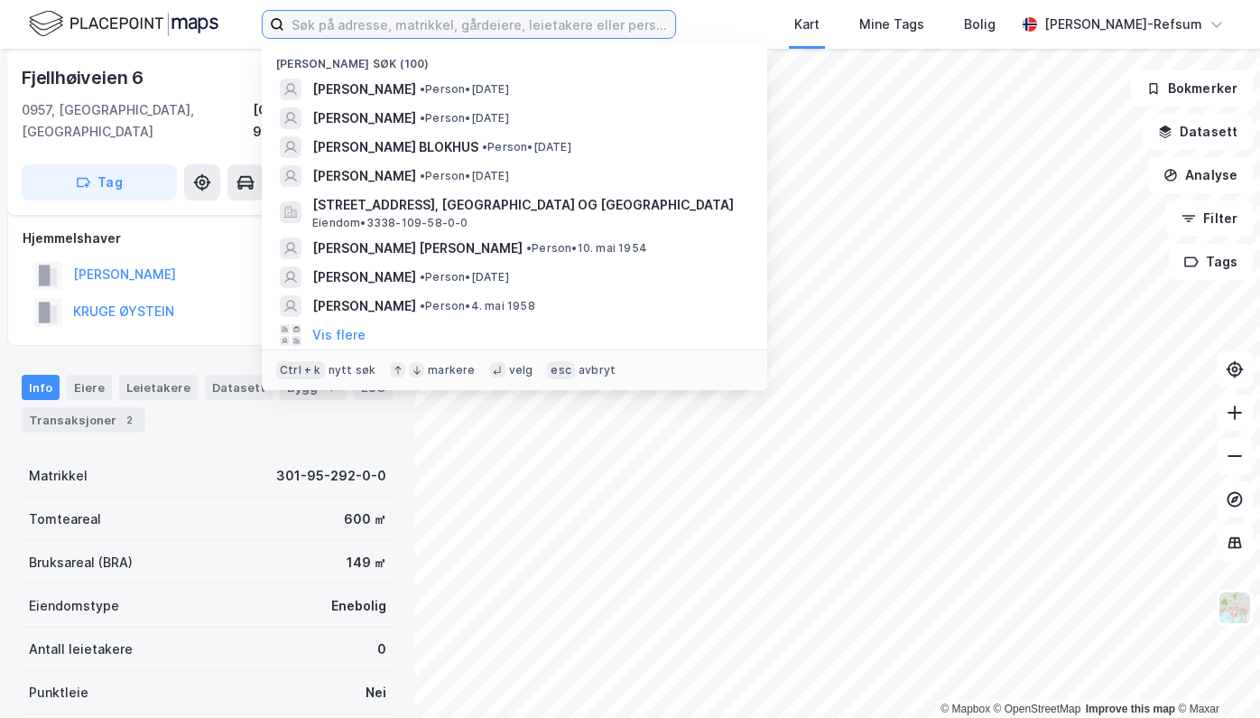
type input "v"
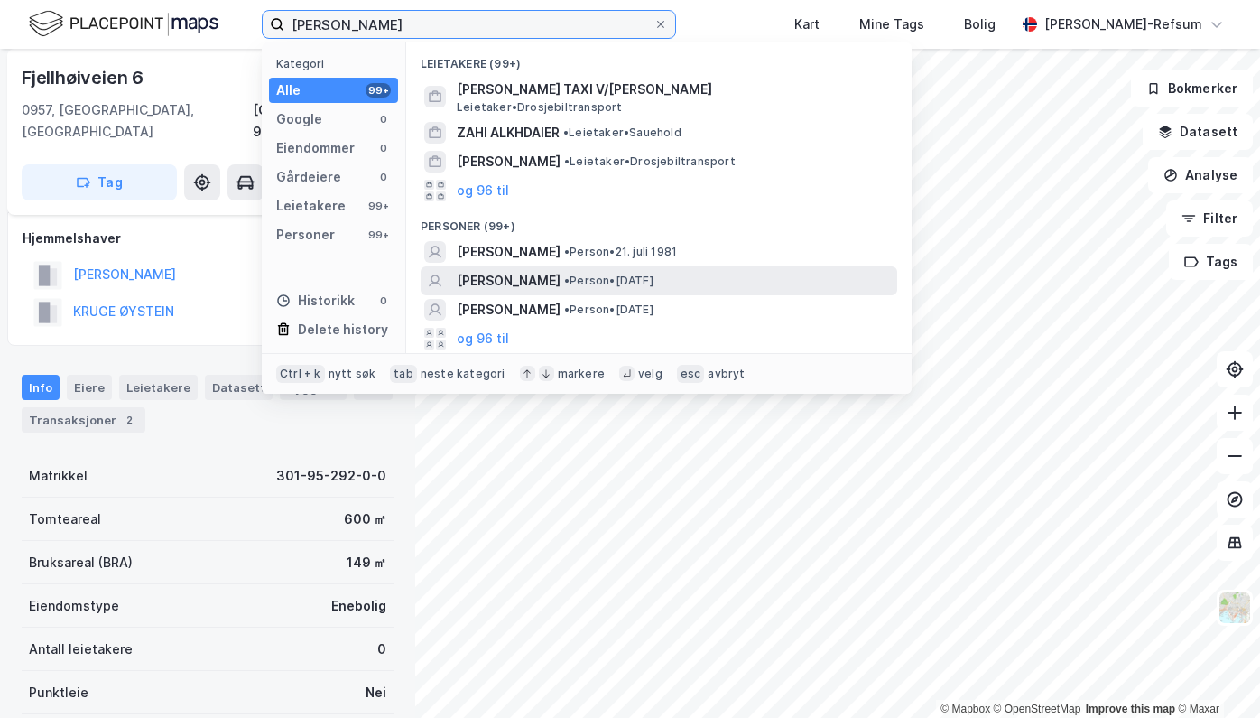
type input "[PERSON_NAME]"
click at [553, 287] on span "[PERSON_NAME]" at bounding box center [509, 281] width 104 height 22
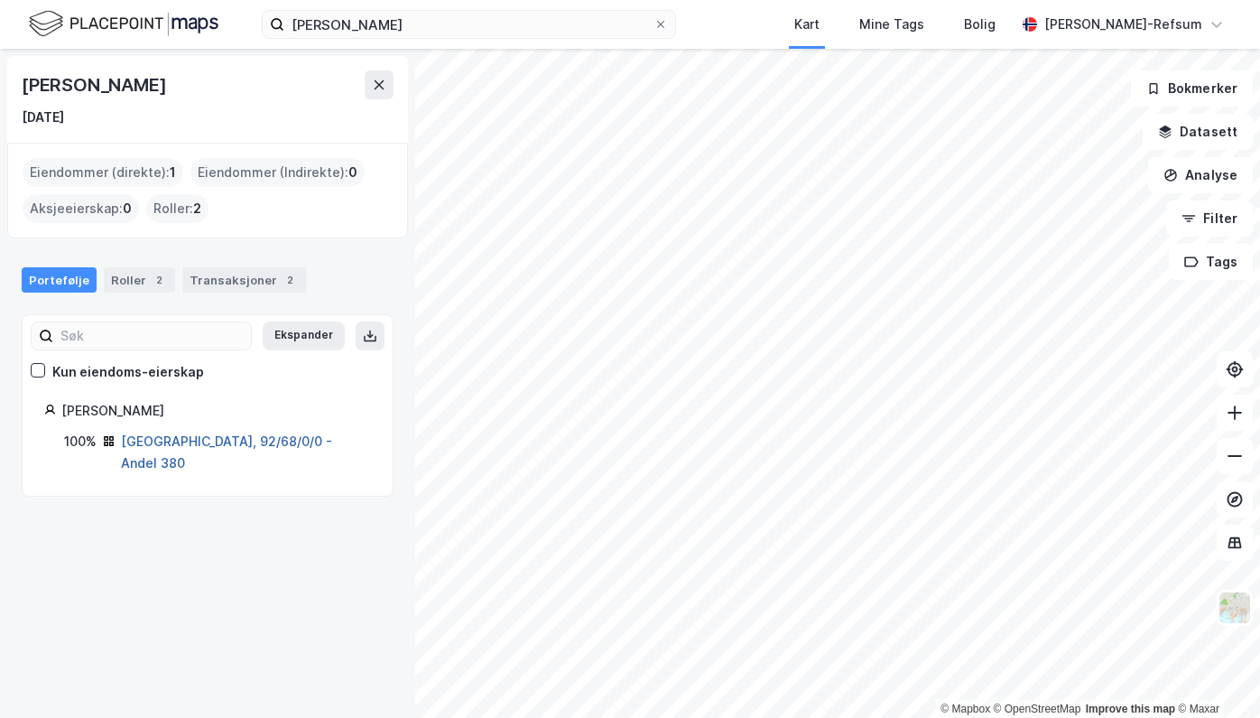
click at [152, 443] on link "[GEOGRAPHIC_DATA], 92/68/0/0 - Andel 380" at bounding box center [226, 451] width 211 height 37
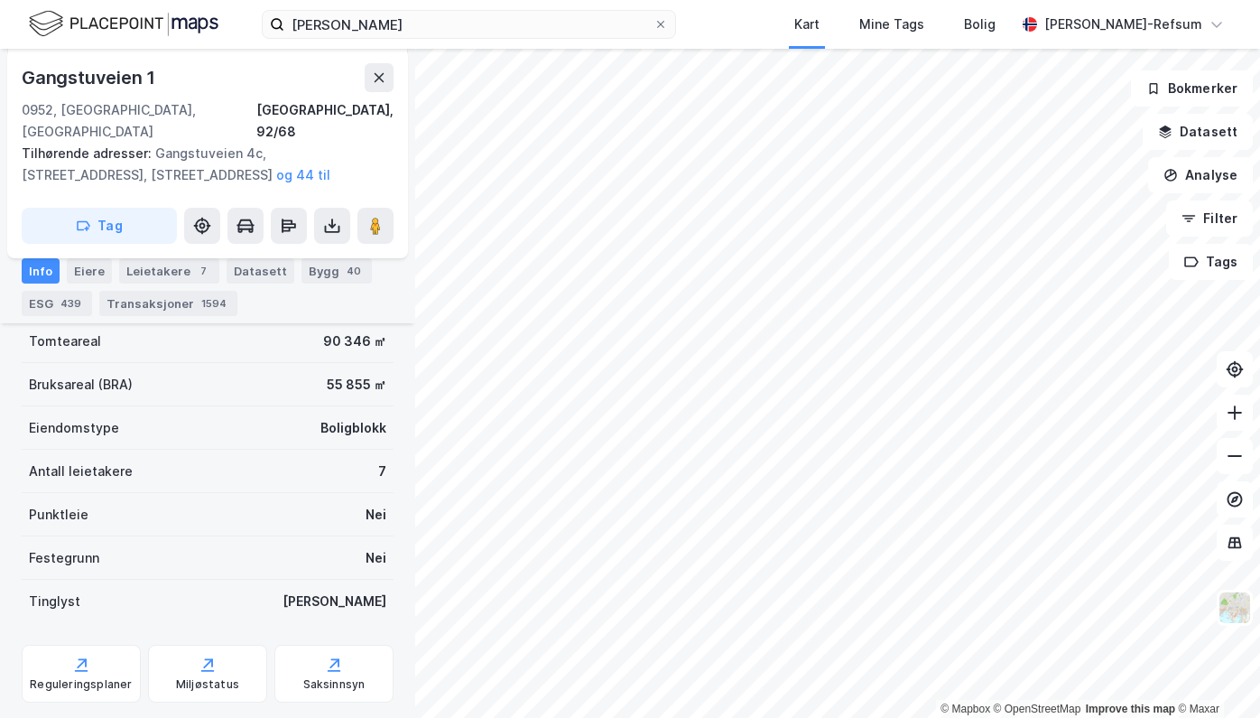
scroll to position [451, 0]
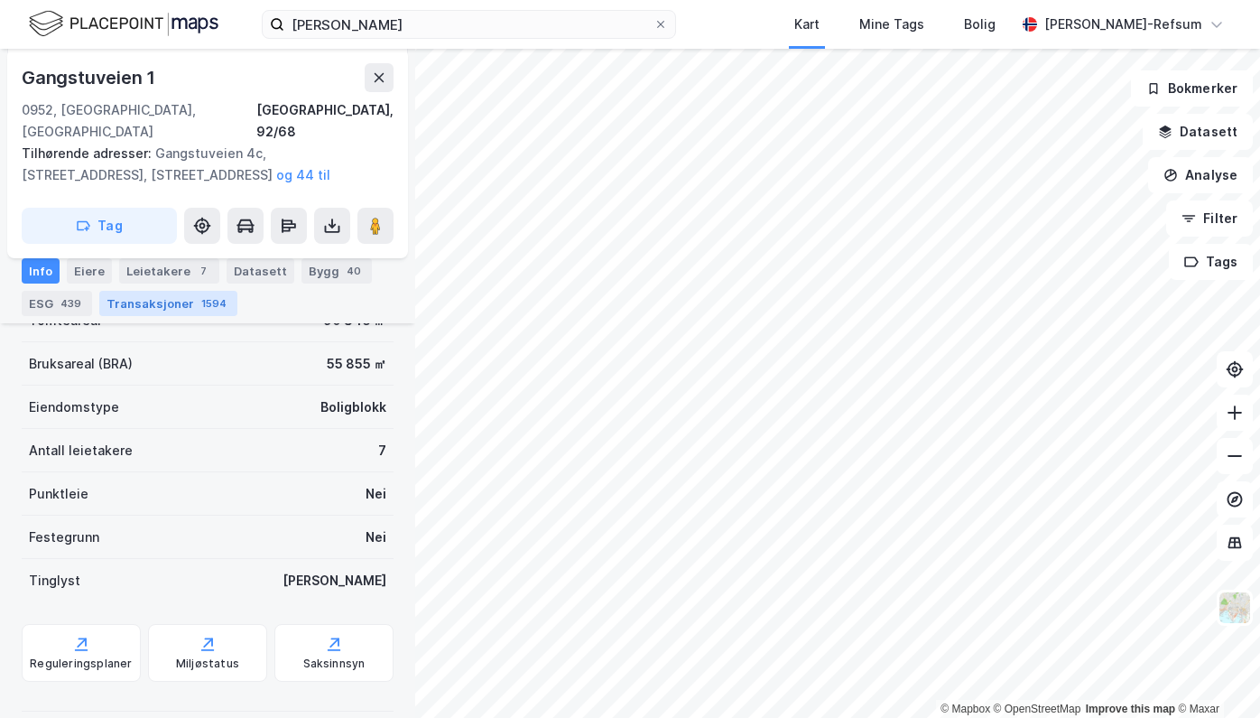
click at [186, 293] on div "Transaksjoner 1594" at bounding box center [168, 303] width 138 height 25
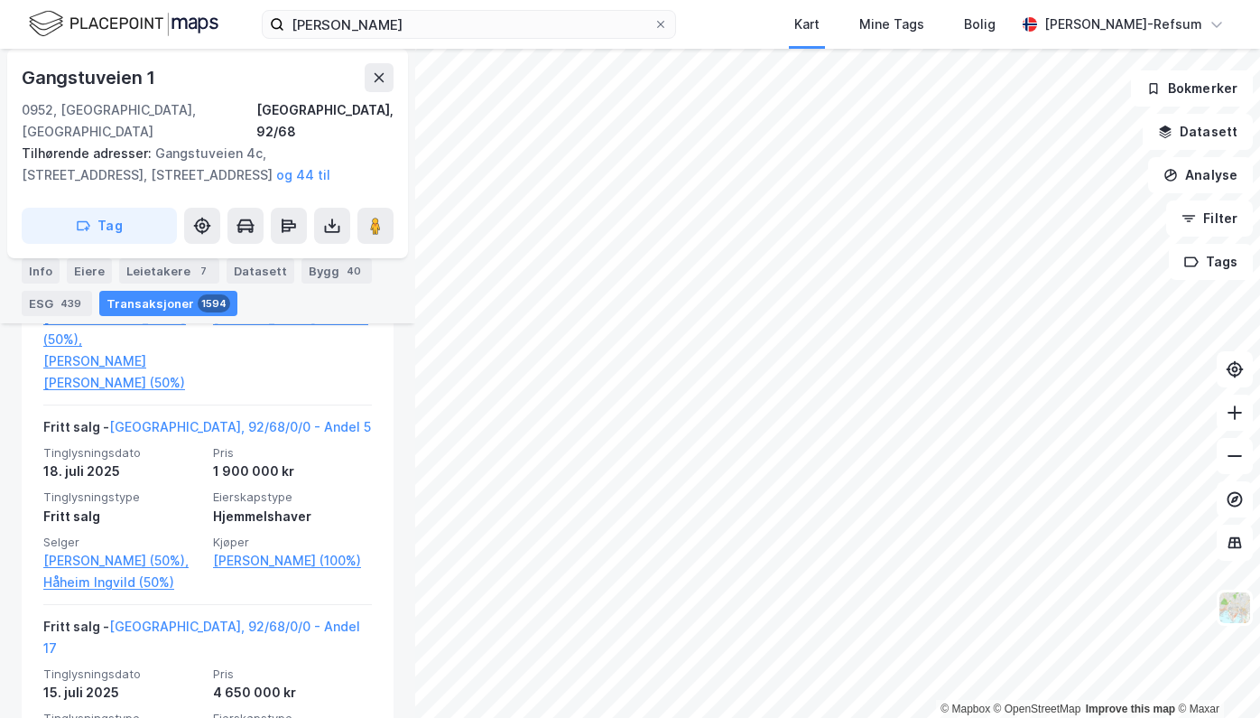
scroll to position [2347, 0]
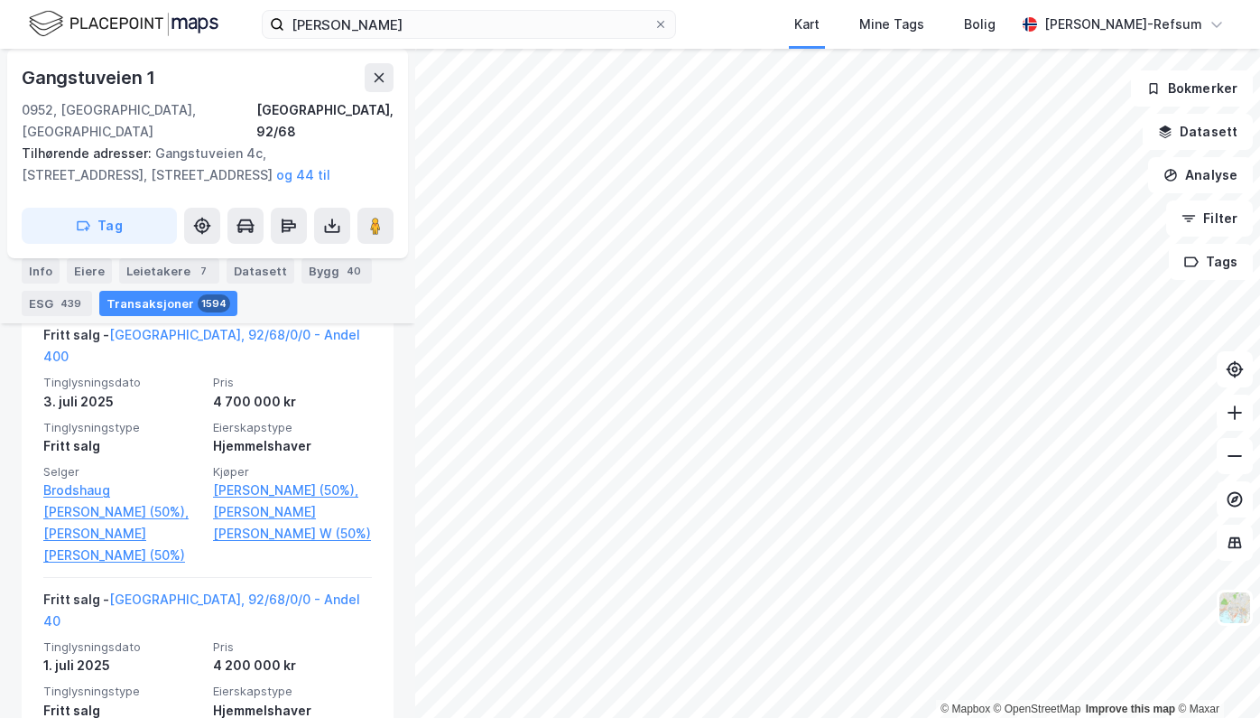
scroll to position [3069, 0]
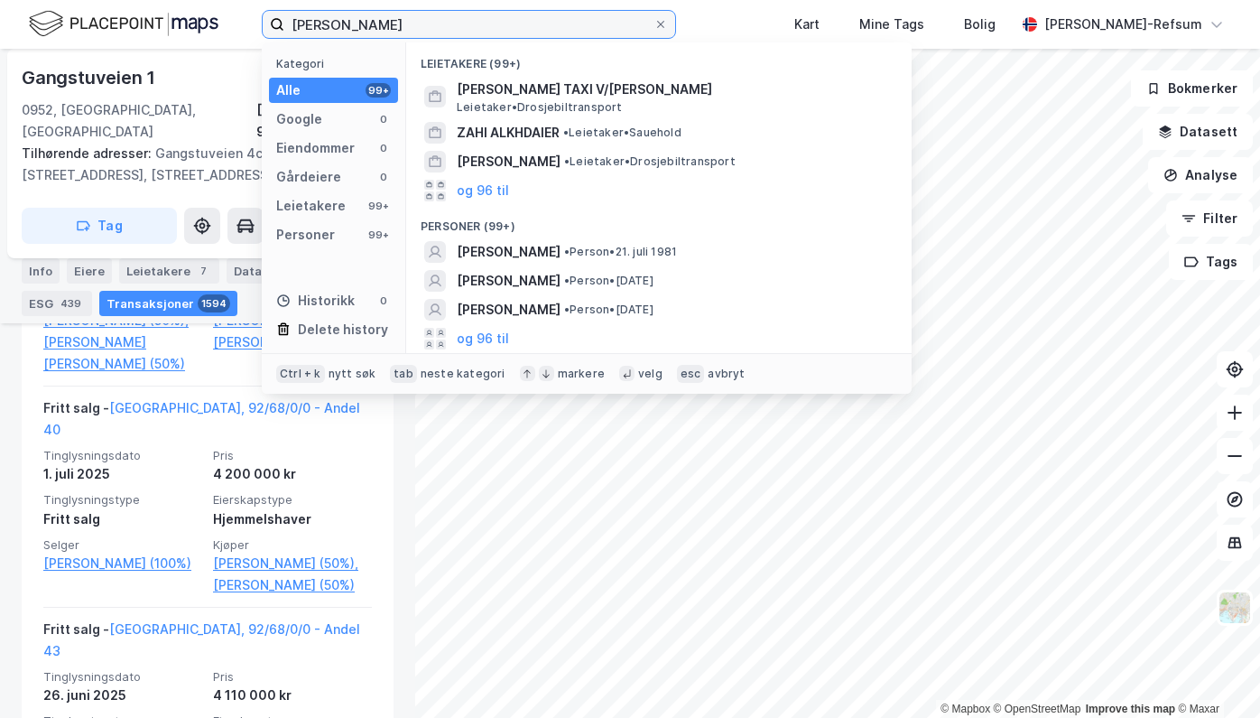
click at [437, 23] on input "[PERSON_NAME]" at bounding box center [468, 24] width 369 height 27
click at [434, 25] on input "[PERSON_NAME]" at bounding box center [468, 24] width 369 height 27
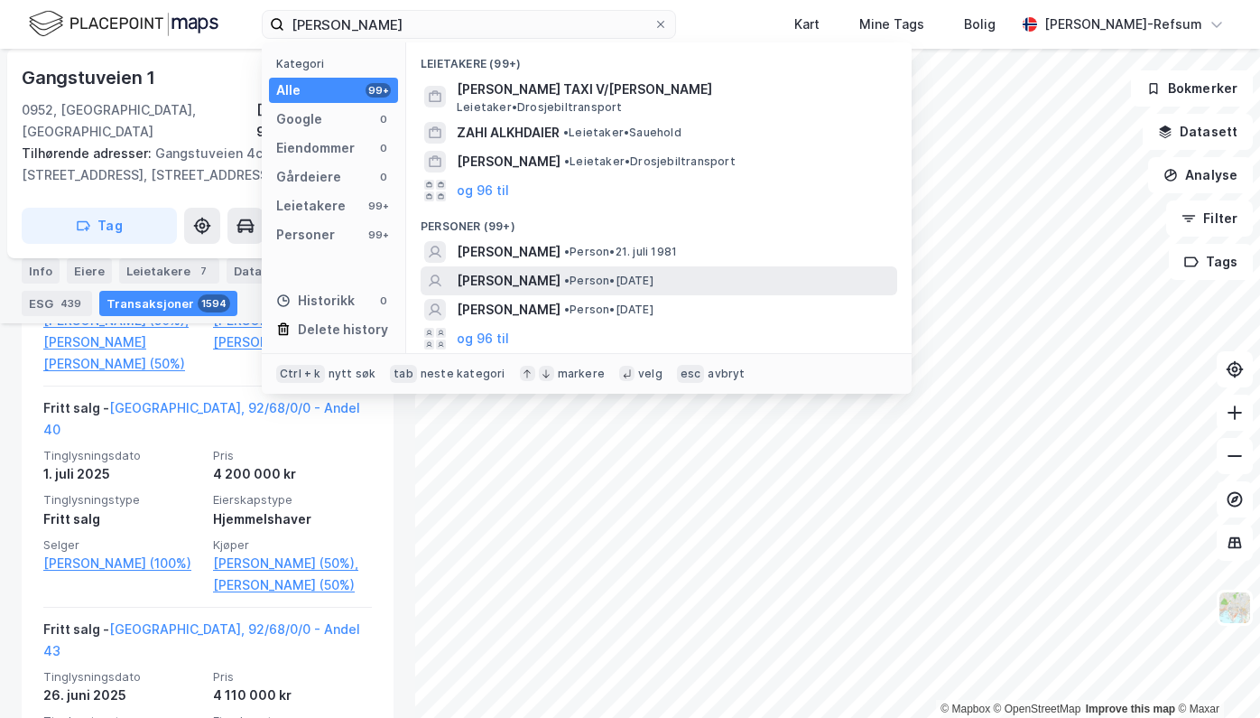
click at [534, 290] on span "[PERSON_NAME]" at bounding box center [509, 281] width 104 height 22
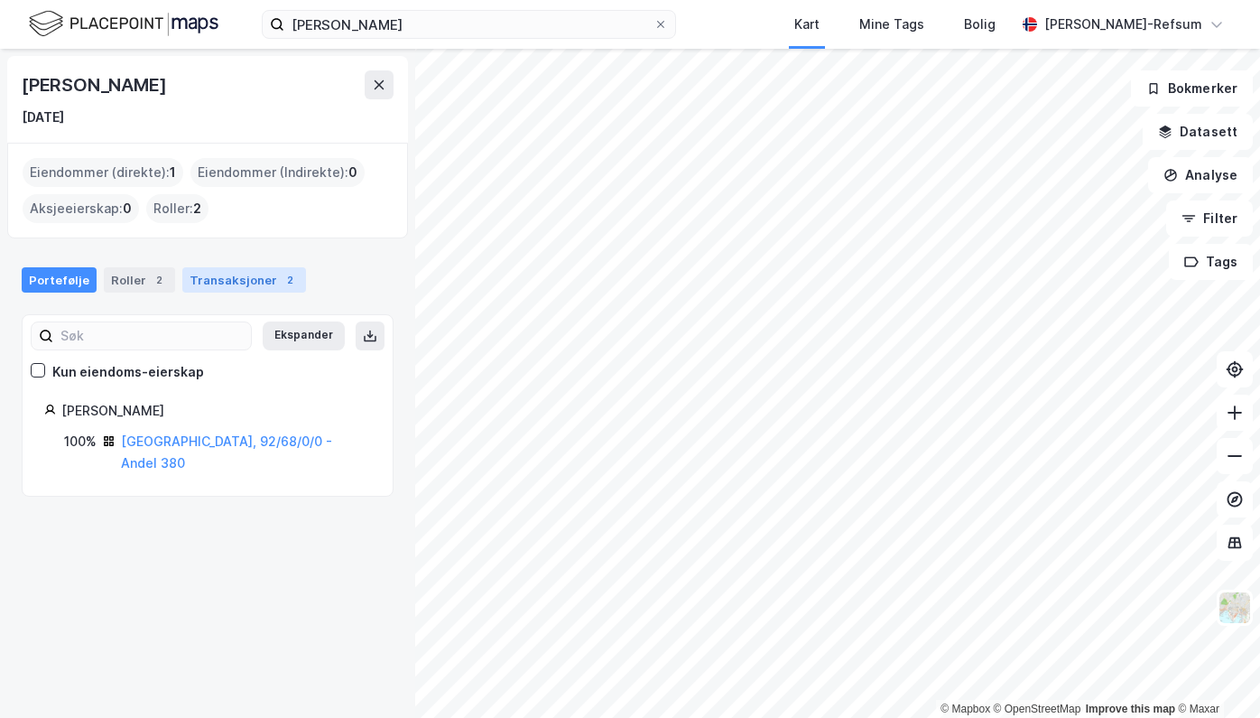
click at [227, 289] on div "Transaksjoner 2" at bounding box center [244, 279] width 124 height 25
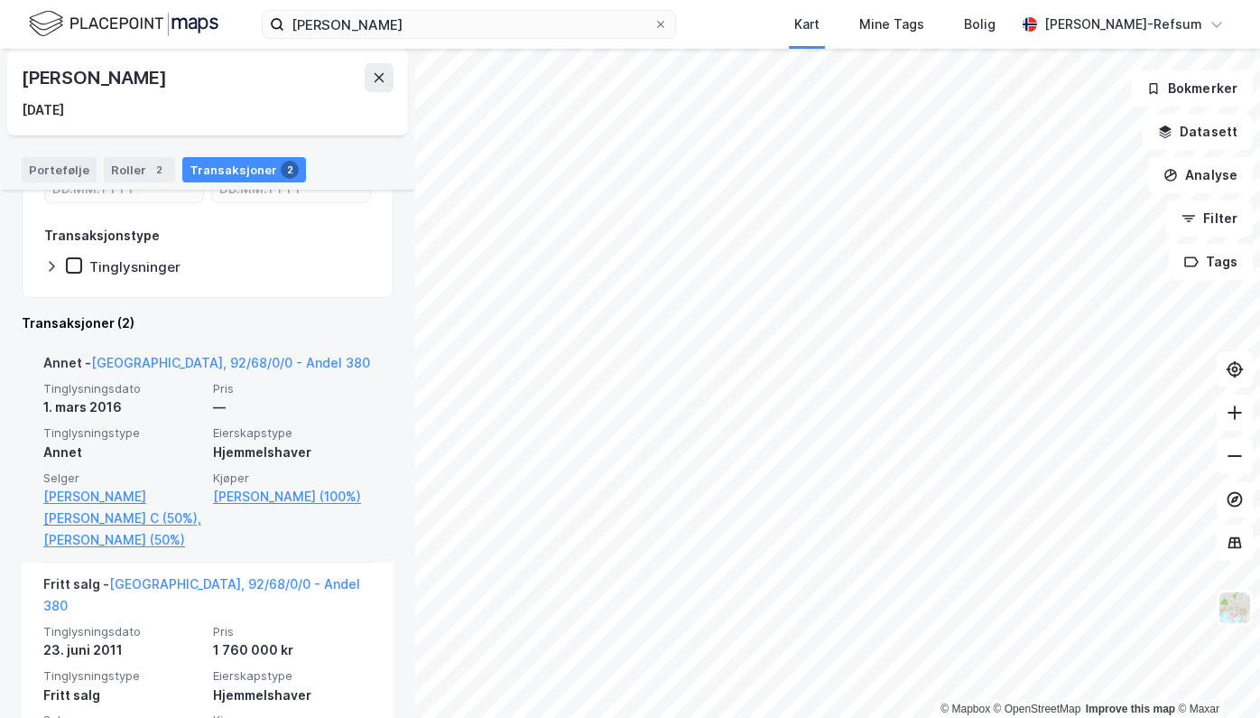
scroll to position [345, 0]
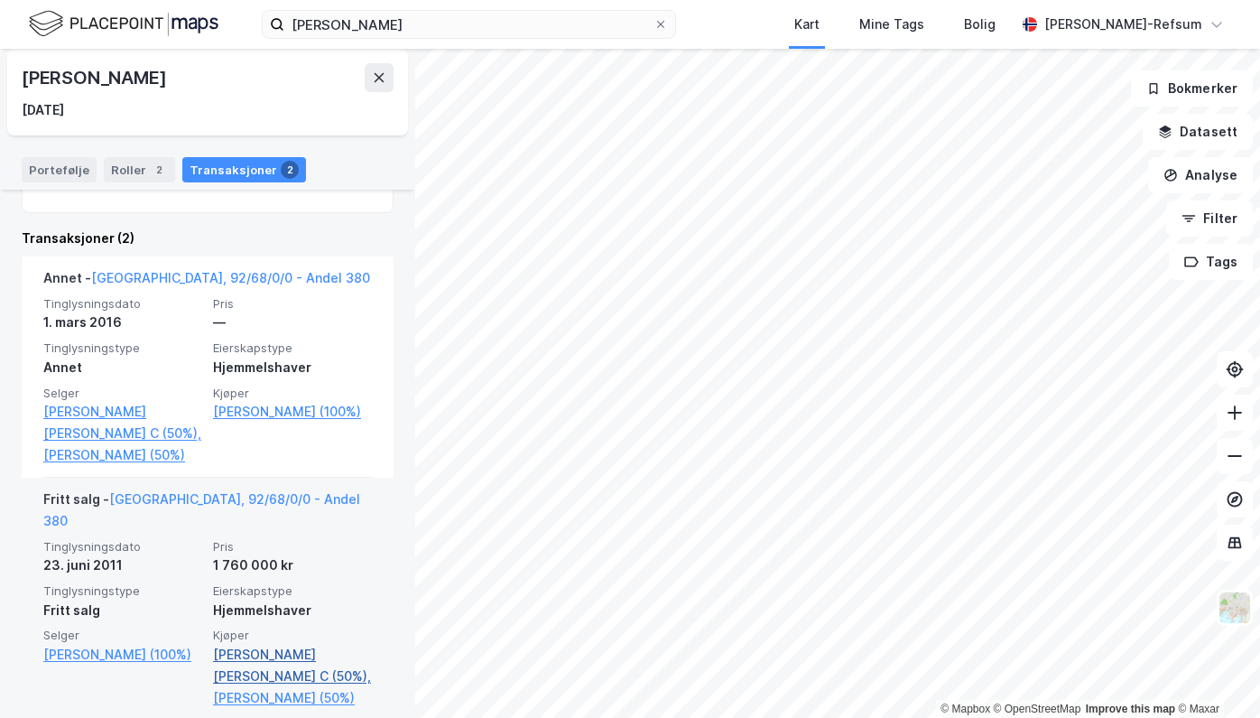
click at [273, 644] on link "[PERSON_NAME] [PERSON_NAME] C (50%)," at bounding box center [292, 665] width 159 height 43
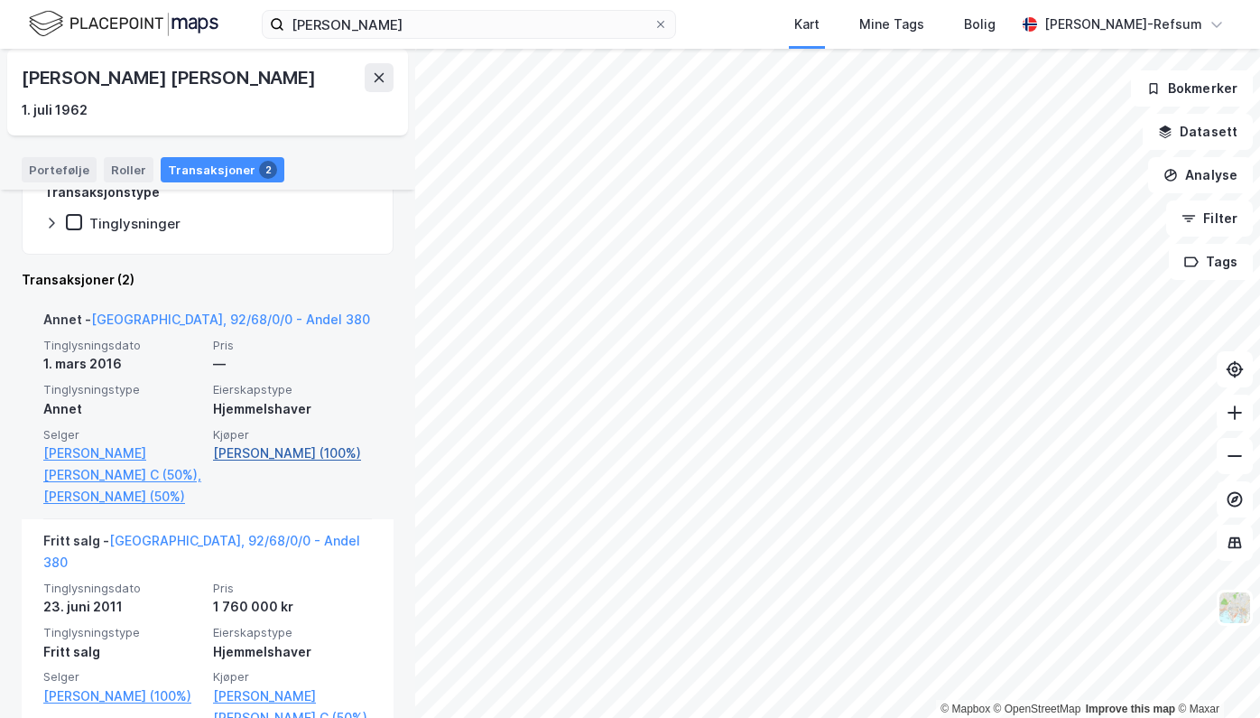
scroll to position [403, 0]
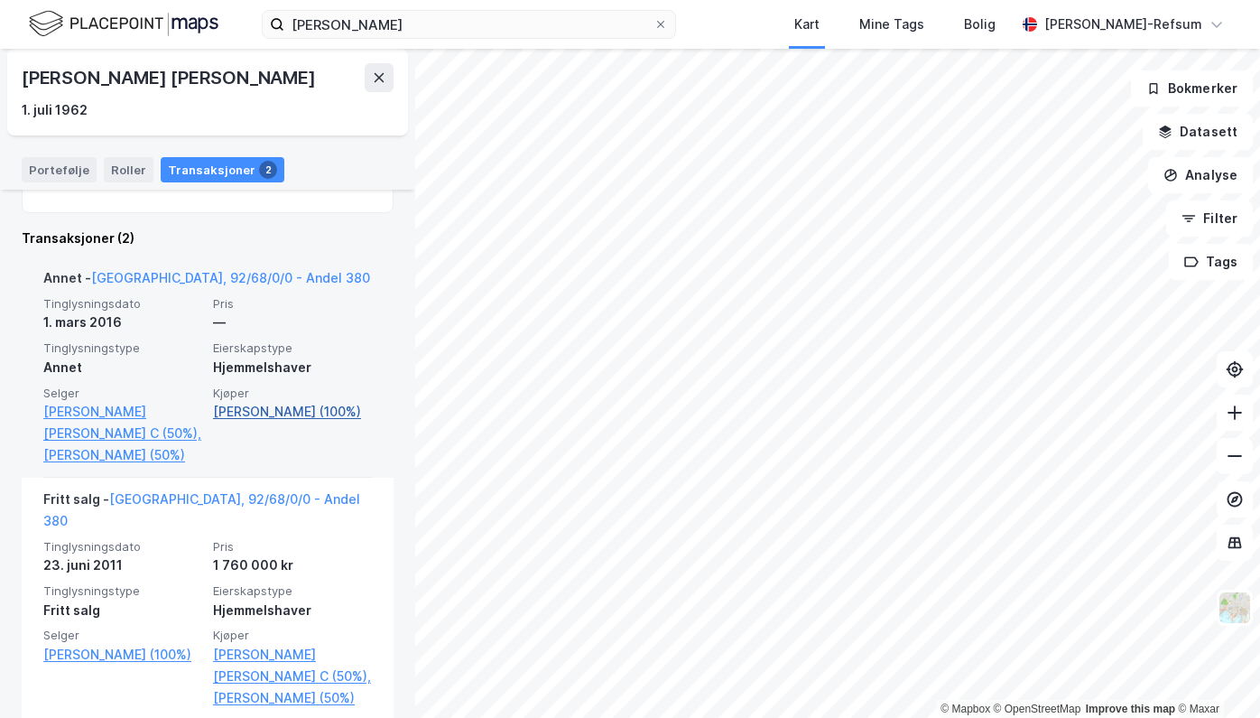
click at [251, 402] on link "[PERSON_NAME] (100%)" at bounding box center [292, 412] width 159 height 22
click at [245, 421] on link "[PERSON_NAME] (100%)" at bounding box center [292, 412] width 159 height 22
click at [242, 413] on link "[PERSON_NAME] (100%)" at bounding box center [292, 412] width 159 height 22
click at [241, 403] on link "[PERSON_NAME] (100%)" at bounding box center [292, 412] width 159 height 22
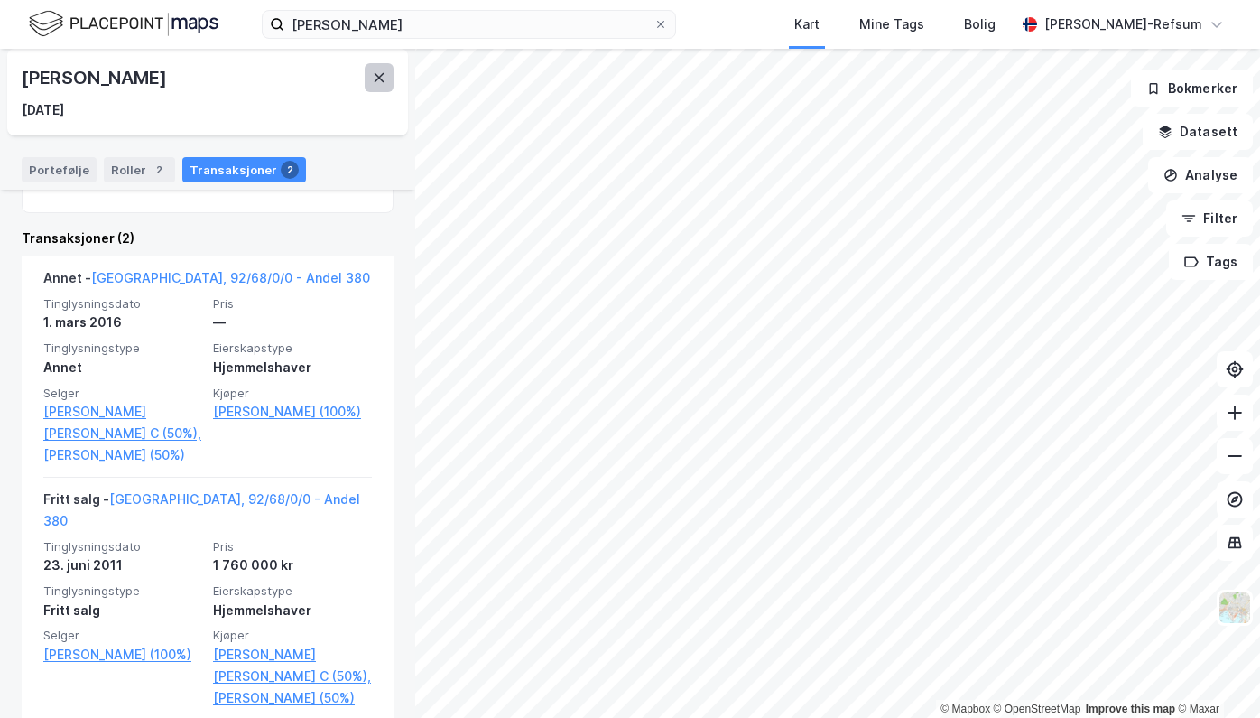
click at [376, 77] on icon at bounding box center [379, 77] width 14 height 14
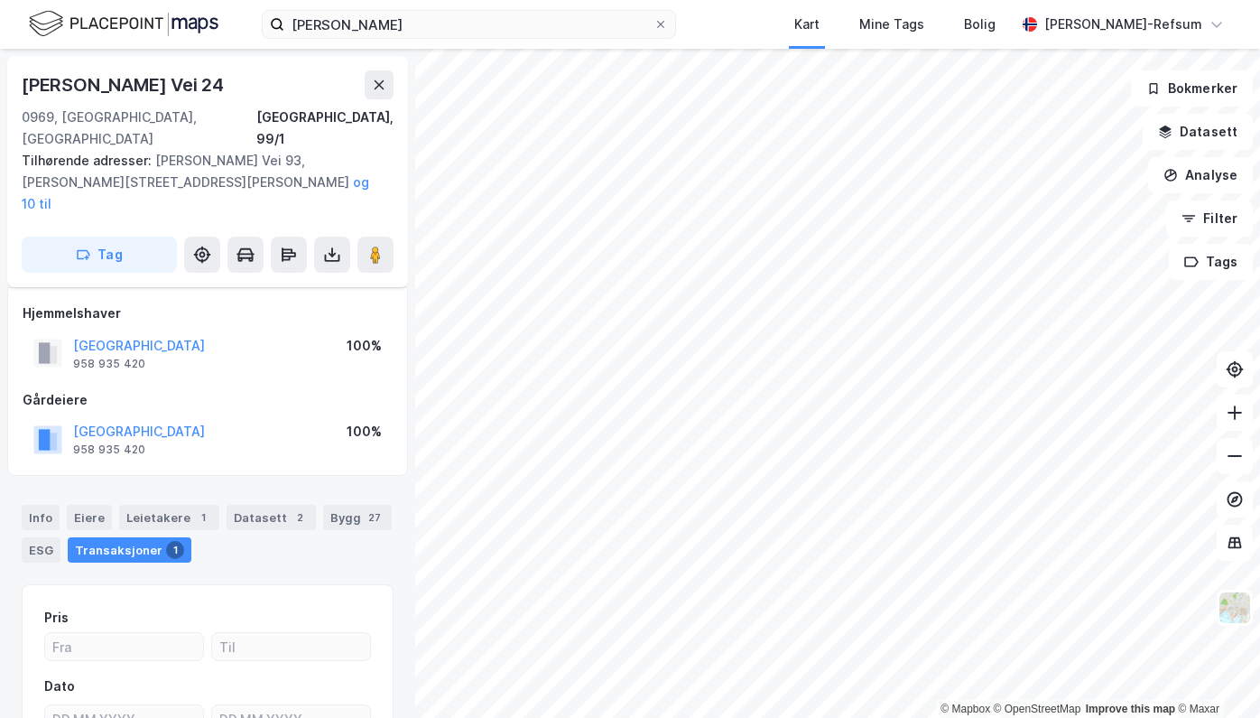
scroll to position [160, 0]
